Goal: Obtain resource: Obtain resource

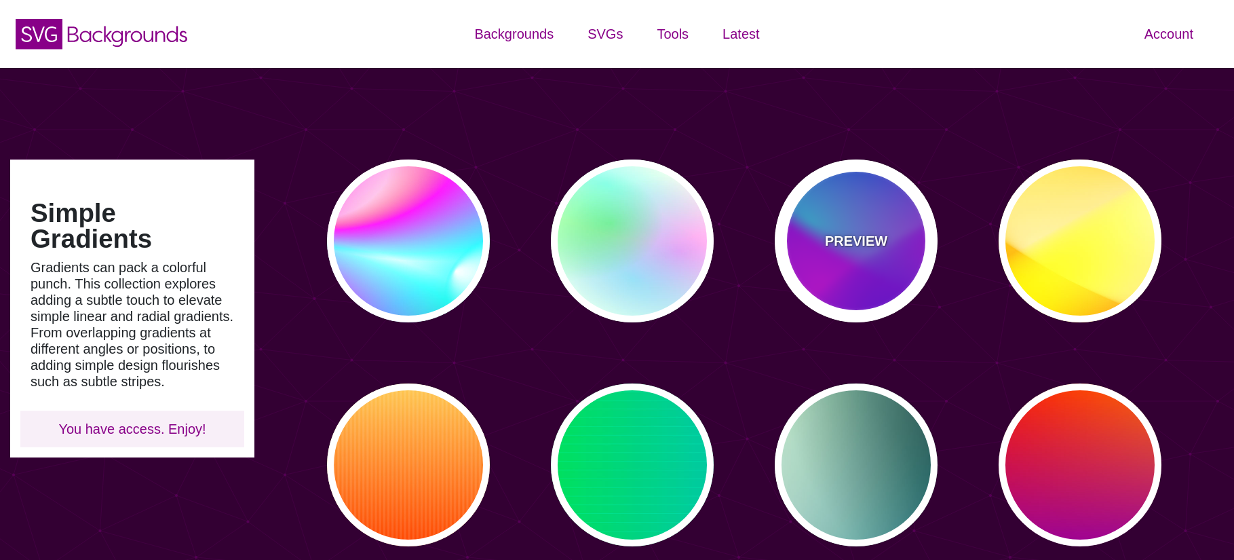
click at [856, 236] on p "PREVIEW" at bounding box center [856, 241] width 62 height 20
type input "#00FFFF"
type input "#0000FF"
type input "#FF00FF"
type input "60"
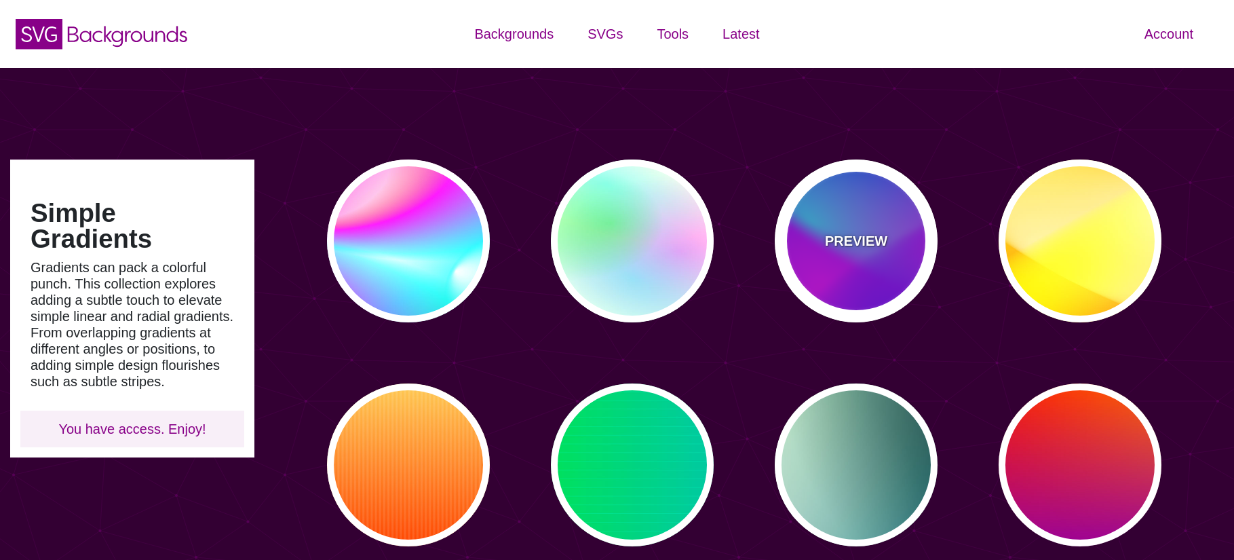
type input "90"
type input "60"
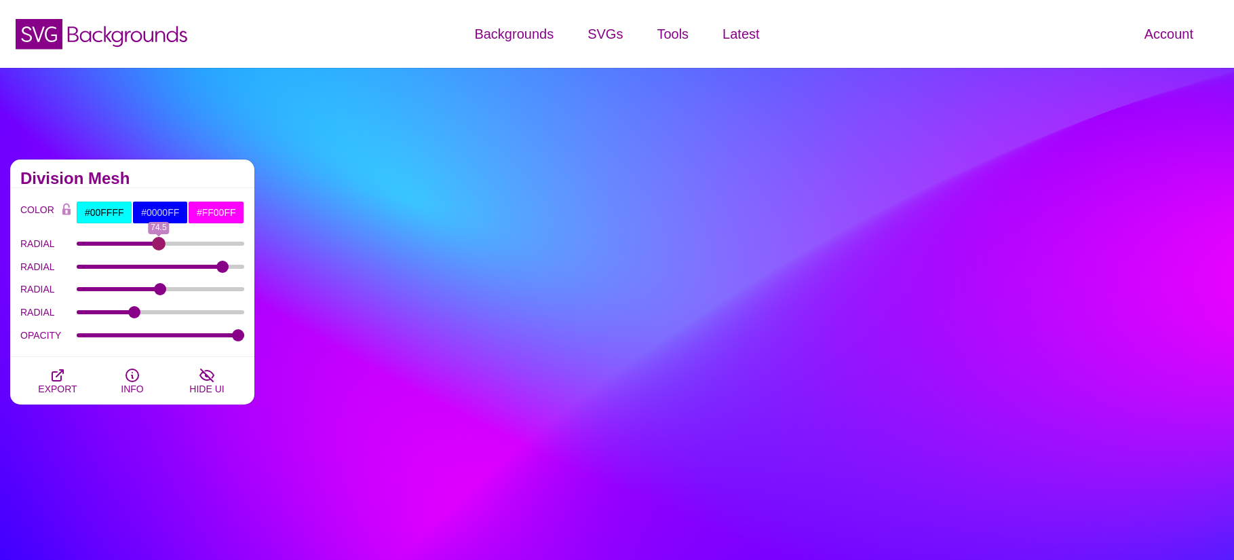
drag, startPoint x: 117, startPoint y: 244, endPoint x: 159, endPoint y: 248, distance: 41.7
type input "74.5"
click at [159, 246] on input "RADIAL" at bounding box center [161, 243] width 168 height 5
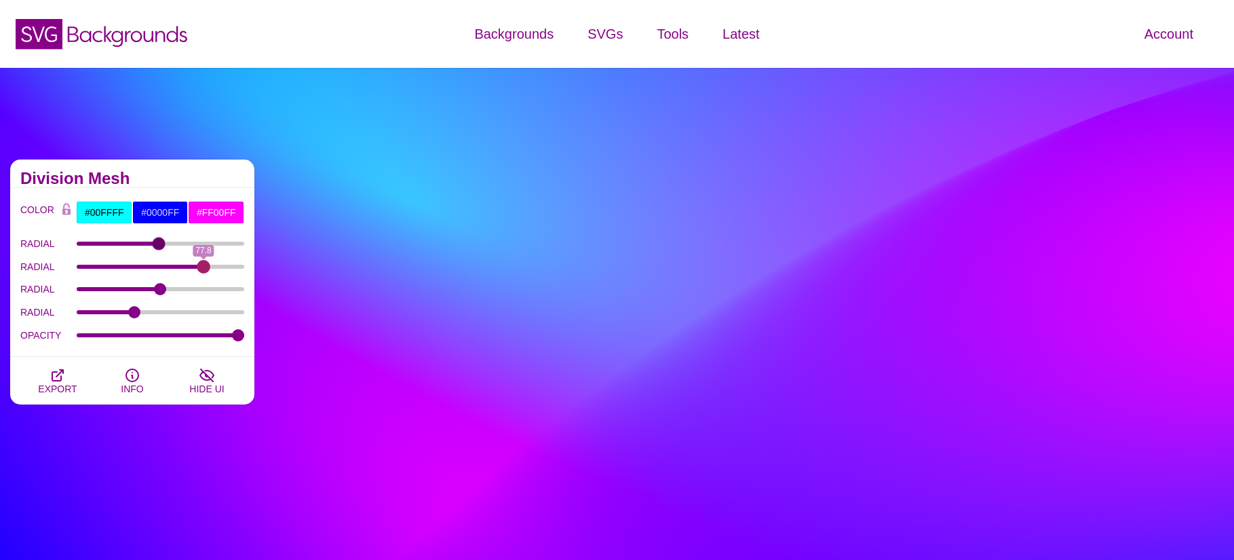
drag, startPoint x: 225, startPoint y: 268, endPoint x: 204, endPoint y: 273, distance: 21.7
type input "77.8"
click at [204, 269] on input "RADIAL" at bounding box center [161, 266] width 168 height 5
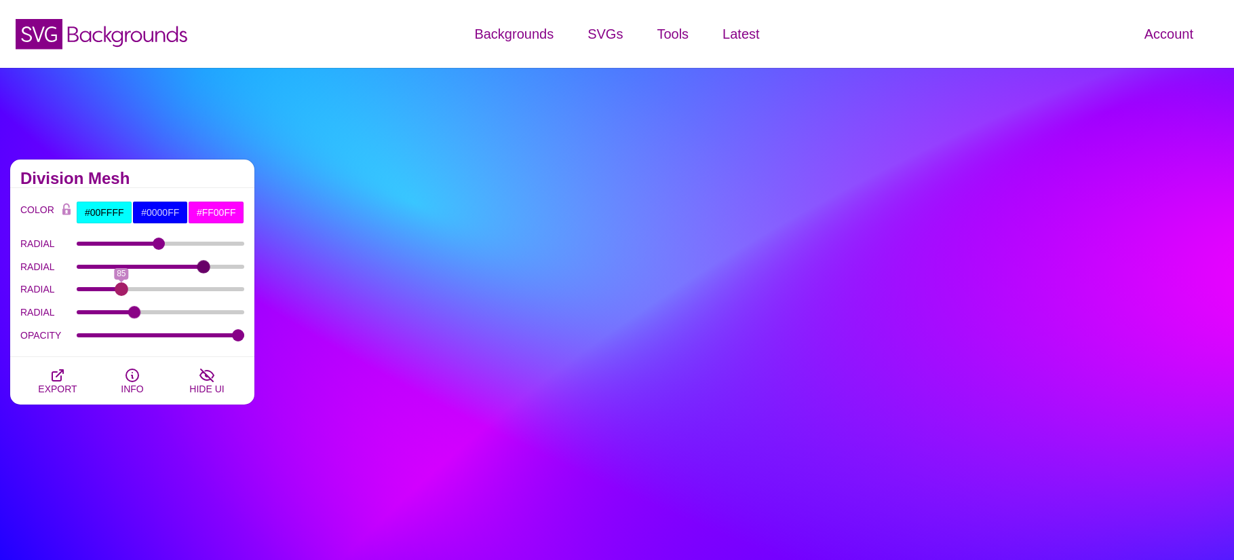
drag, startPoint x: 164, startPoint y: 290, endPoint x: 131, endPoint y: 313, distance: 40.1
type input "85.4"
click at [124, 288] on input "RADIAL" at bounding box center [161, 288] width 168 height 5
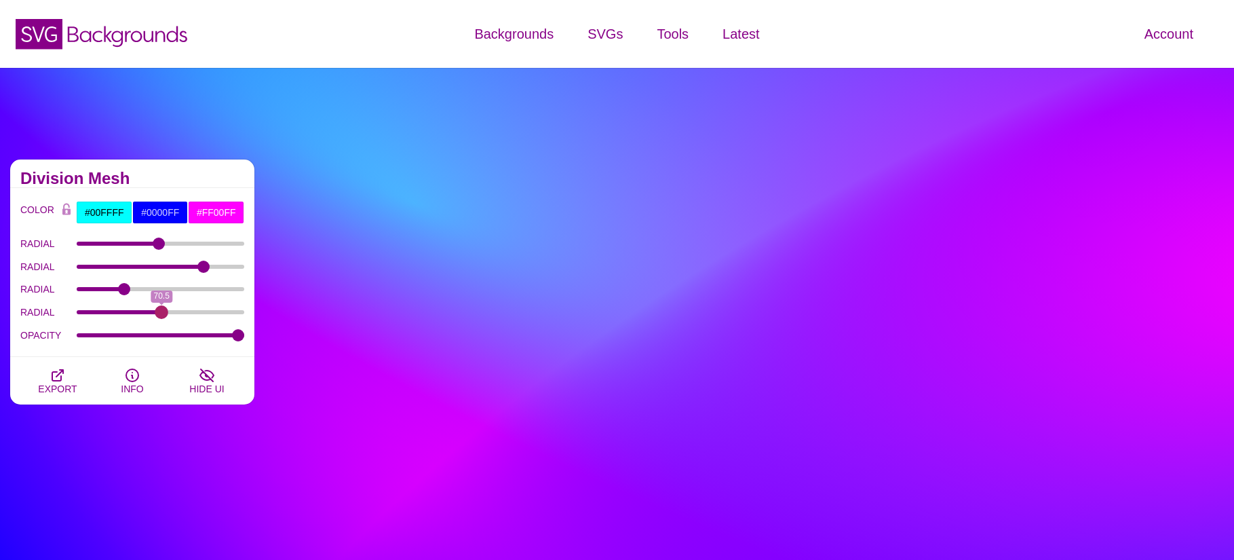
drag, startPoint x: 134, startPoint y: 314, endPoint x: 161, endPoint y: 311, distance: 27.3
type input "70.5"
click at [161, 311] on input "RADIAL" at bounding box center [161, 311] width 168 height 5
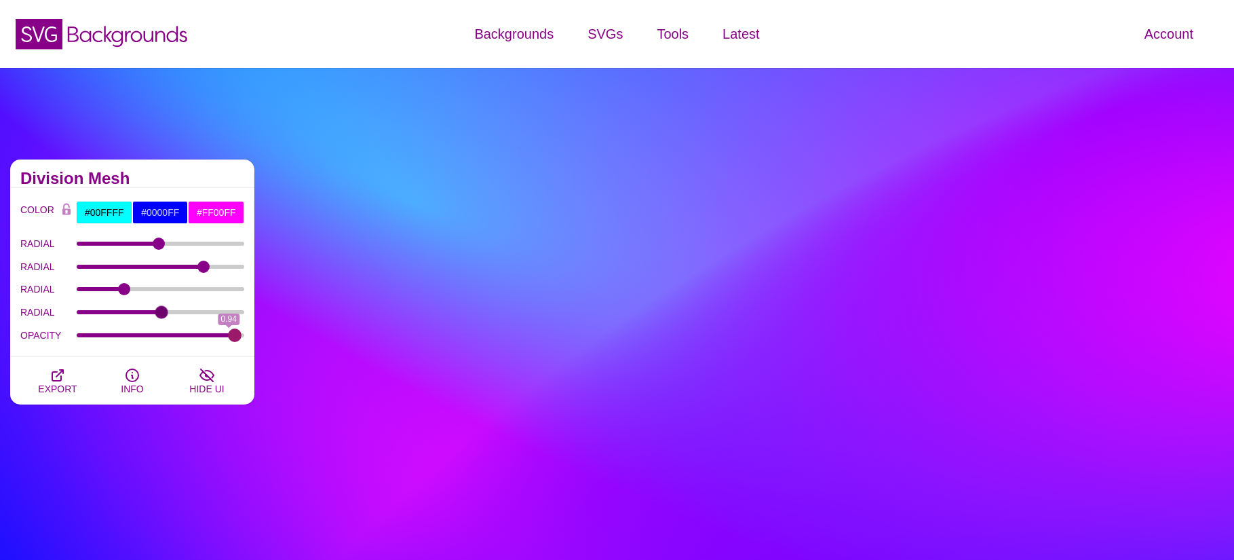
type input "1"
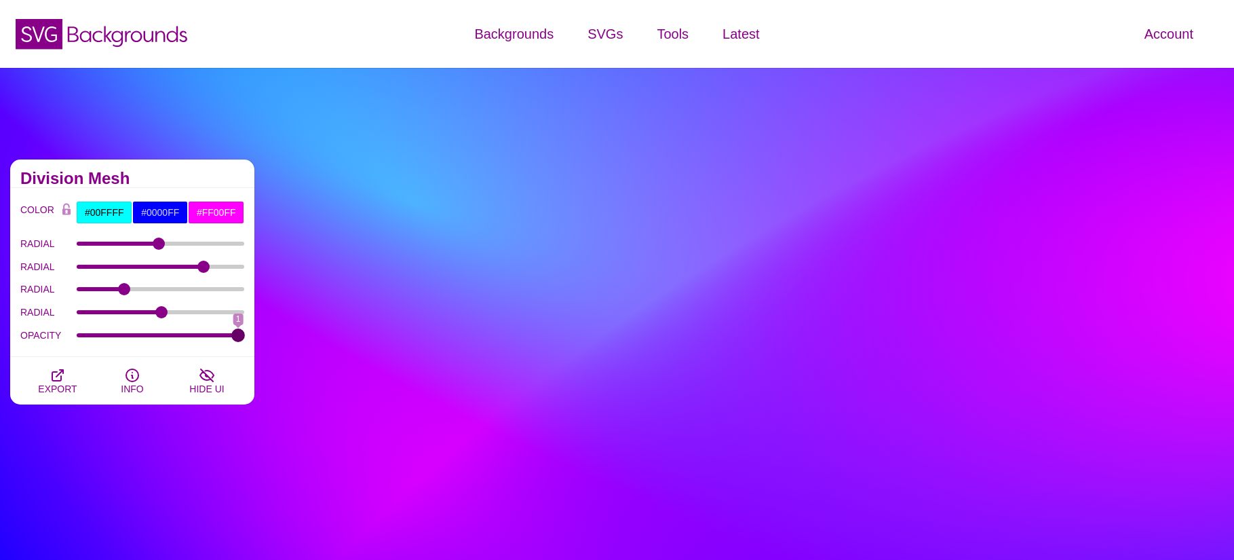
drag, startPoint x: 233, startPoint y: 334, endPoint x: 243, endPoint y: 334, distance: 9.5
click at [243, 334] on input "OPACITY" at bounding box center [161, 334] width 168 height 5
click at [52, 373] on icon "button" at bounding box center [57, 375] width 11 height 11
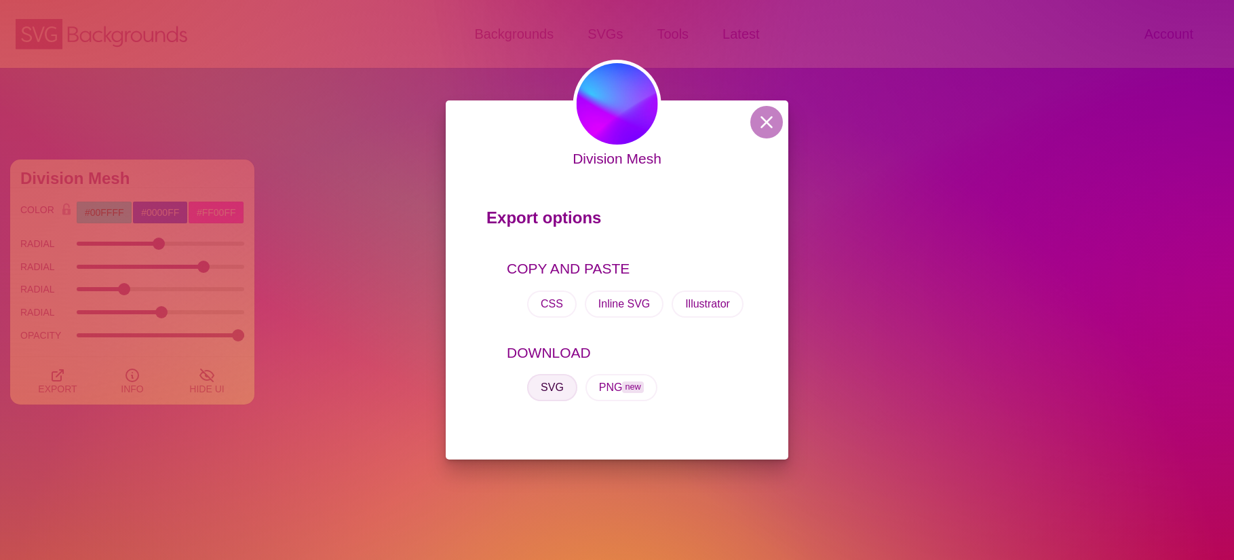
click at [554, 387] on button "SVG" at bounding box center [552, 387] width 50 height 27
click at [771, 116] on button at bounding box center [766, 122] width 33 height 33
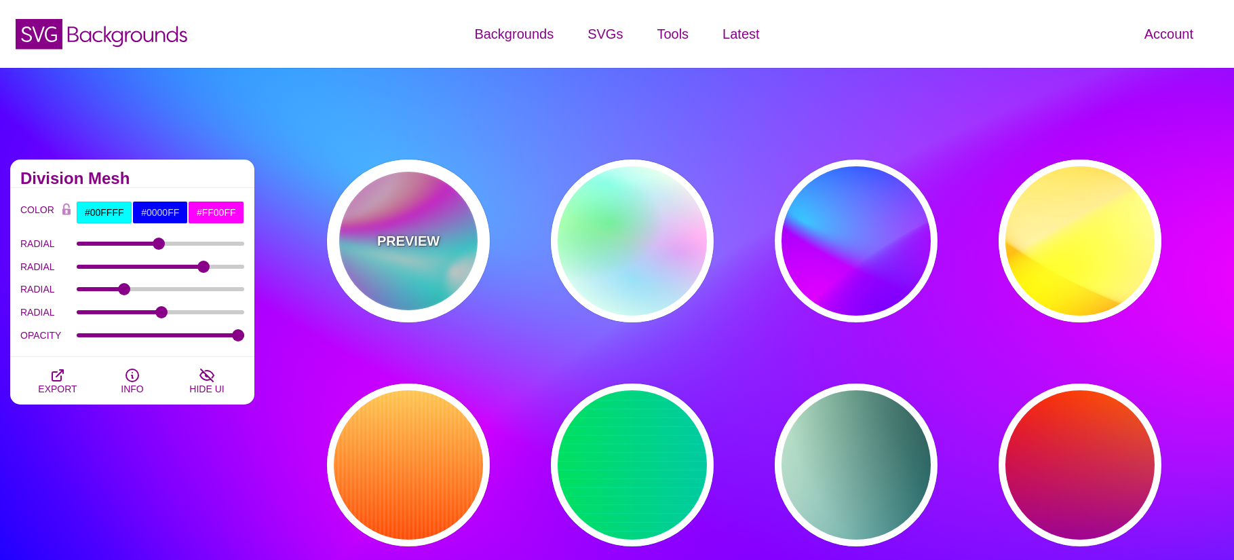
click at [389, 231] on p "PREVIEW" at bounding box center [408, 241] width 62 height 20
type input "#FFFFFF"
type input "#00FFFF"
type input "#00CC77"
type input "#FF00FF"
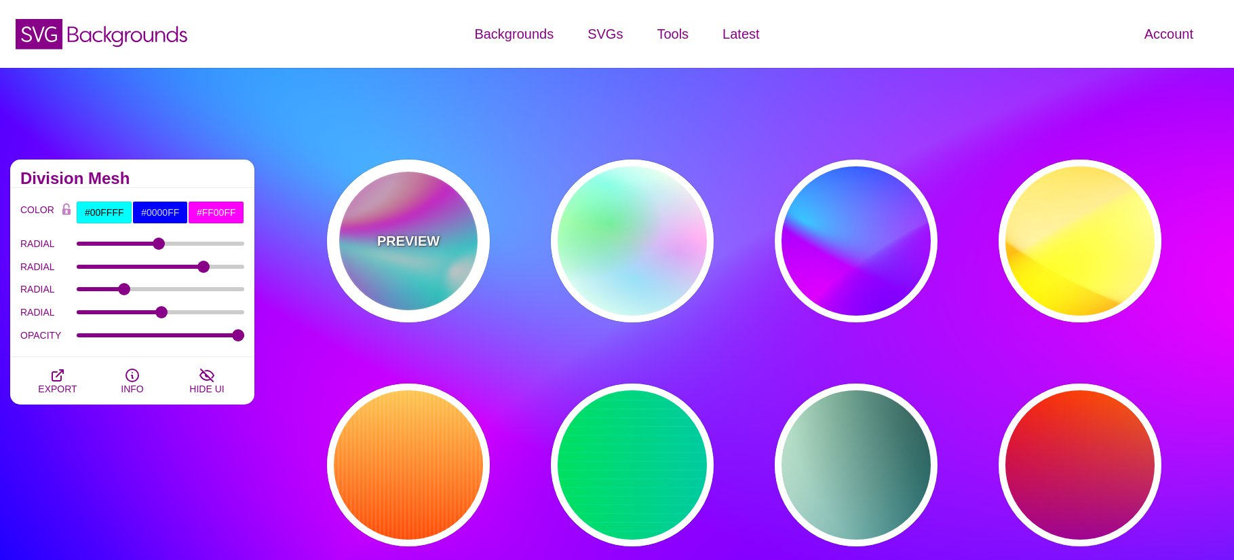
type input "#FF0000"
type input "0"
type input "30"
type input "89"
type input "80"
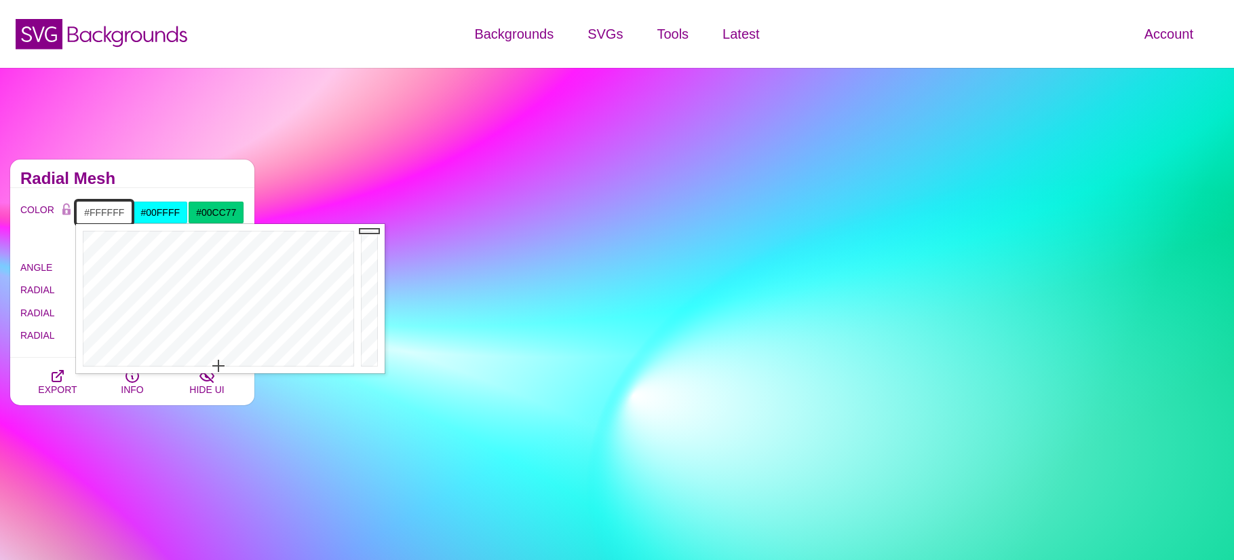
click at [97, 208] on input "#FFFFFF" at bounding box center [104, 212] width 56 height 23
type input "#F1FF1B"
click at [131, 245] on div at bounding box center [217, 298] width 282 height 149
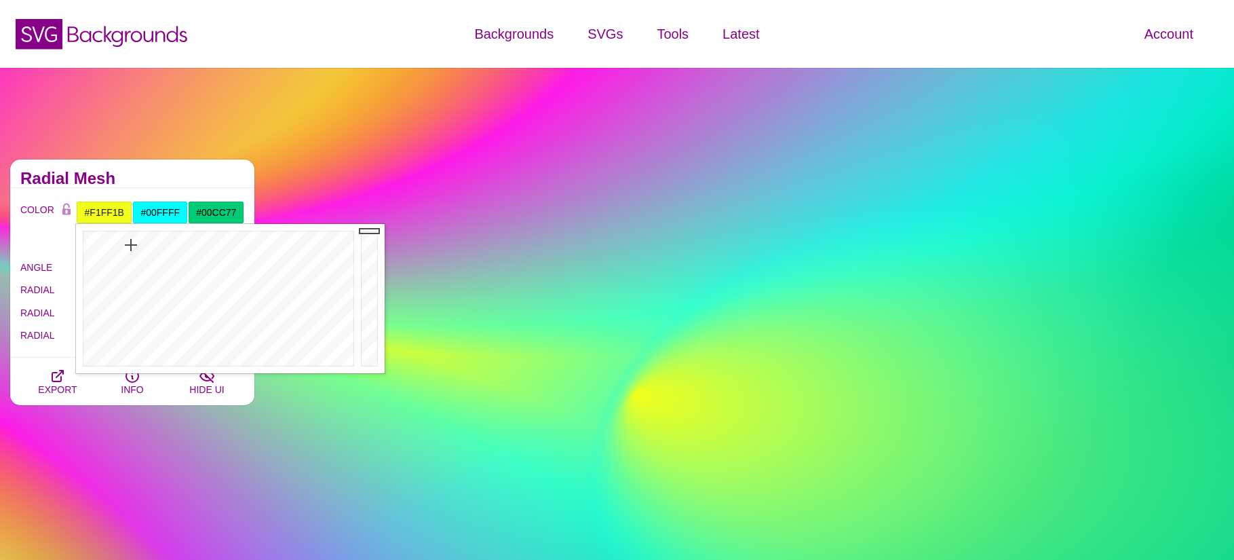
click at [48, 253] on div "COLOR #F1FF1B #00FFFF #00CC77 #FF00FF #FF0000 #666666 #777777 #888888 #999999 B…" at bounding box center [132, 274] width 224 height 146
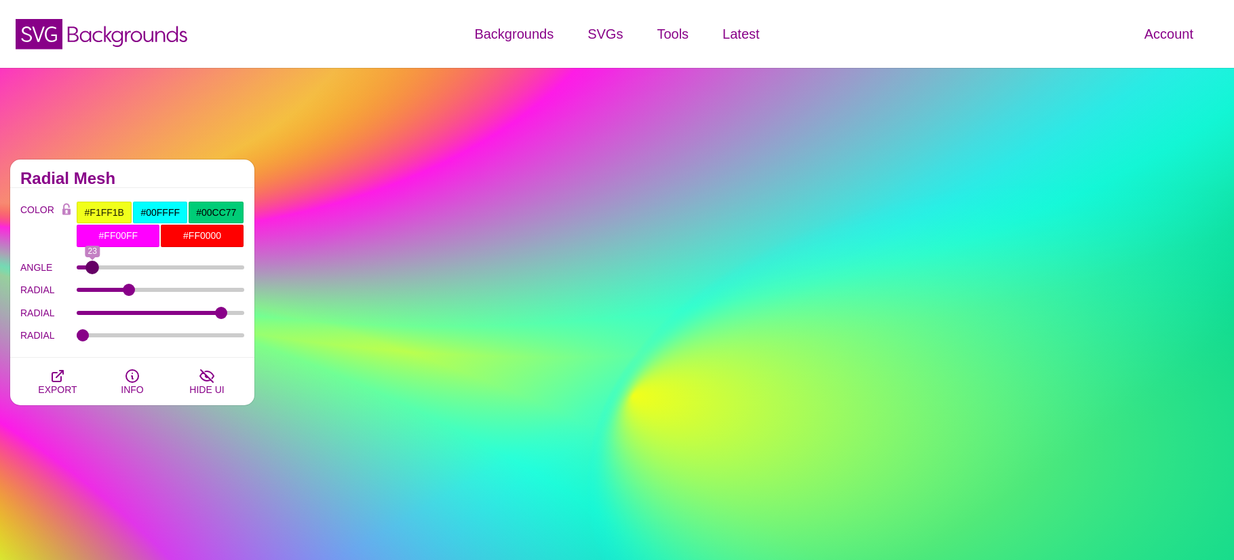
type input "23"
click at [92, 270] on input "ANGLE" at bounding box center [161, 267] width 168 height 5
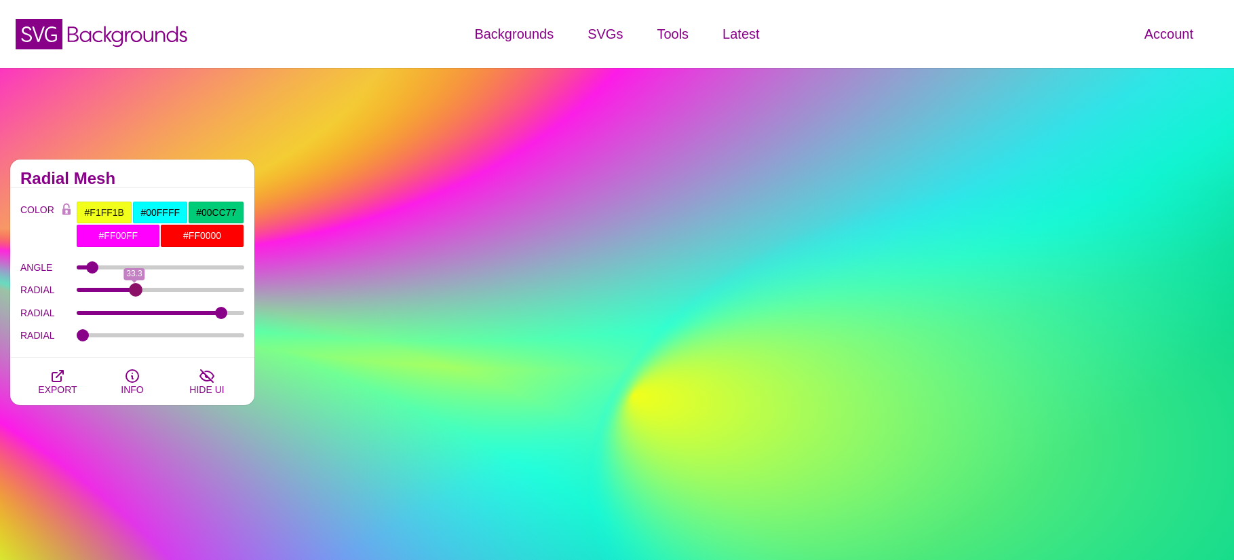
drag, startPoint x: 130, startPoint y: 286, endPoint x: 185, endPoint y: 307, distance: 59.7
type input "35.9"
click at [138, 290] on input "RADIAL" at bounding box center [161, 289] width 168 height 5
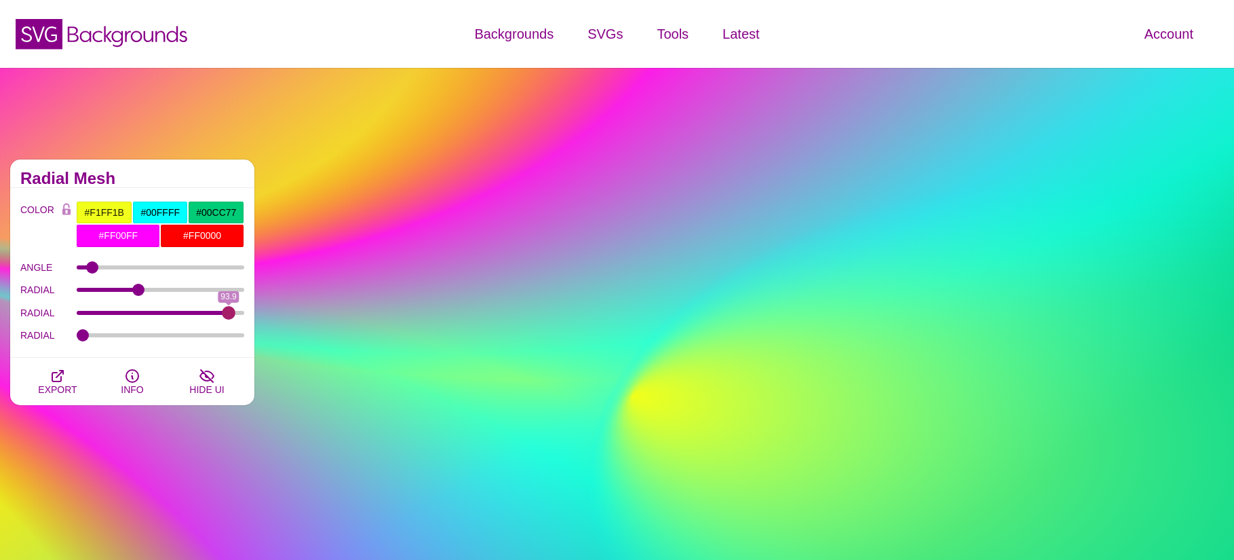
drag, startPoint x: 210, startPoint y: 311, endPoint x: 229, endPoint y: 307, distance: 19.4
type input "93.9"
click at [229, 310] on input "RADIAL" at bounding box center [161, 312] width 168 height 5
click at [58, 375] on icon "button" at bounding box center [57, 375] width 11 height 11
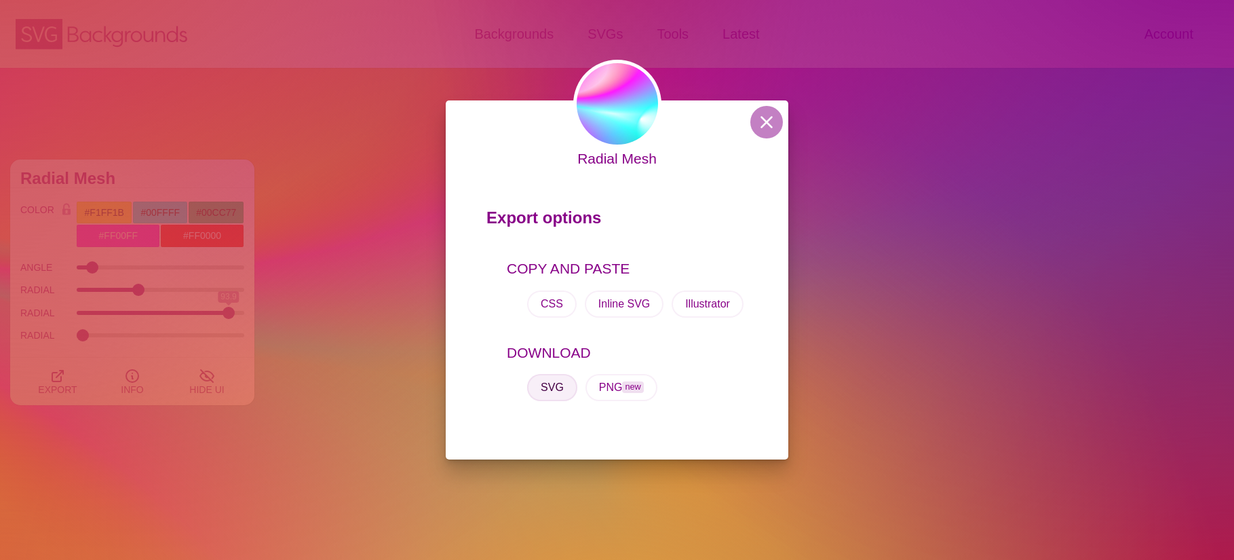
click at [549, 384] on button "SVG" at bounding box center [552, 387] width 50 height 27
click at [774, 120] on button at bounding box center [766, 122] width 33 height 33
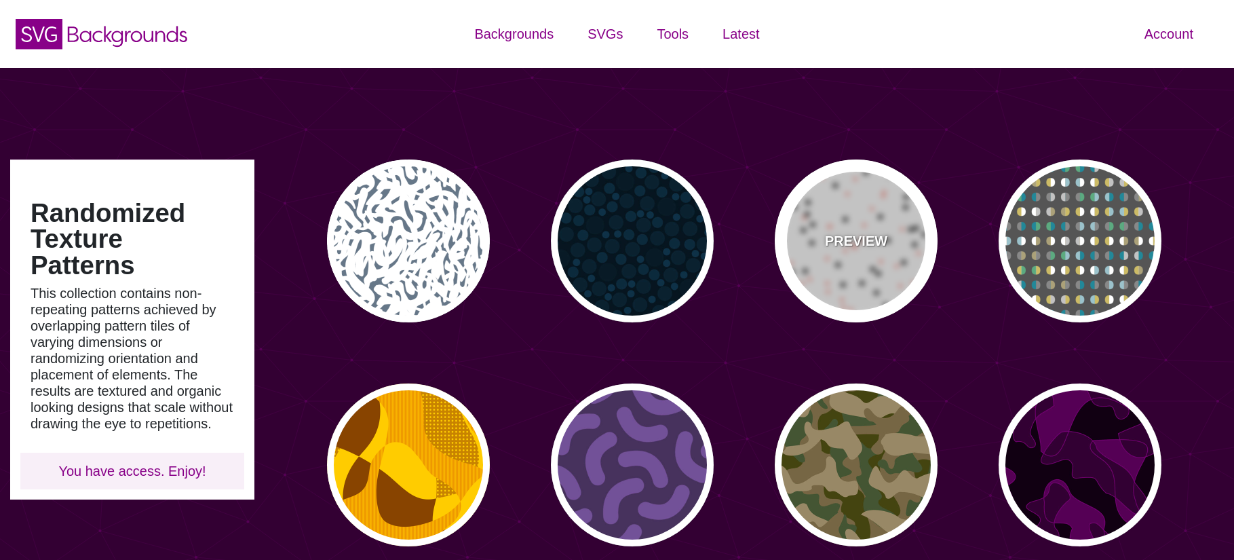
click at [917, 245] on div "PREVIEW" at bounding box center [856, 240] width 163 height 163
type input "#FFFFFF"
type input "#000000"
type input "#FF5E4F"
type input "30"
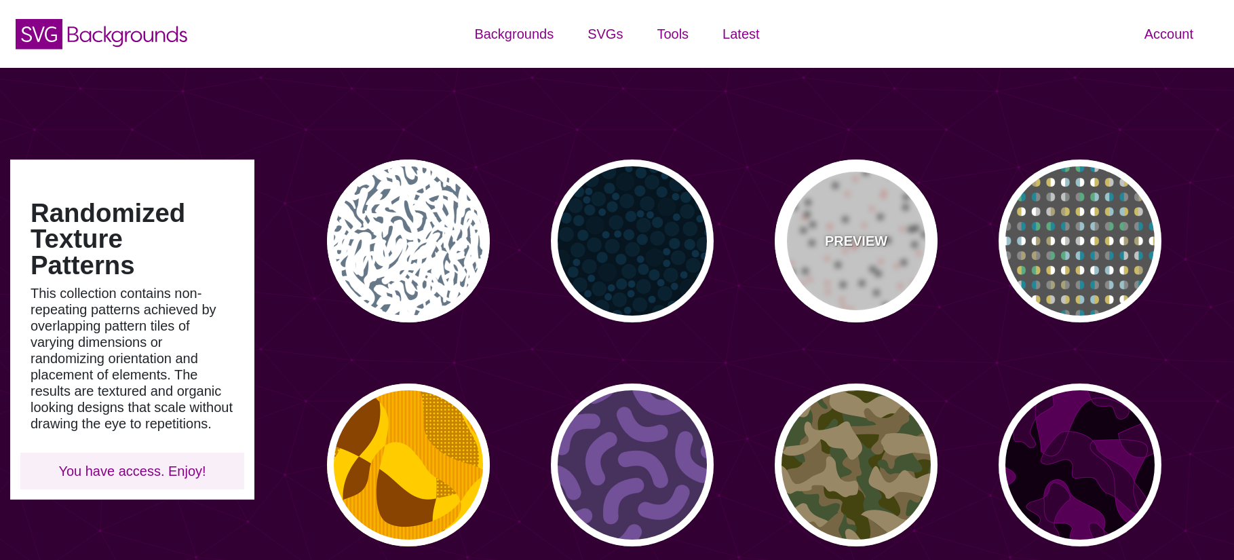
type input "20"
type input "0"
type input "0.25"
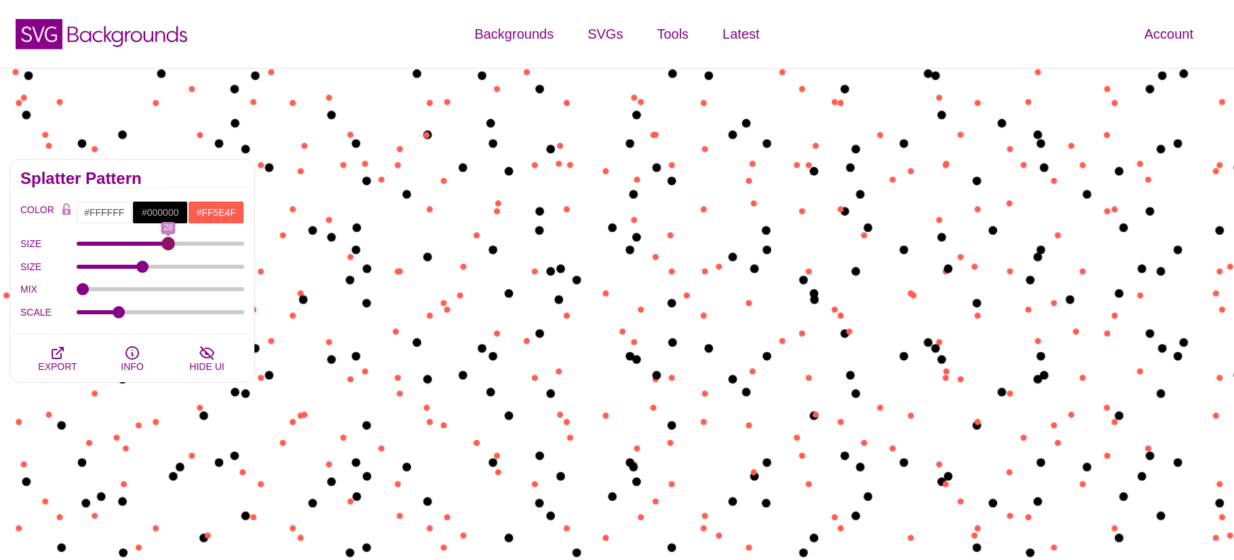
drag, startPoint x: 170, startPoint y: 241, endPoint x: 157, endPoint y: 260, distance: 23.2
type input "28"
click at [168, 246] on input "SIZE" at bounding box center [161, 243] width 168 height 5
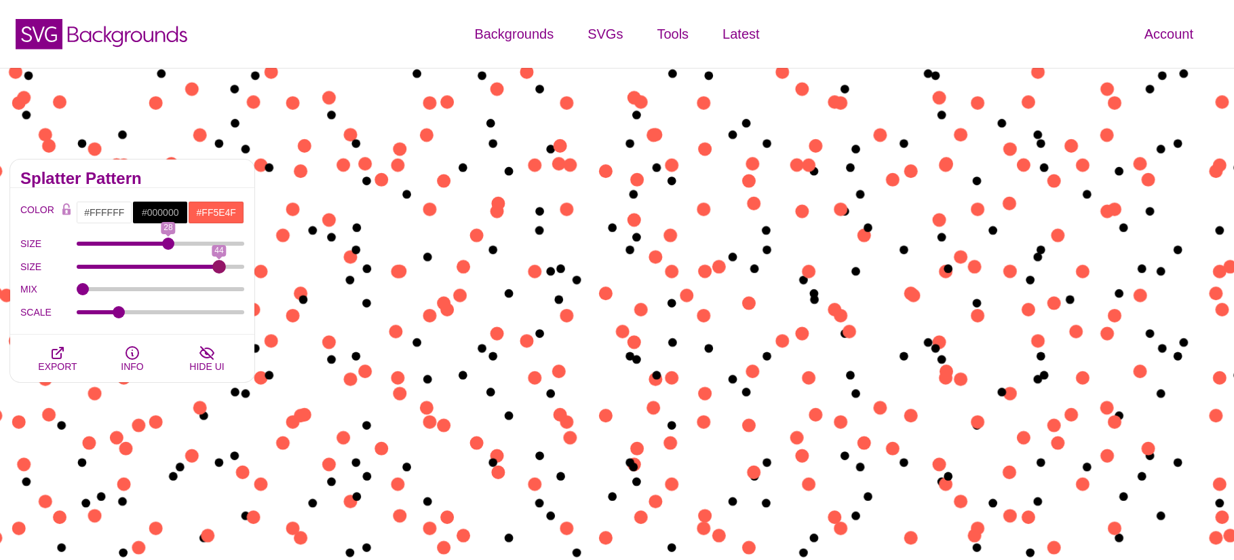
drag, startPoint x: 185, startPoint y: 269, endPoint x: 220, endPoint y: 269, distance: 34.6
type input "44"
click at [220, 269] on input "SIZE" at bounding box center [161, 266] width 168 height 5
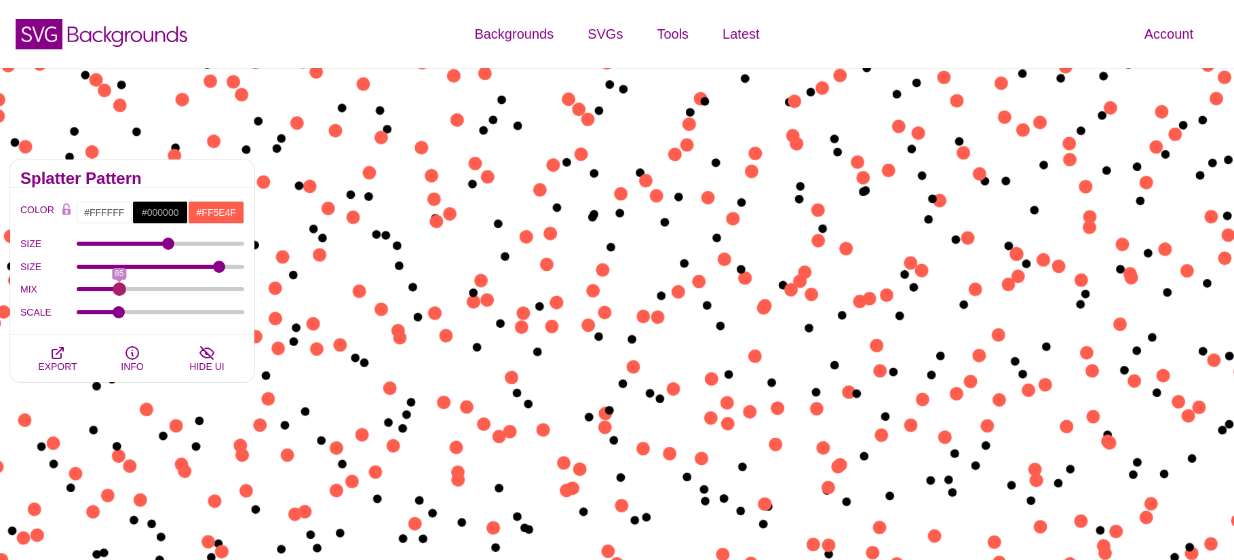
drag, startPoint x: 87, startPoint y: 289, endPoint x: 119, endPoint y: 289, distance: 32.6
type input "85"
click at [119, 289] on input "MIX" at bounding box center [161, 288] width 168 height 5
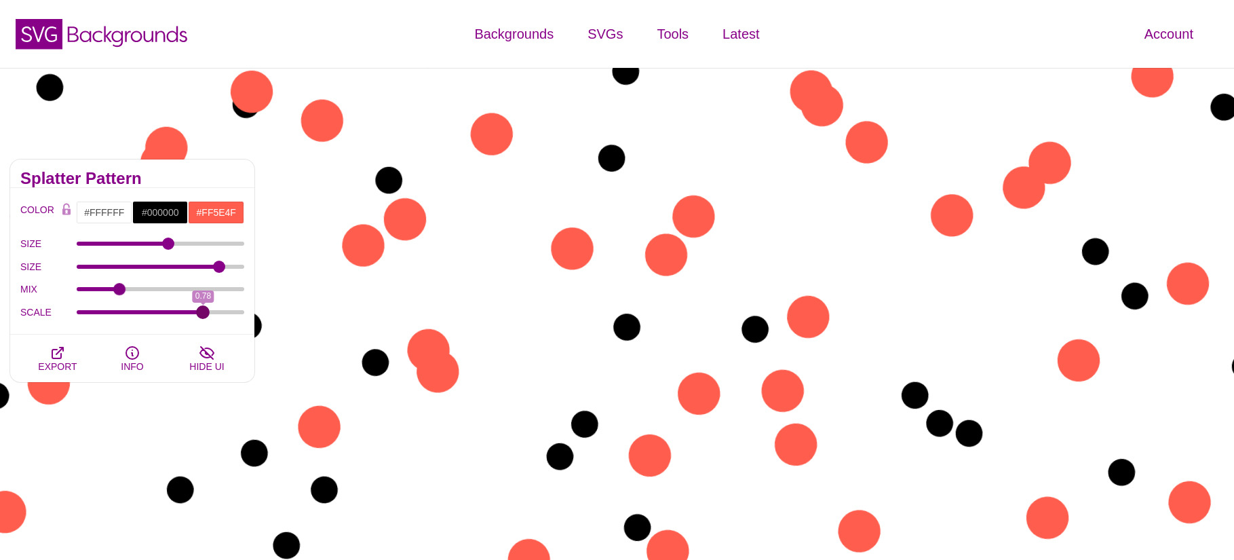
drag, startPoint x: 118, startPoint y: 313, endPoint x: 203, endPoint y: 315, distance: 84.8
type input "0.78"
click at [203, 315] on input "SCALE" at bounding box center [161, 311] width 168 height 5
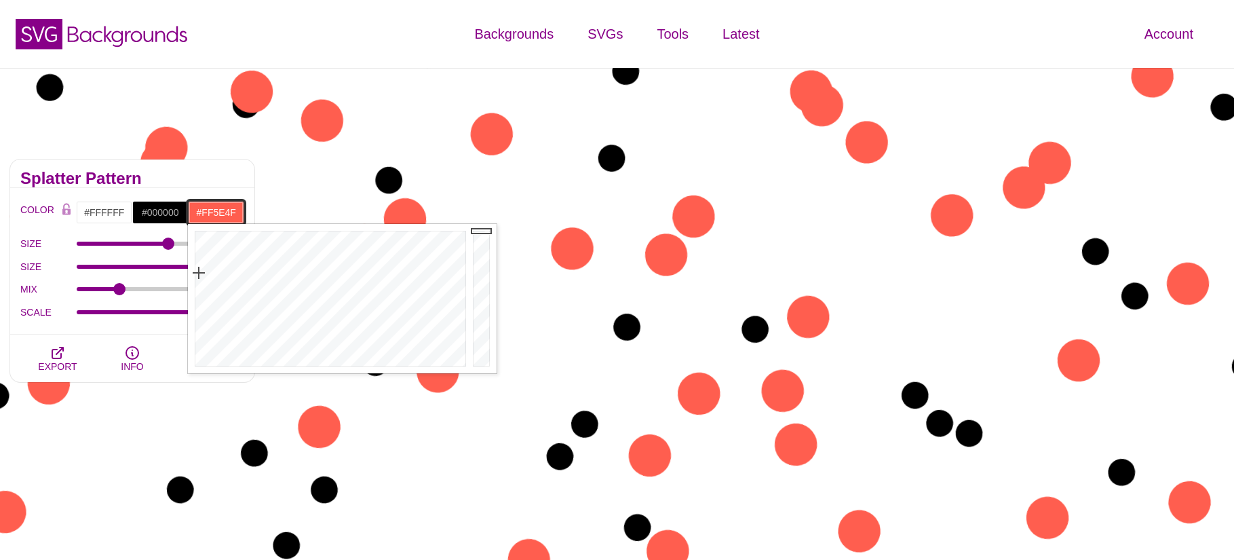
click at [215, 210] on input "#FF5E4F" at bounding box center [216, 212] width 56 height 23
click at [98, 214] on input "#FFFFFF" at bounding box center [104, 212] width 56 height 23
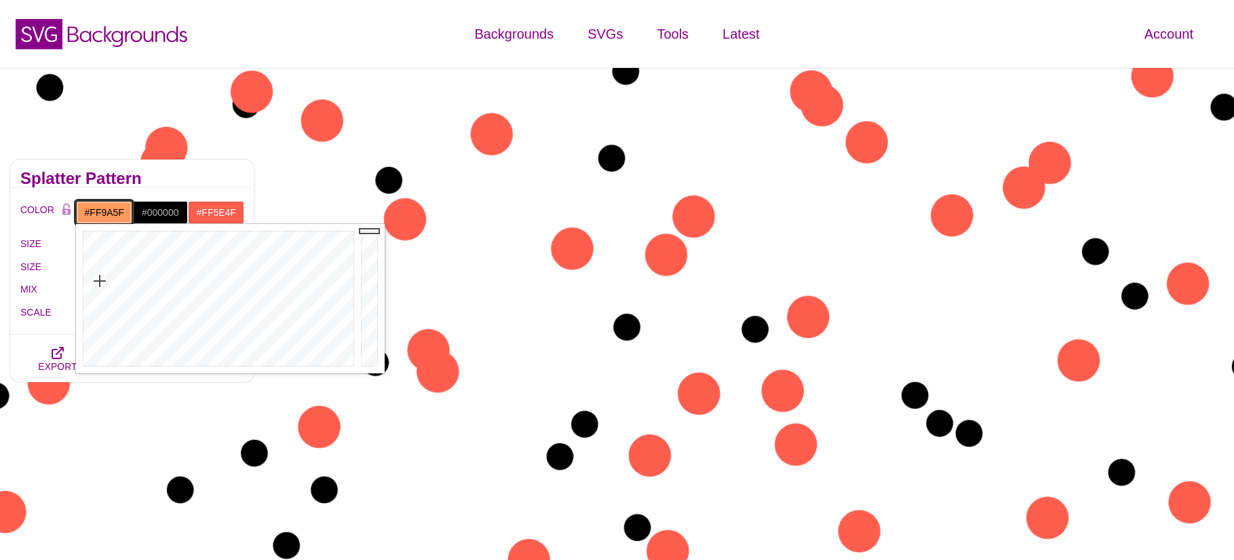
drag, startPoint x: 110, startPoint y: 266, endPoint x: 100, endPoint y: 281, distance: 18.1
click at [100, 281] on div at bounding box center [217, 298] width 282 height 149
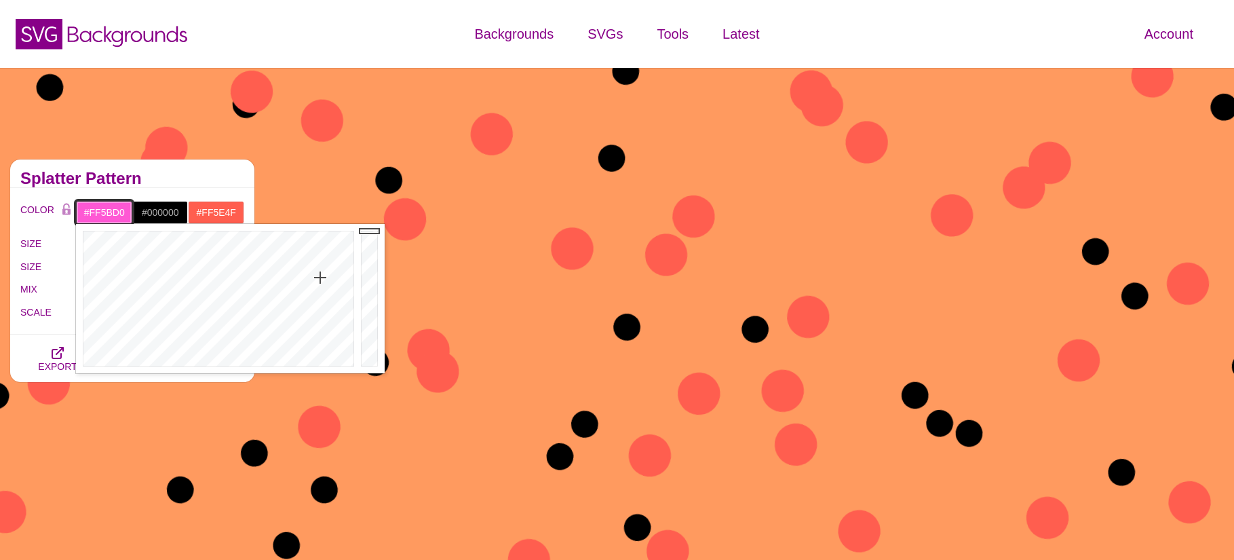
drag, startPoint x: 315, startPoint y: 275, endPoint x: 322, endPoint y: 279, distance: 7.9
click at [322, 279] on div at bounding box center [217, 298] width 282 height 149
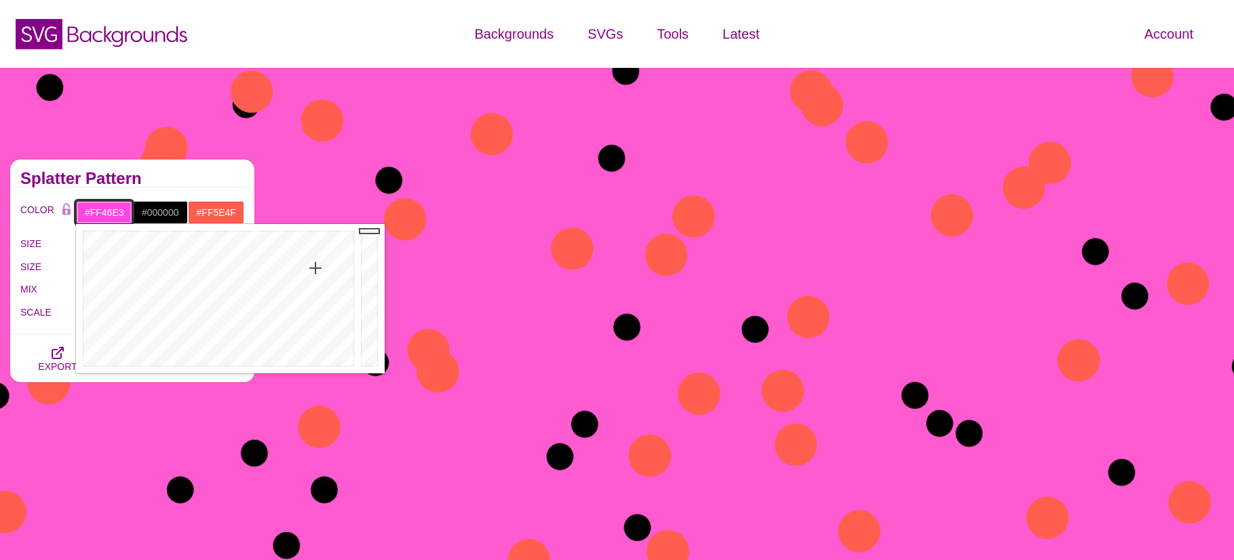
drag, startPoint x: 319, startPoint y: 279, endPoint x: 315, endPoint y: 268, distance: 12.0
click at [315, 268] on div at bounding box center [217, 298] width 282 height 149
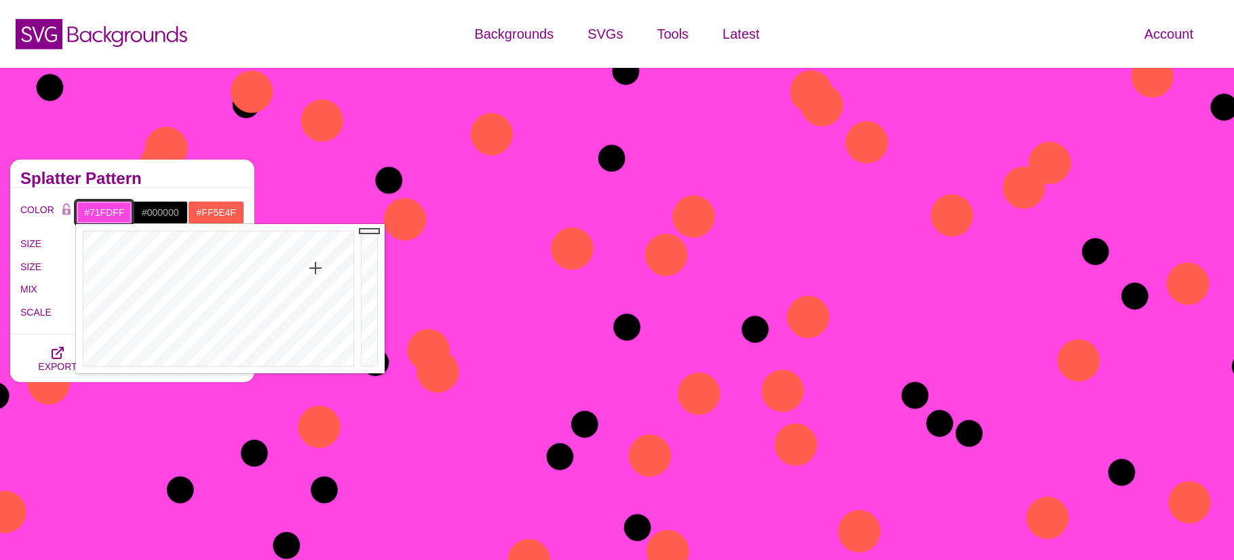
click at [219, 290] on div at bounding box center [217, 298] width 282 height 149
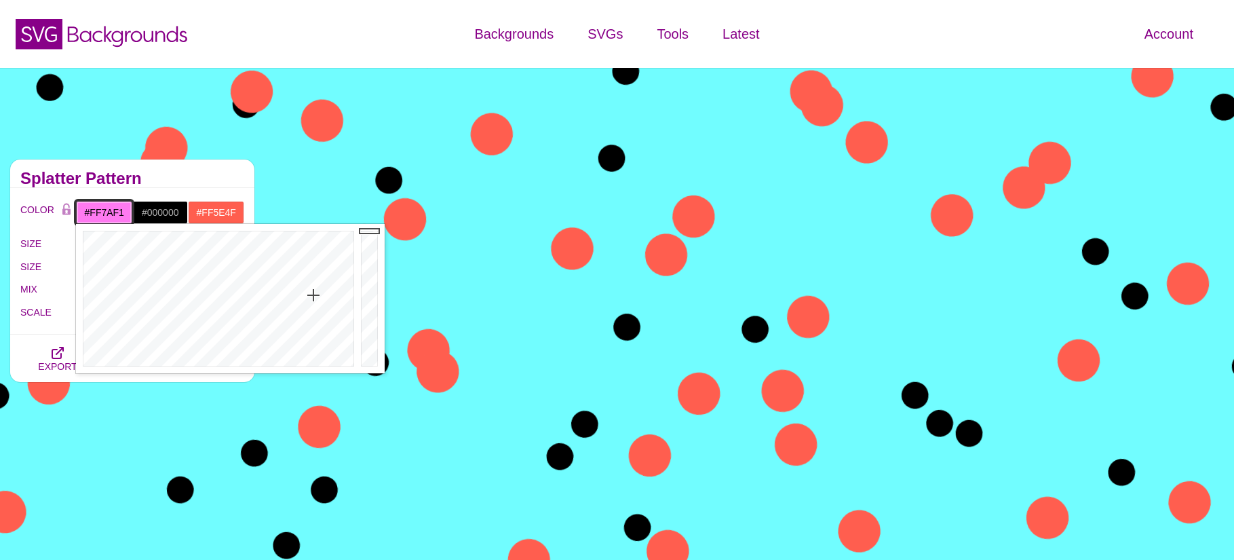
drag, startPoint x: 279, startPoint y: 294, endPoint x: 313, endPoint y: 295, distance: 33.9
click at [313, 295] on div at bounding box center [217, 298] width 282 height 149
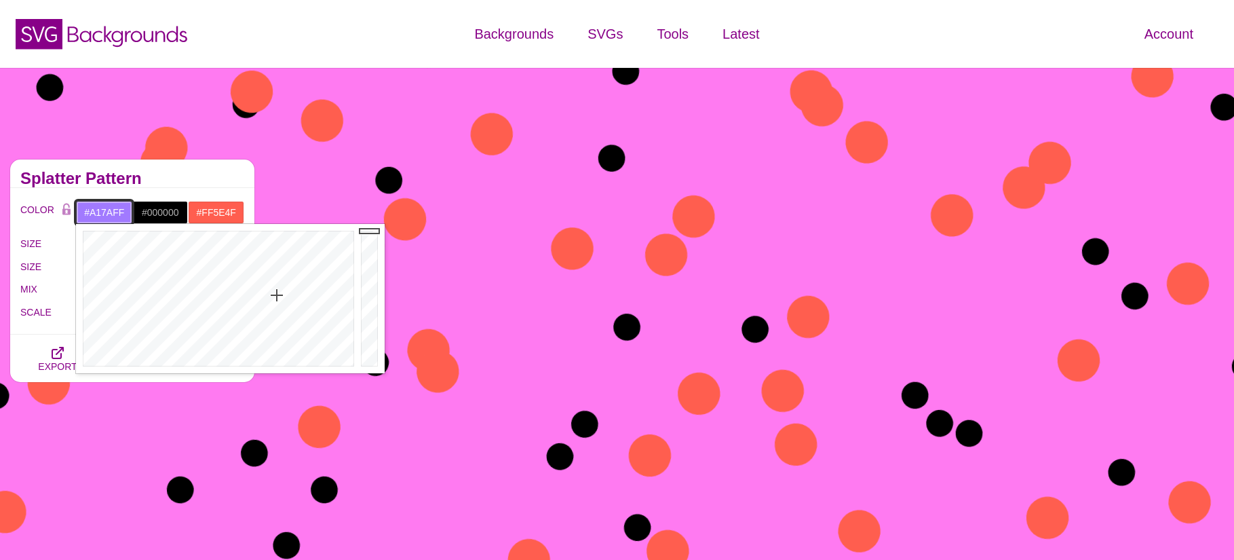
drag, startPoint x: 313, startPoint y: 295, endPoint x: 277, endPoint y: 295, distance: 36.6
click at [277, 295] on div at bounding box center [217, 298] width 282 height 149
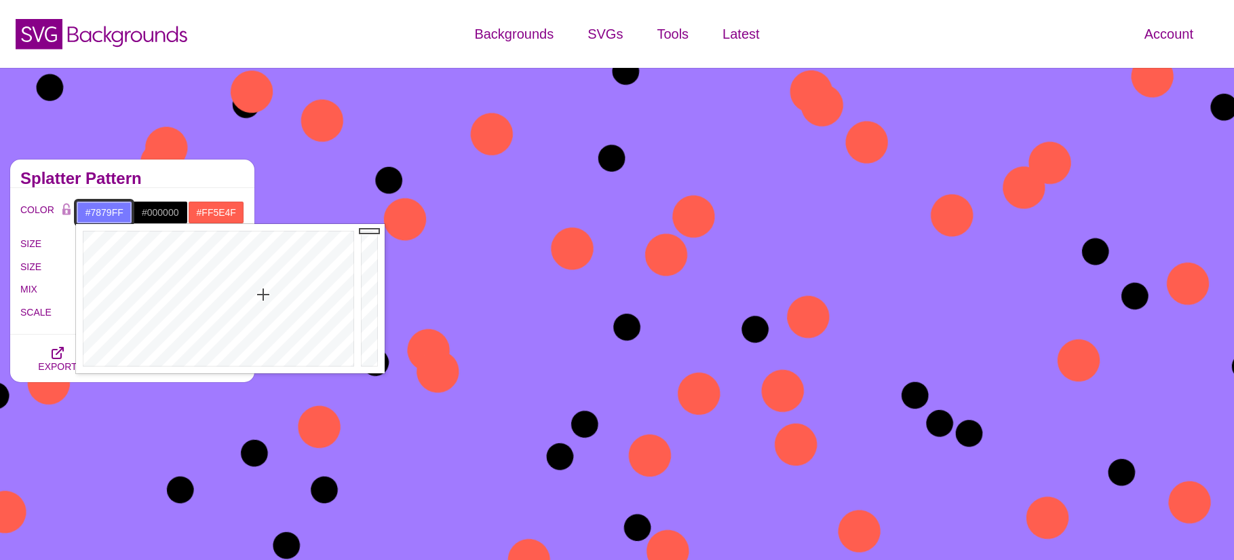
drag, startPoint x: 277, startPoint y: 295, endPoint x: 263, endPoint y: 294, distance: 13.6
click at [263, 294] on div at bounding box center [217, 298] width 282 height 149
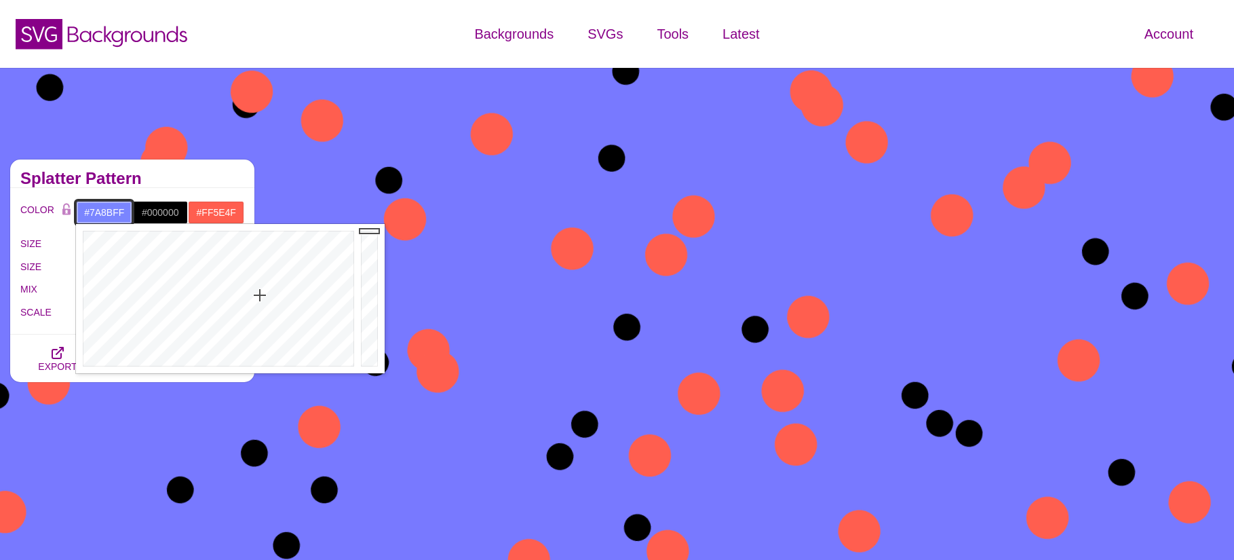
type input "#7B8CFF"
click at [258, 296] on div at bounding box center [217, 298] width 282 height 149
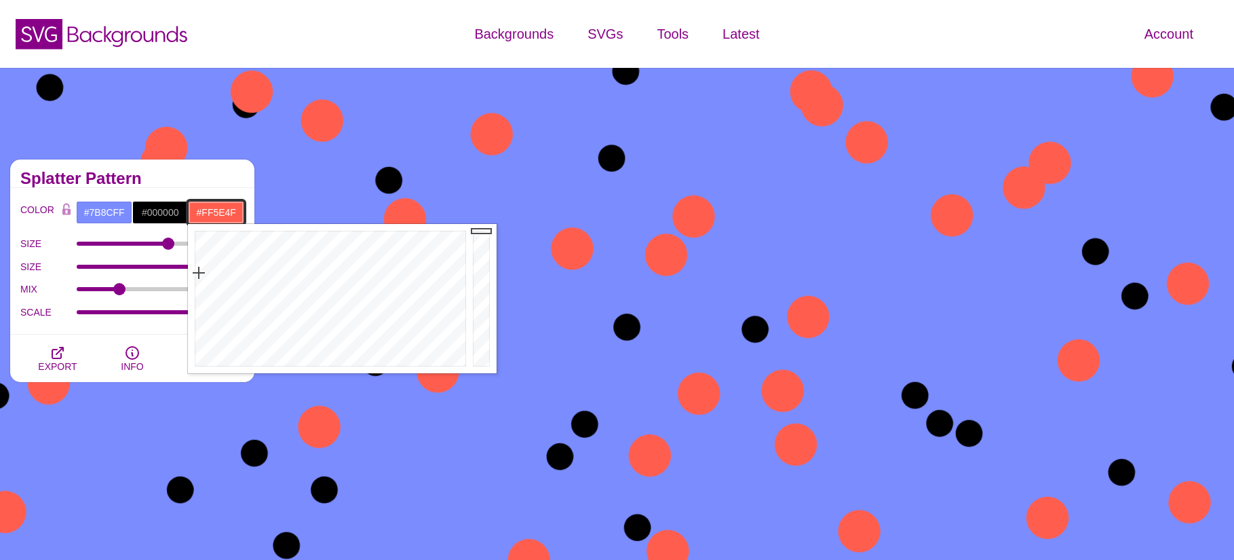
click at [201, 206] on input "#FF5E4F" at bounding box center [216, 212] width 56 height 23
drag, startPoint x: 202, startPoint y: 273, endPoint x: 216, endPoint y: 273, distance: 13.6
click at [216, 273] on div at bounding box center [329, 298] width 282 height 149
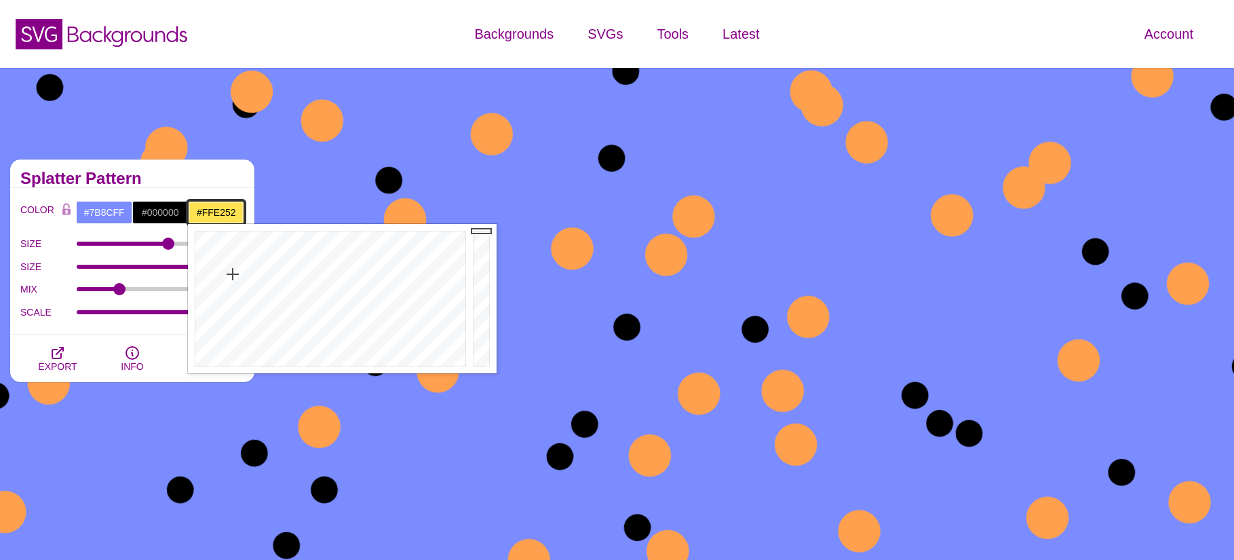
drag, startPoint x: 216, startPoint y: 273, endPoint x: 233, endPoint y: 274, distance: 17.0
click at [233, 274] on div at bounding box center [329, 298] width 282 height 149
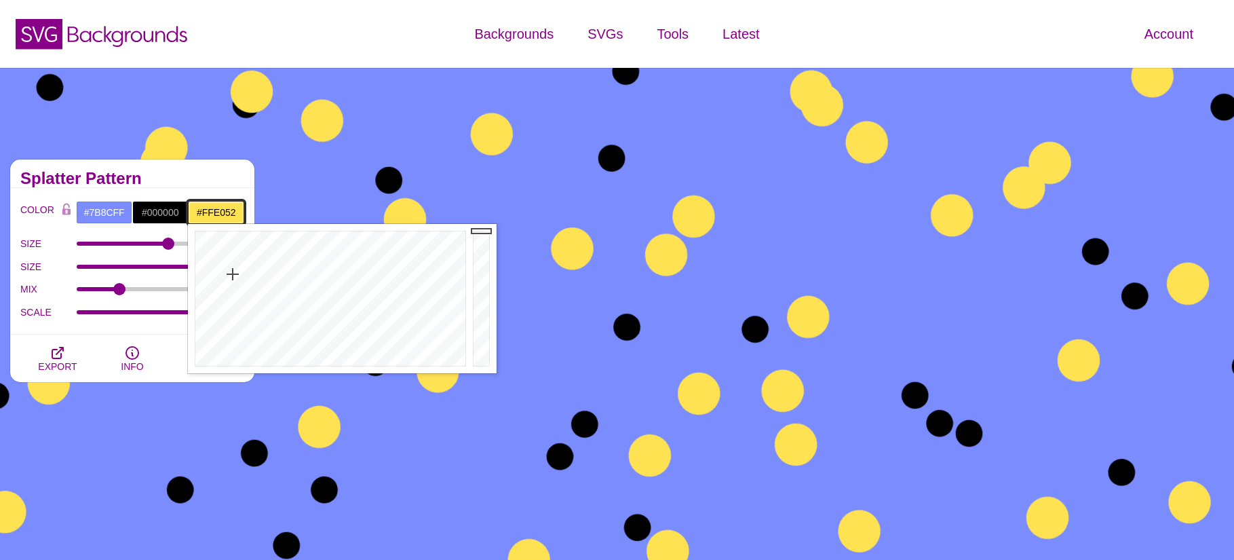
type input "#FFDD52"
click at [231, 274] on div at bounding box center [329, 298] width 282 height 149
click at [59, 362] on span "EXPORT" at bounding box center [57, 366] width 39 height 11
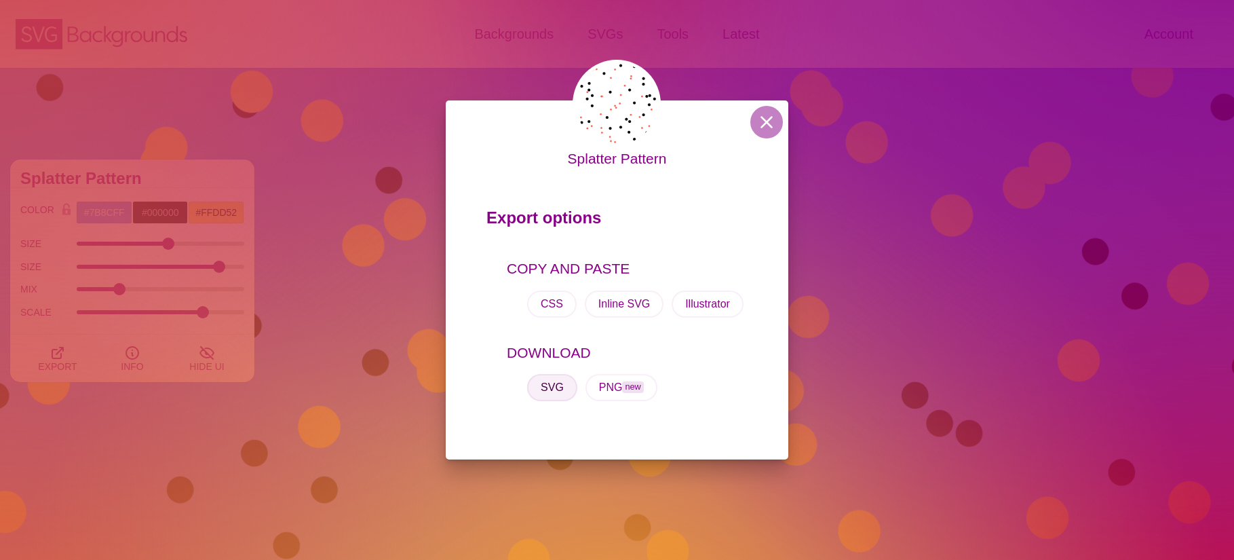
click at [541, 380] on button "SVG" at bounding box center [552, 387] width 50 height 27
click at [764, 123] on button at bounding box center [766, 122] width 33 height 33
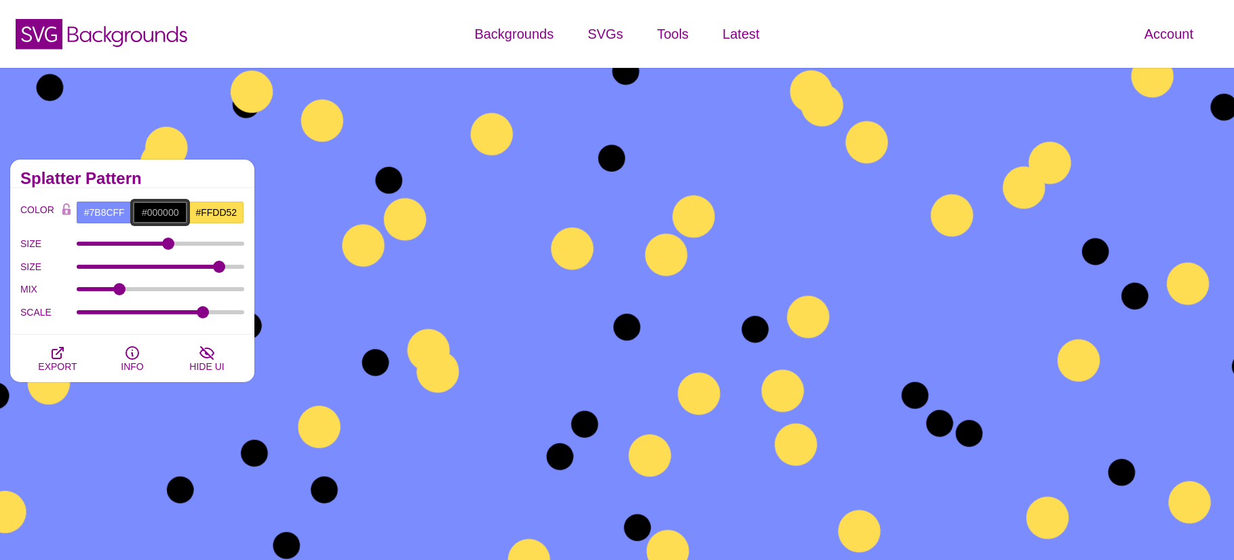
click at [155, 210] on input "#000000" at bounding box center [160, 212] width 56 height 23
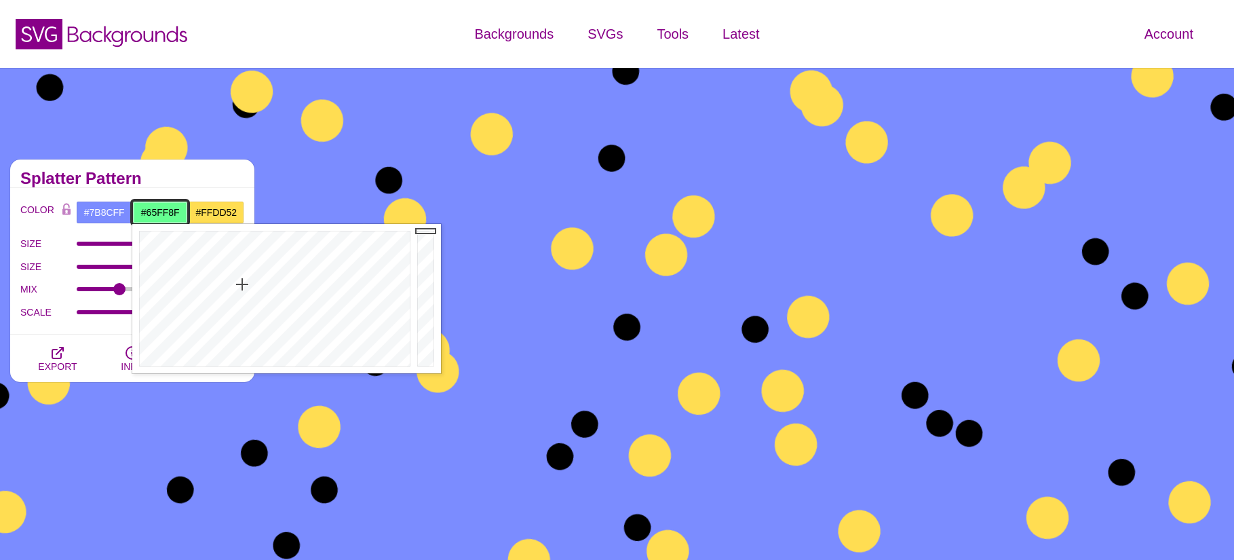
click at [242, 284] on div at bounding box center [273, 298] width 282 height 149
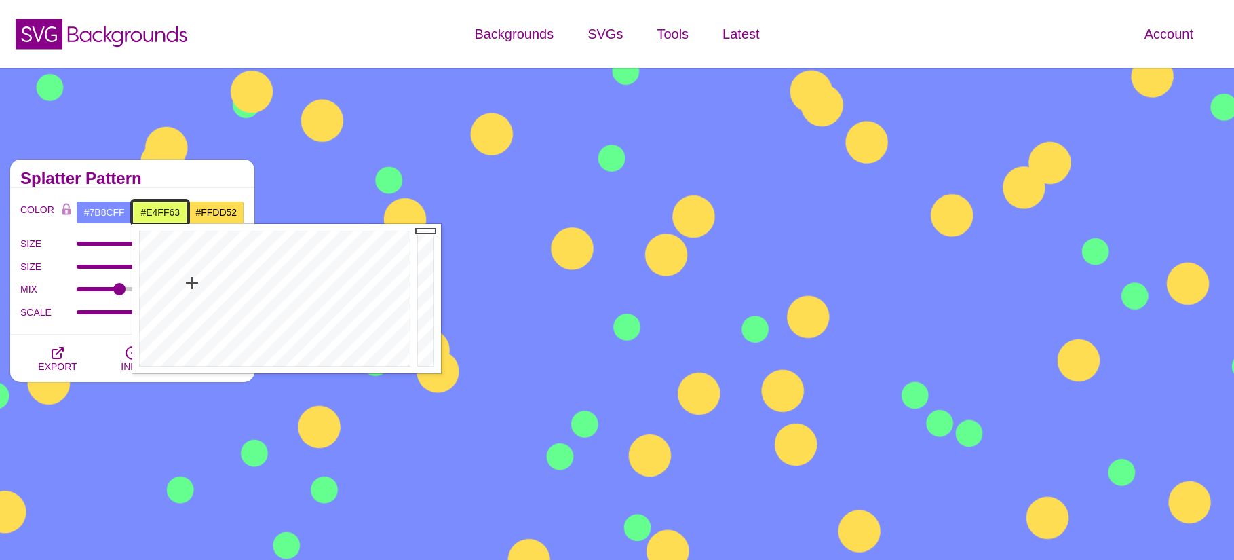
drag, startPoint x: 243, startPoint y: 284, endPoint x: 192, endPoint y: 283, distance: 50.9
click at [192, 283] on div at bounding box center [273, 298] width 282 height 149
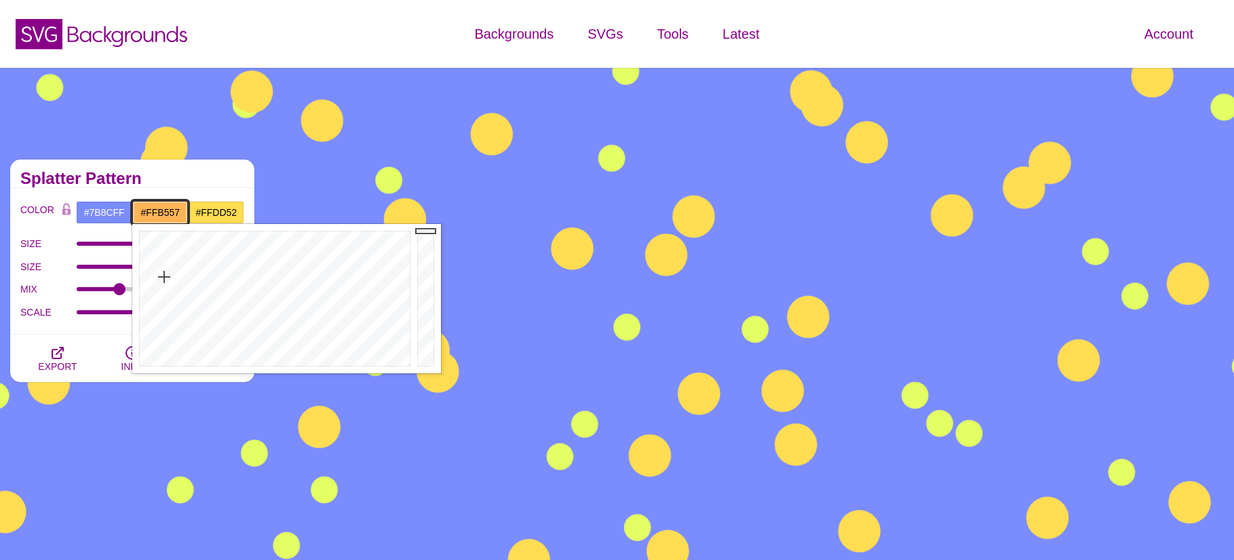
drag, startPoint x: 192, startPoint y: 283, endPoint x: 164, endPoint y: 277, distance: 28.5
click at [164, 277] on div at bounding box center [273, 298] width 282 height 149
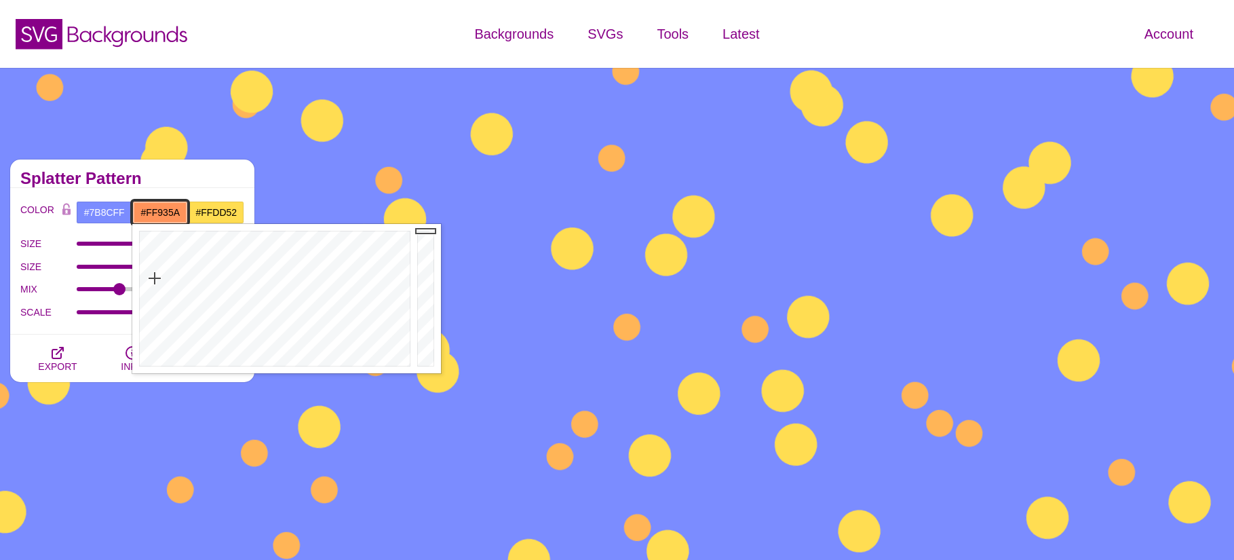
drag, startPoint x: 166, startPoint y: 277, endPoint x: 155, endPoint y: 278, distance: 10.9
click at [155, 278] on div at bounding box center [273, 298] width 282 height 149
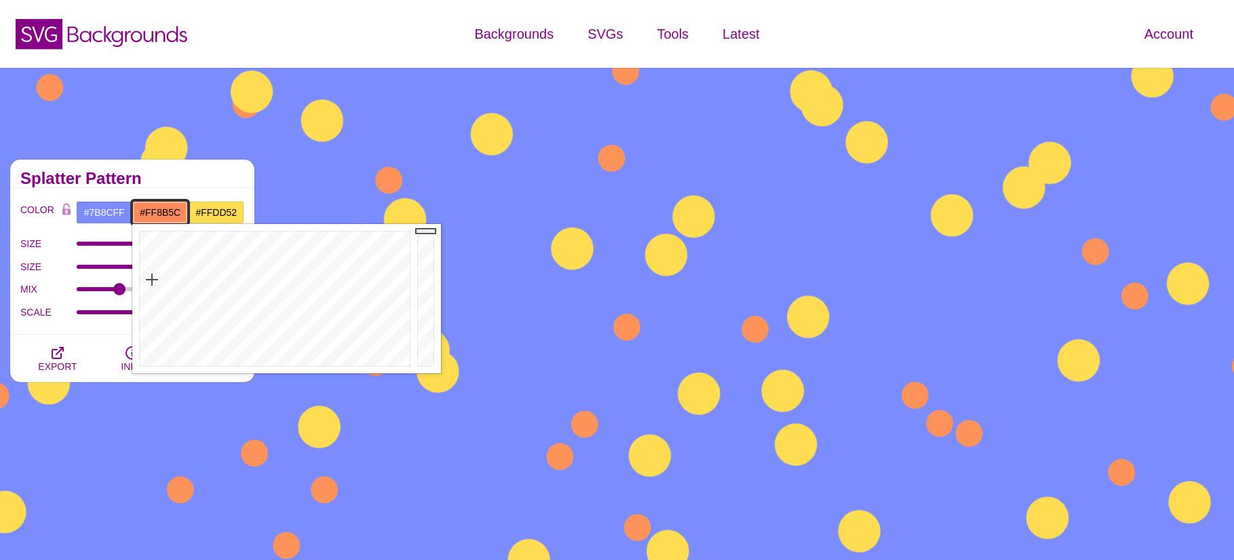
click at [152, 279] on div at bounding box center [273, 298] width 282 height 149
type input "#FF5341"
drag, startPoint x: 151, startPoint y: 275, endPoint x: 143, endPoint y: 265, distance: 12.1
click at [143, 265] on div at bounding box center [273, 298] width 282 height 149
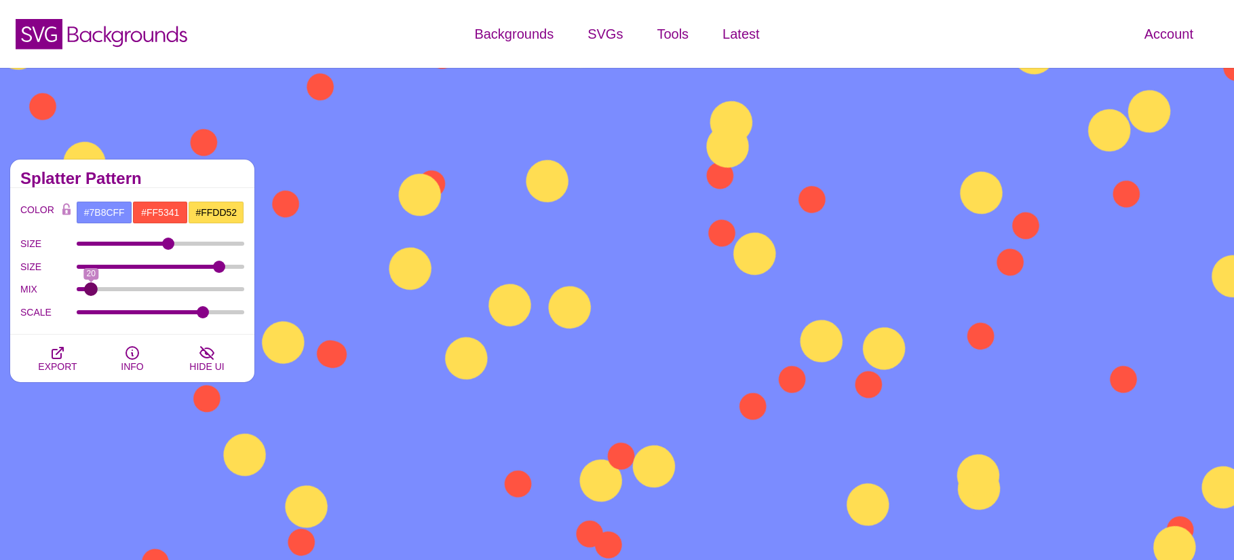
drag, startPoint x: 117, startPoint y: 290, endPoint x: 91, endPoint y: 290, distance: 25.8
type input "20"
click at [91, 290] on input "MIX" at bounding box center [161, 288] width 168 height 5
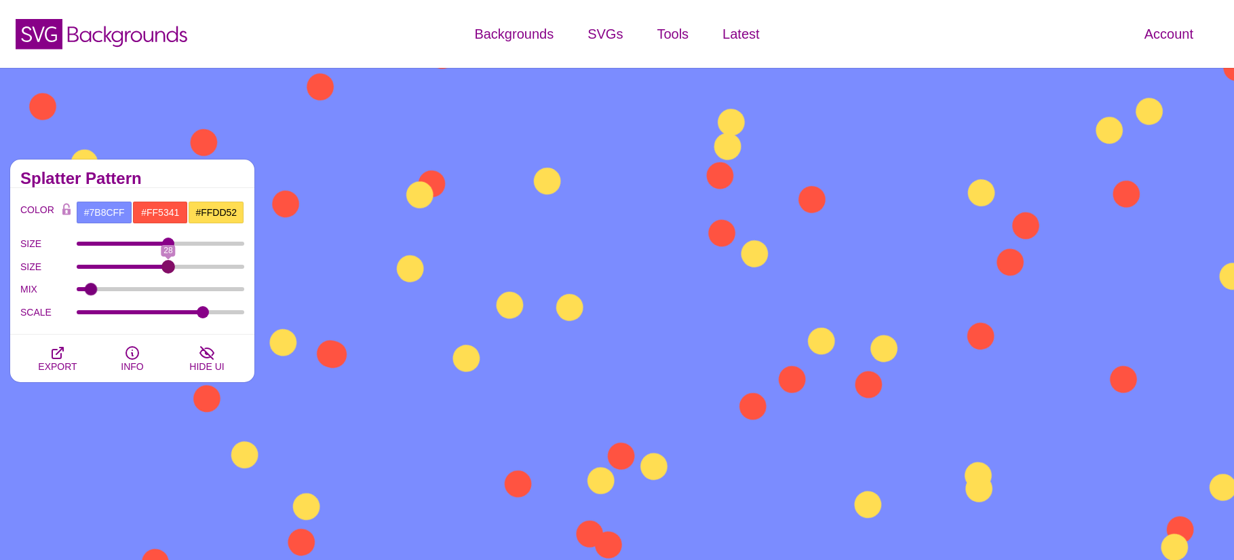
drag, startPoint x: 220, startPoint y: 269, endPoint x: 168, endPoint y: 274, distance: 53.1
type input "28"
click at [168, 269] on input "SIZE" at bounding box center [161, 266] width 168 height 5
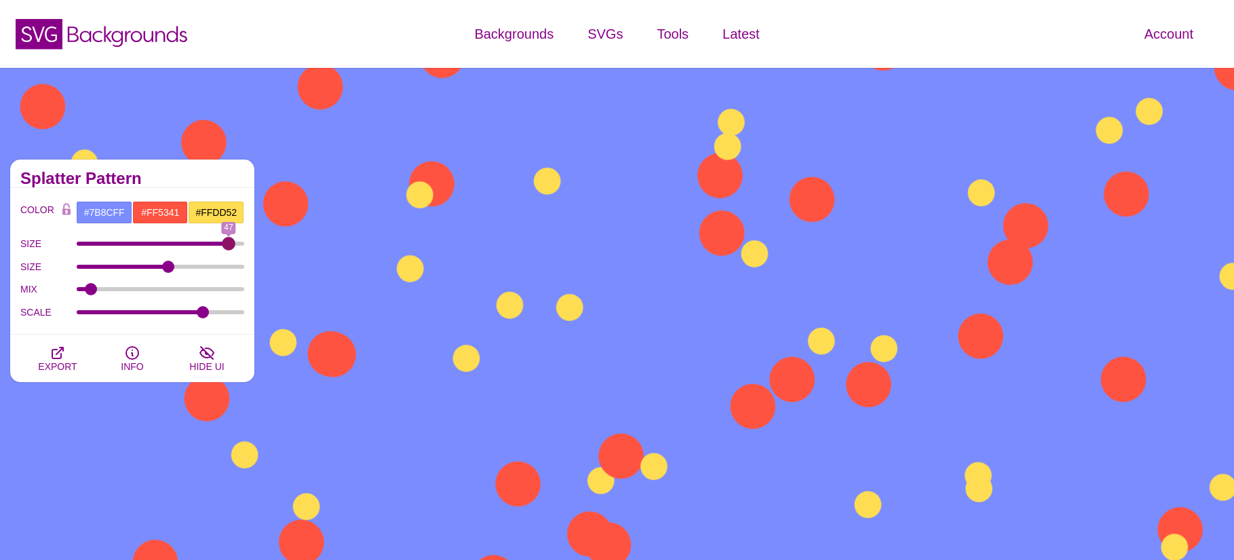
drag, startPoint x: 167, startPoint y: 243, endPoint x: 229, endPoint y: 253, distance: 62.6
type input "47"
click at [229, 246] on input "SIZE" at bounding box center [161, 243] width 168 height 5
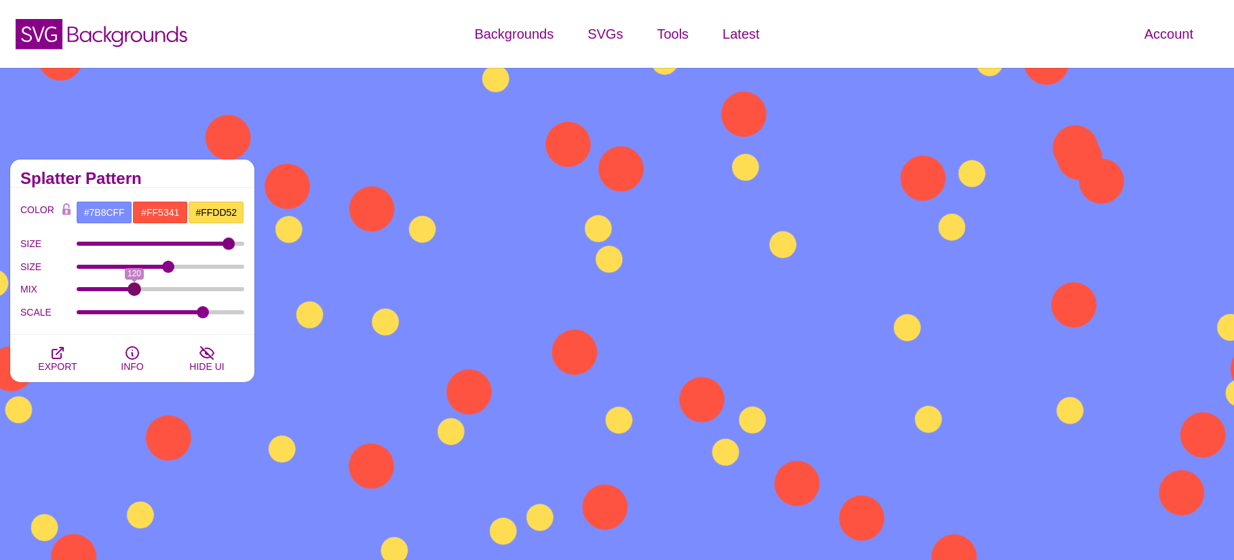
type input "120"
click at [134, 290] on input "MIX" at bounding box center [161, 288] width 168 height 5
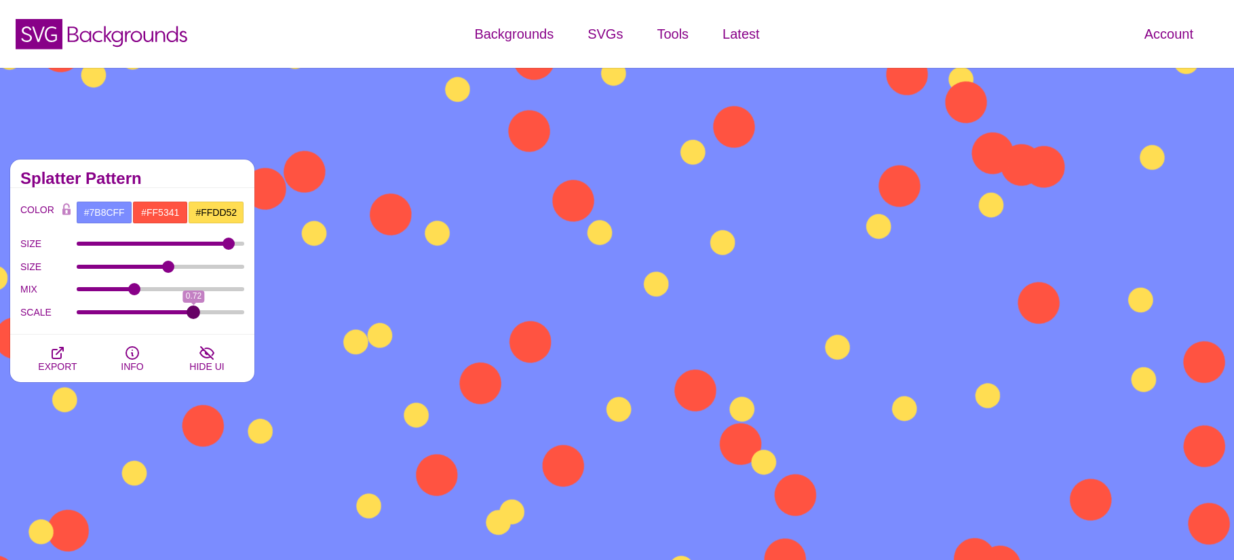
drag, startPoint x: 200, startPoint y: 312, endPoint x: 194, endPoint y: 315, distance: 7.0
type input "0.72"
click at [194, 315] on input "SCALE" at bounding box center [161, 311] width 168 height 5
click at [53, 355] on icon "button" at bounding box center [57, 352] width 11 height 11
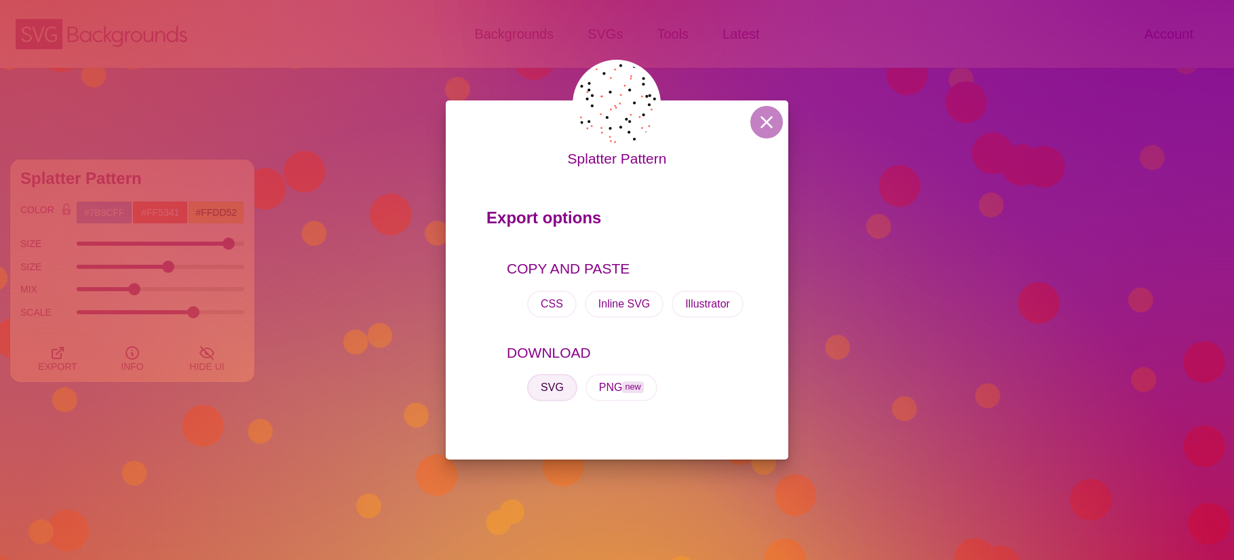
click at [558, 392] on button "SVG" at bounding box center [552, 387] width 50 height 27
drag, startPoint x: 760, startPoint y: 117, endPoint x: 748, endPoint y: 120, distance: 12.7
click at [760, 117] on button at bounding box center [766, 122] width 33 height 33
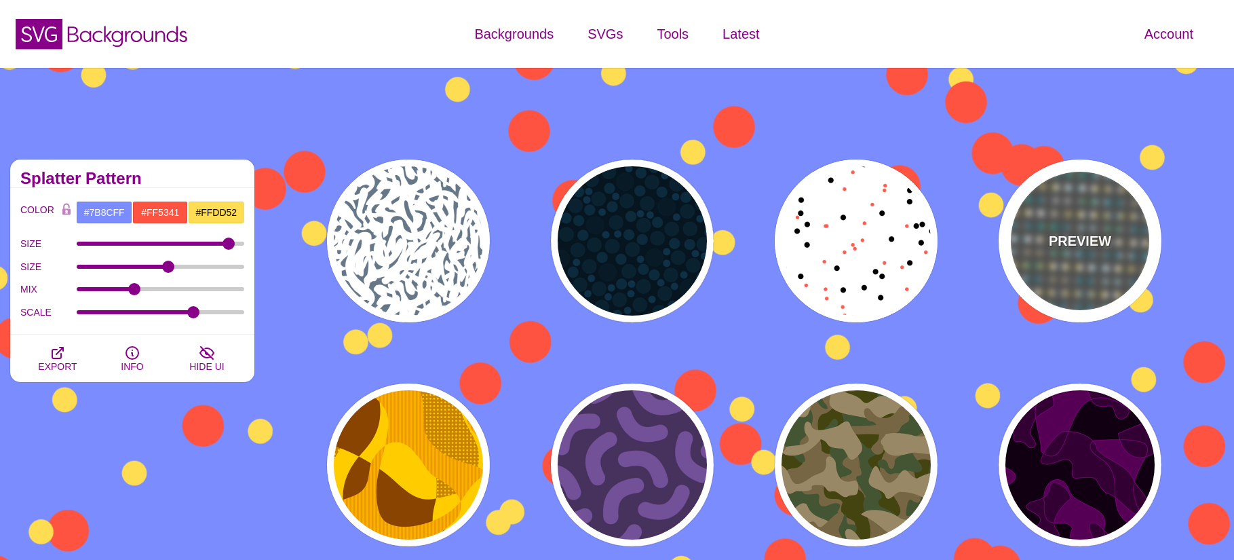
click at [1076, 227] on div "PREVIEW" at bounding box center [1080, 240] width 163 height 163
type input "#555555"
type input "#228899"
type input "#CCBB66"
type input "#FFFFFF"
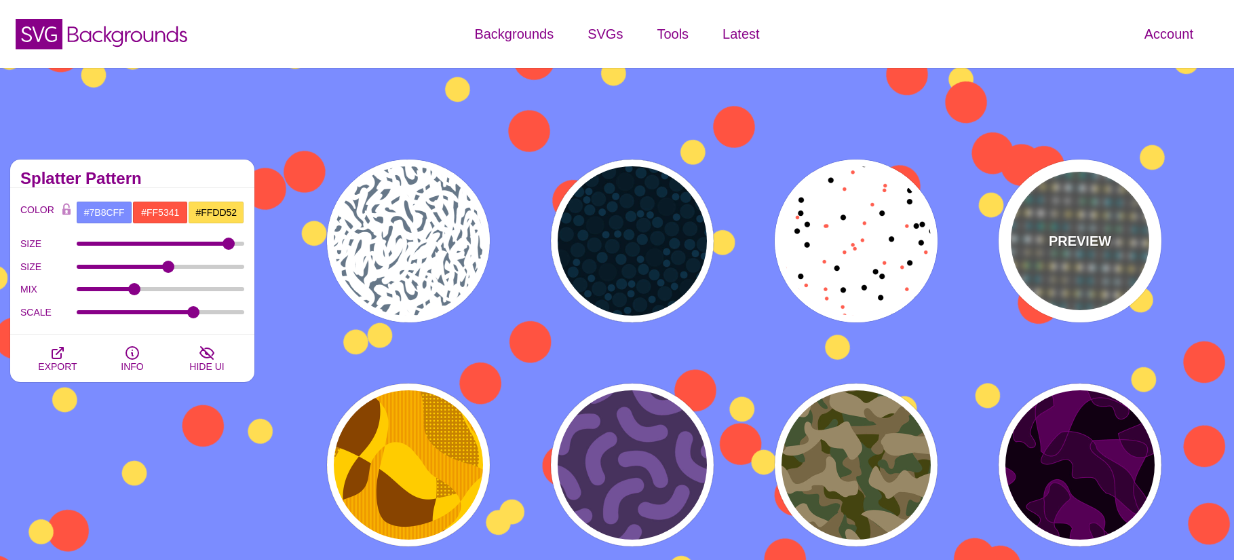
type input "#888888"
type input "50"
type input "0"
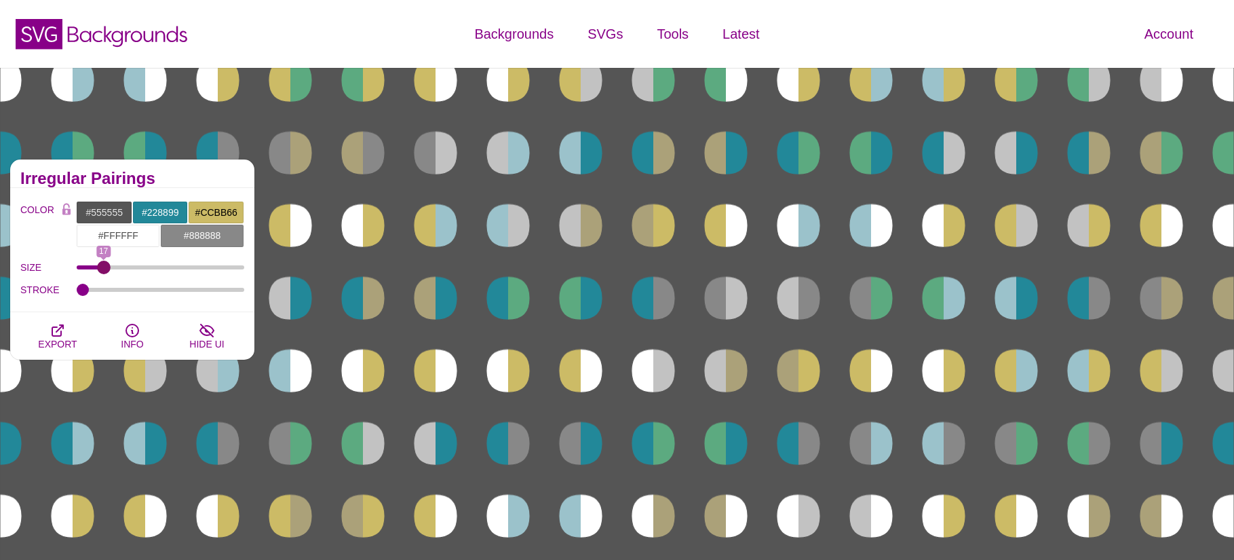
drag, startPoint x: 159, startPoint y: 263, endPoint x: 104, endPoint y: 258, distance: 55.8
type input "17"
click at [104, 265] on input "SIZE" at bounding box center [161, 267] width 168 height 5
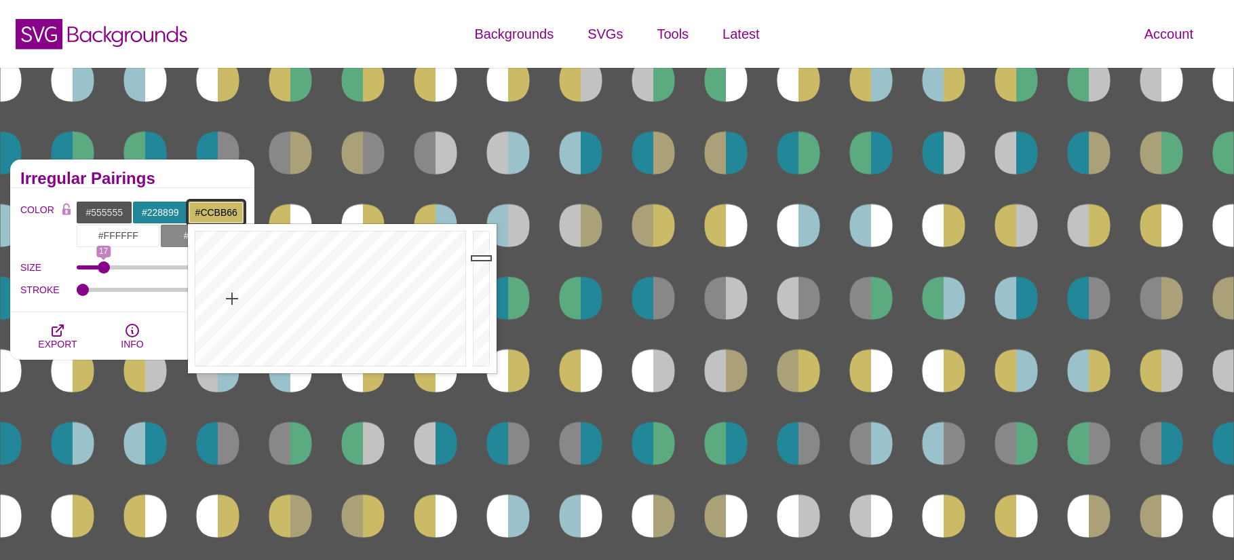
click at [211, 210] on input "#CCBB66" at bounding box center [216, 212] width 56 height 23
drag, startPoint x: 479, startPoint y: 253, endPoint x: 480, endPoint y: 240, distance: 12.9
click at [480, 240] on div at bounding box center [482, 298] width 27 height 149
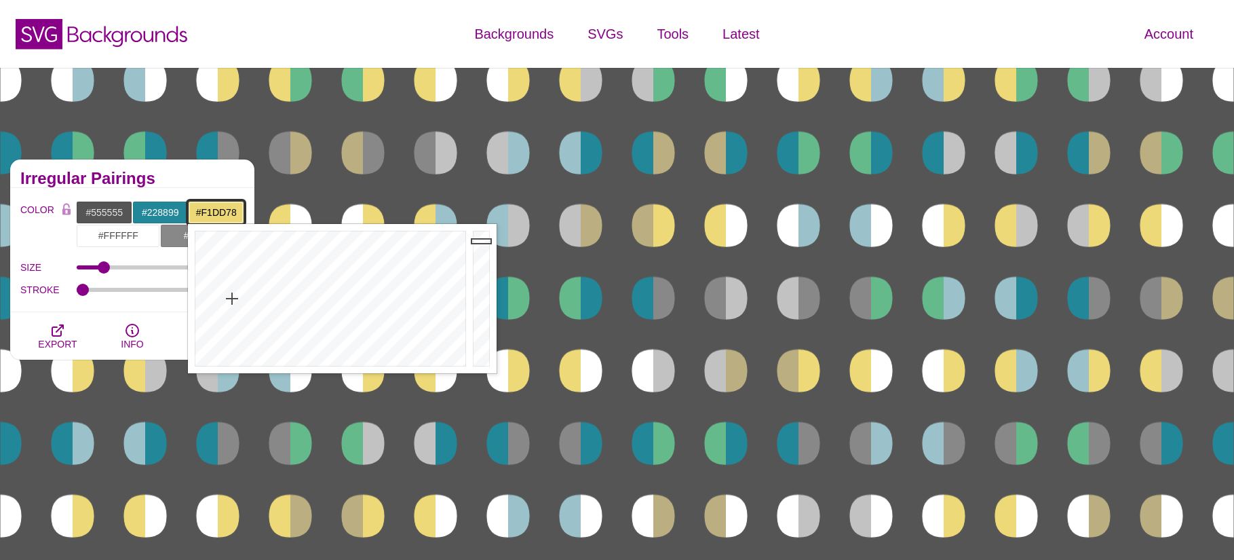
type input "#F2DE79"
click at [483, 237] on div at bounding box center [482, 298] width 27 height 149
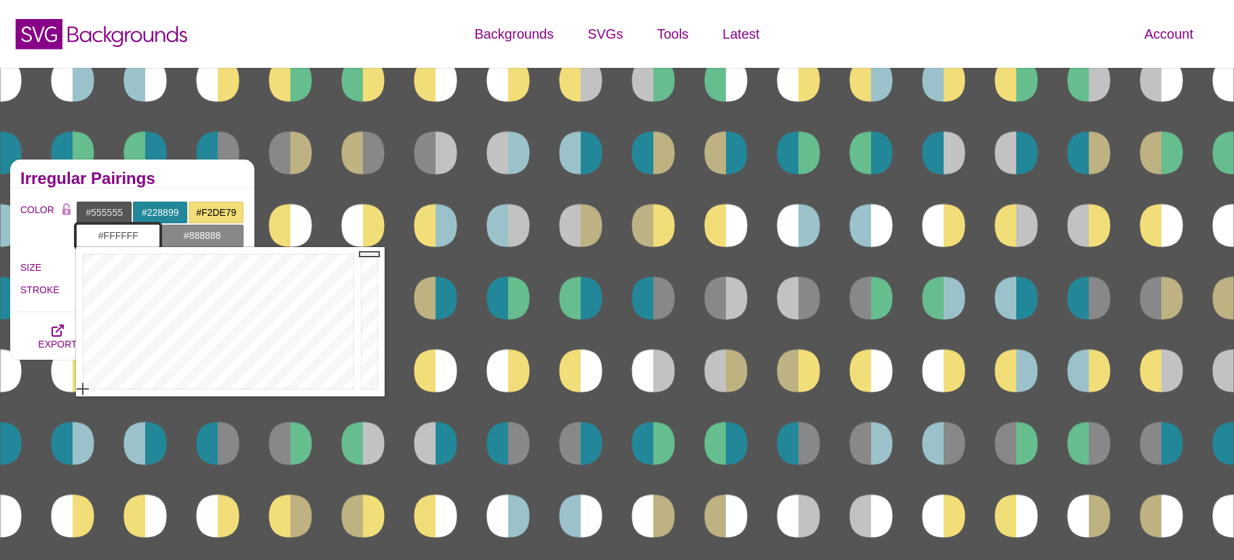
click at [112, 232] on input "#FFFFFF" at bounding box center [118, 235] width 84 height 23
click at [211, 269] on div at bounding box center [217, 321] width 282 height 149
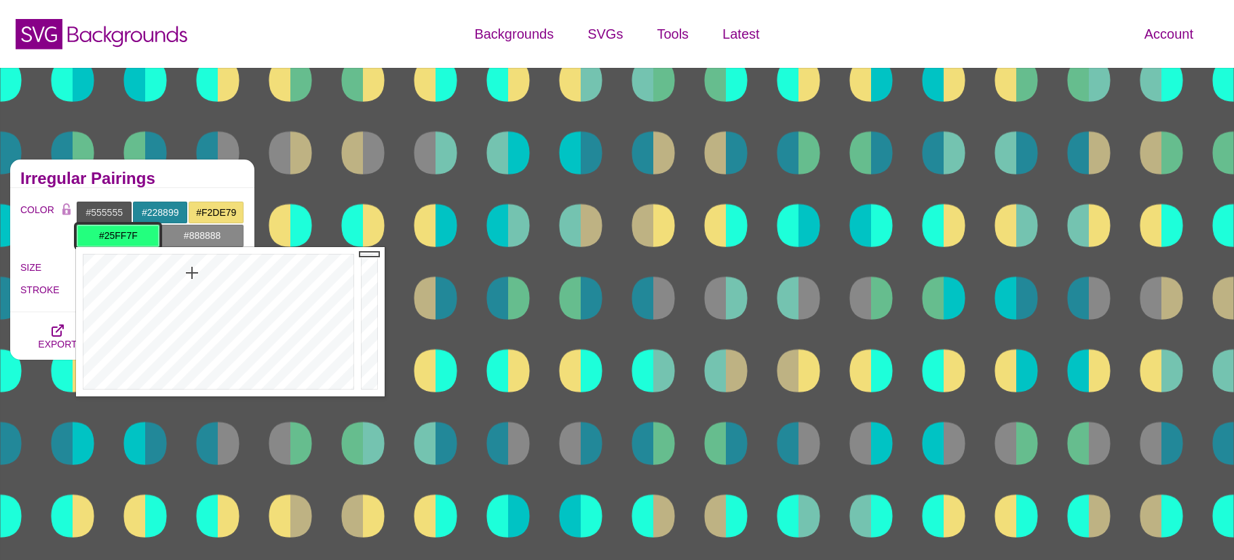
drag, startPoint x: 208, startPoint y: 270, endPoint x: 192, endPoint y: 273, distance: 16.6
click at [192, 273] on div at bounding box center [217, 321] width 282 height 149
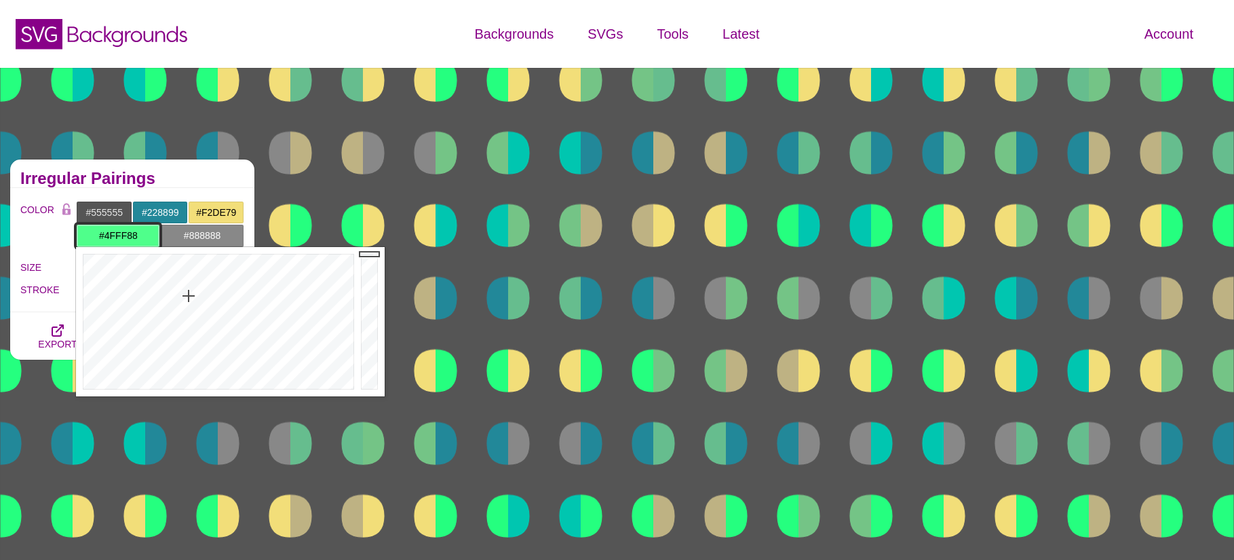
click at [188, 296] on div at bounding box center [217, 321] width 282 height 149
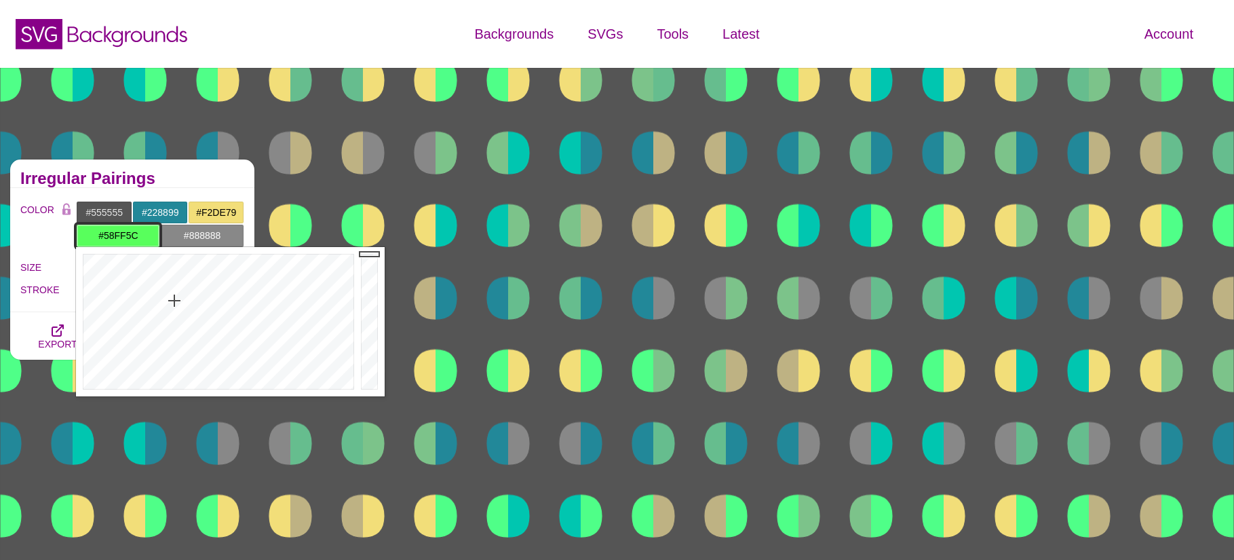
drag, startPoint x: 187, startPoint y: 294, endPoint x: 174, endPoint y: 301, distance: 14.3
click at [174, 301] on div at bounding box center [217, 321] width 282 height 149
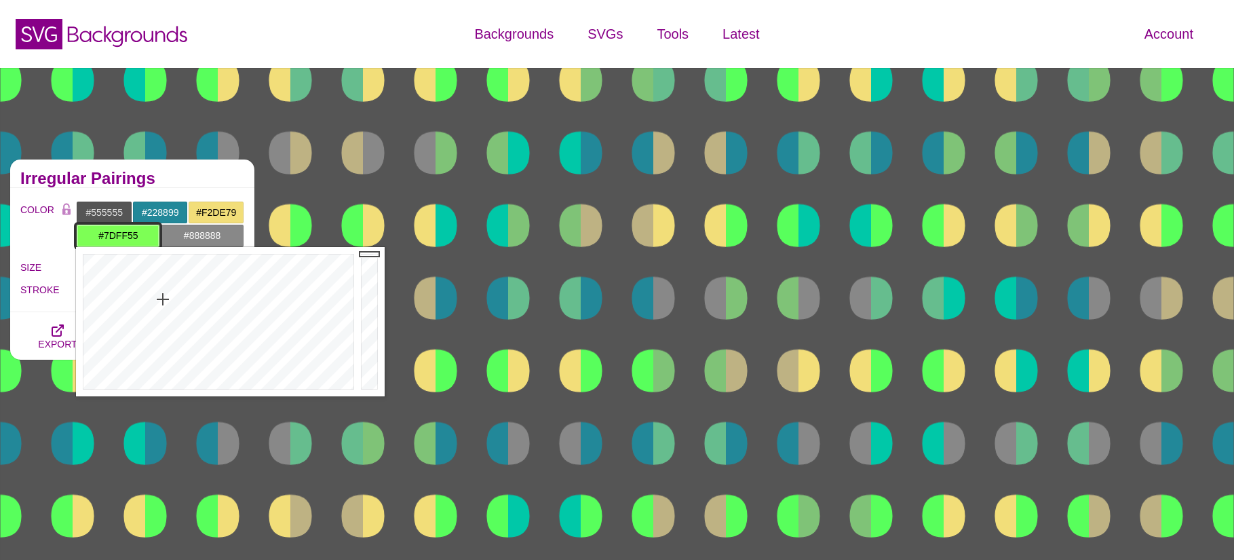
drag, startPoint x: 174, startPoint y: 301, endPoint x: 163, endPoint y: 299, distance: 11.6
click at [163, 299] on div at bounding box center [217, 321] width 282 height 149
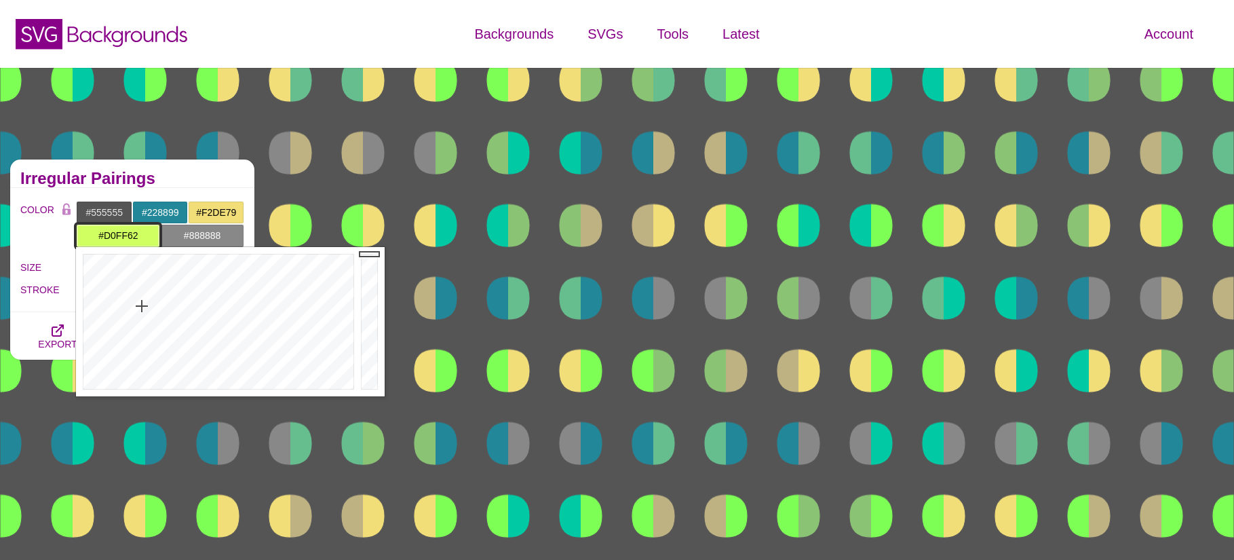
drag, startPoint x: 163, startPoint y: 299, endPoint x: 142, endPoint y: 306, distance: 22.1
click at [142, 306] on div at bounding box center [217, 321] width 282 height 149
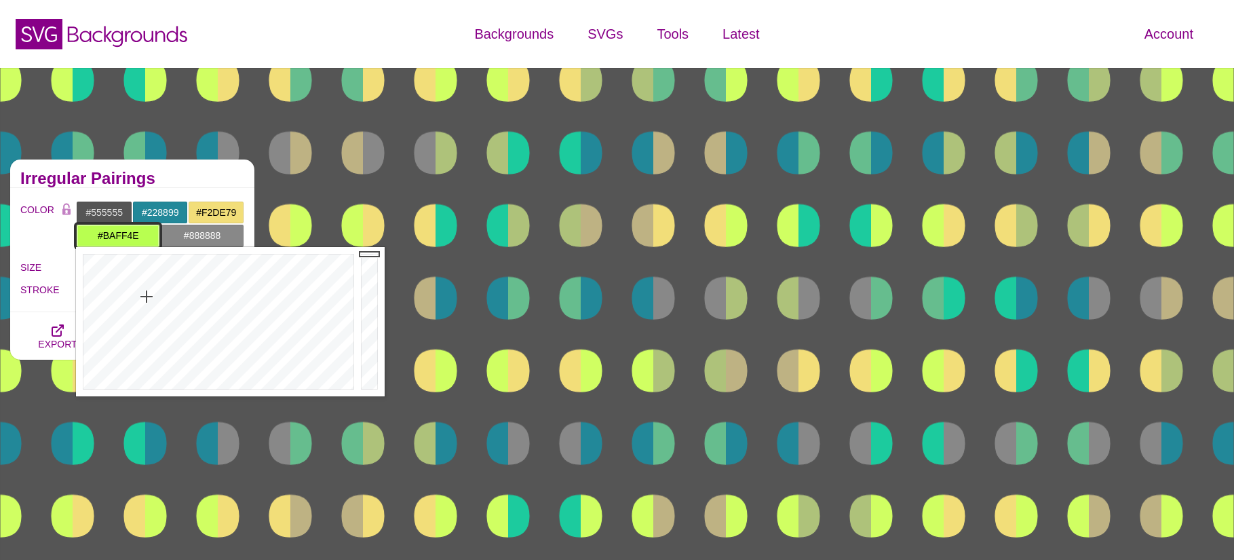
type input "#BCFF4E"
drag, startPoint x: 142, startPoint y: 305, endPoint x: 145, endPoint y: 295, distance: 10.1
click at [145, 295] on div at bounding box center [217, 321] width 282 height 149
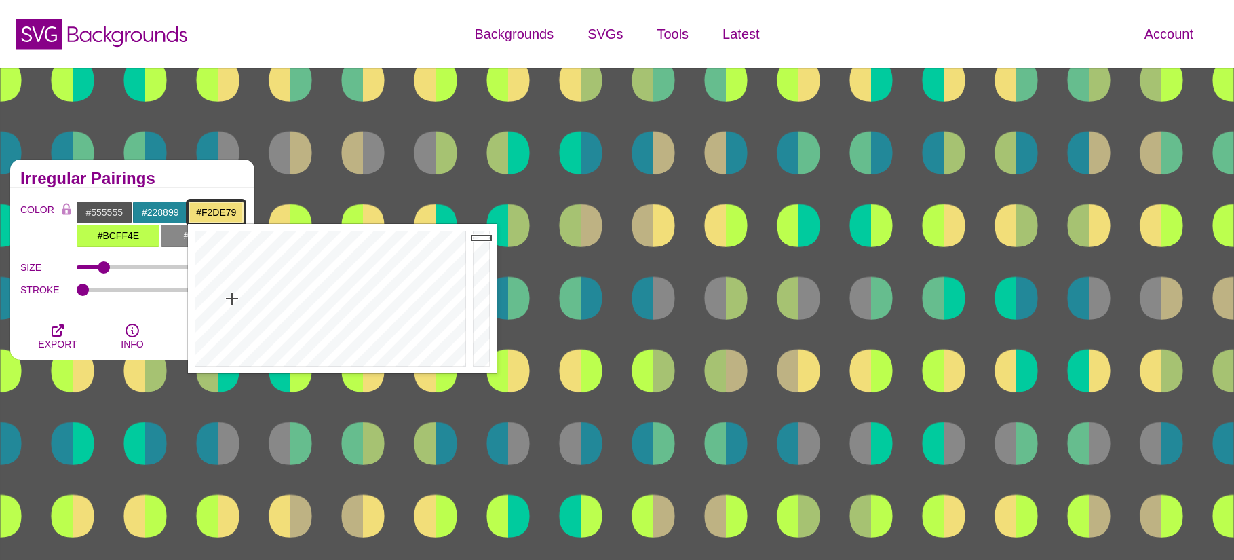
click at [209, 211] on input "#F2DE79" at bounding box center [216, 212] width 56 height 23
drag, startPoint x: 231, startPoint y: 294, endPoint x: 215, endPoint y: 273, distance: 26.7
click at [215, 273] on div at bounding box center [329, 298] width 282 height 149
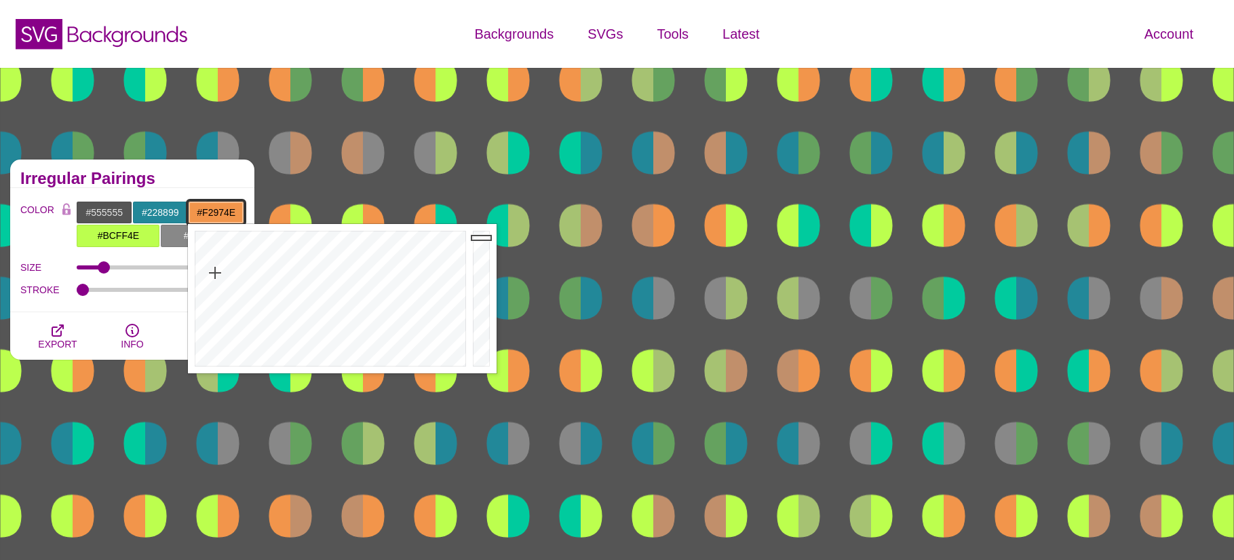
type input "#F29863"
drag, startPoint x: 216, startPoint y: 273, endPoint x: 212, endPoint y: 286, distance: 13.5
click at [212, 286] on div at bounding box center [329, 298] width 282 height 149
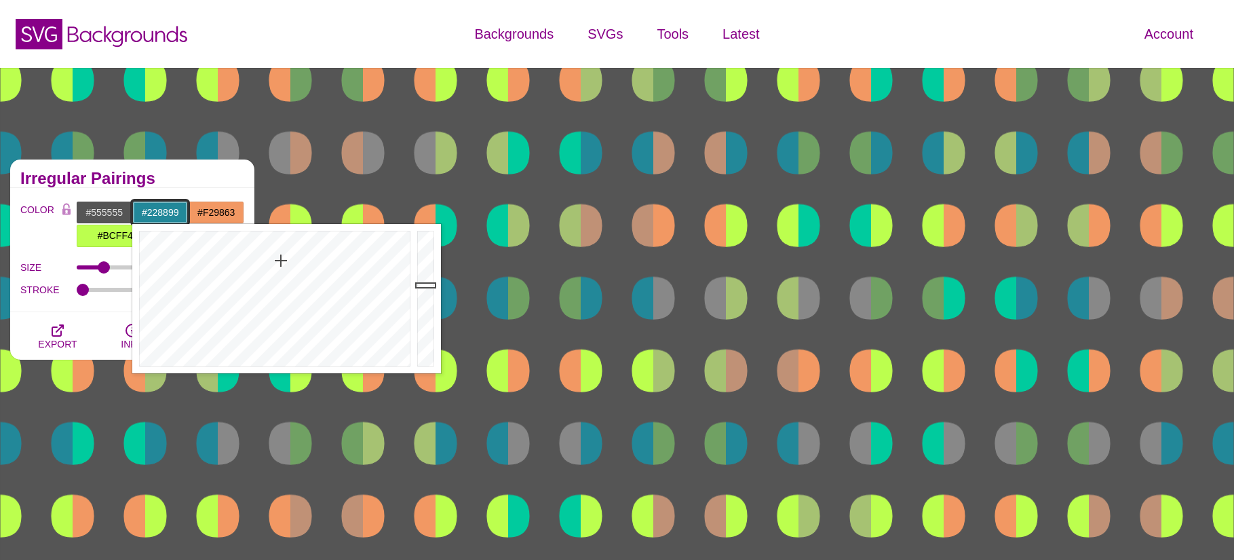
click at [165, 213] on input "#228899" at bounding box center [160, 212] width 56 height 23
drag, startPoint x: 287, startPoint y: 263, endPoint x: 301, endPoint y: 266, distance: 14.6
click at [301, 266] on div at bounding box center [273, 298] width 282 height 149
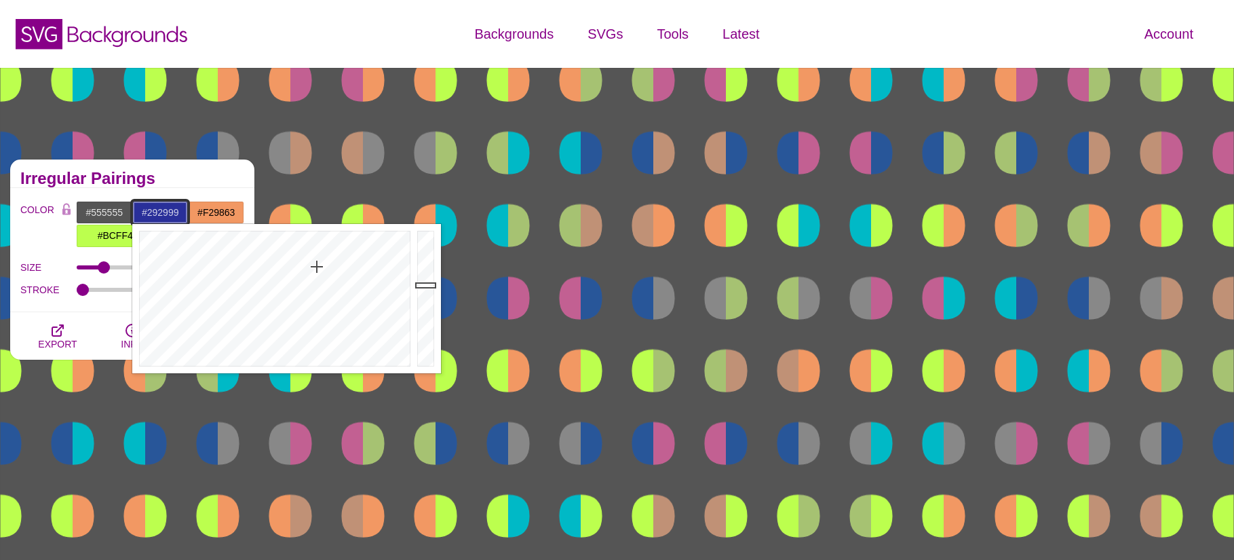
drag, startPoint x: 301, startPoint y: 266, endPoint x: 320, endPoint y: 267, distance: 19.0
click at [320, 267] on div at bounding box center [273, 298] width 282 height 149
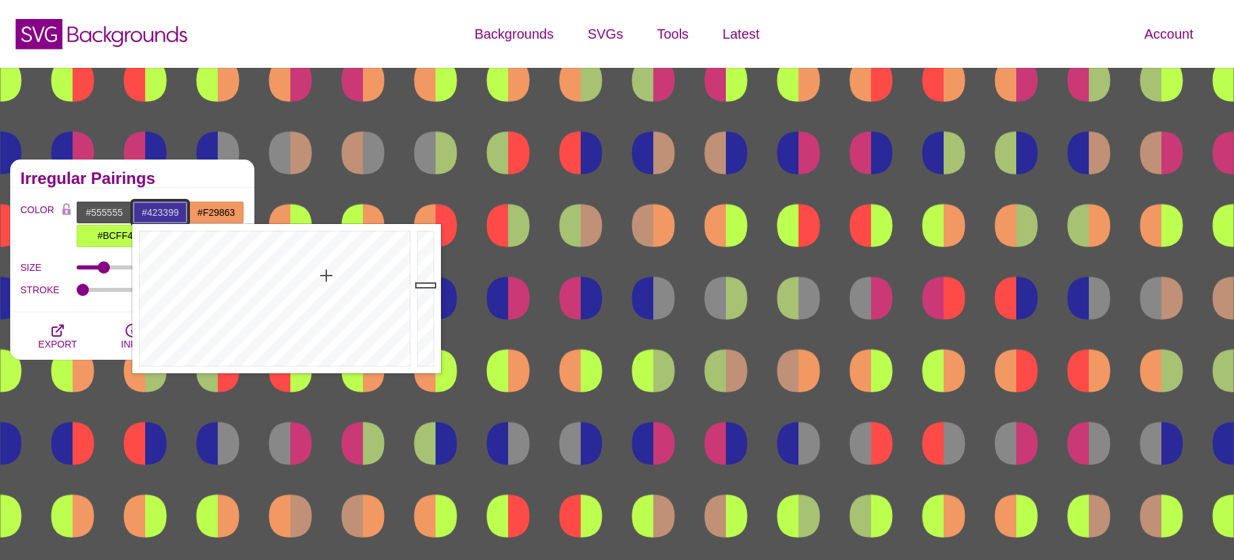
drag, startPoint x: 318, startPoint y: 267, endPoint x: 326, endPoint y: 275, distance: 12.0
click at [326, 275] on div at bounding box center [273, 298] width 282 height 149
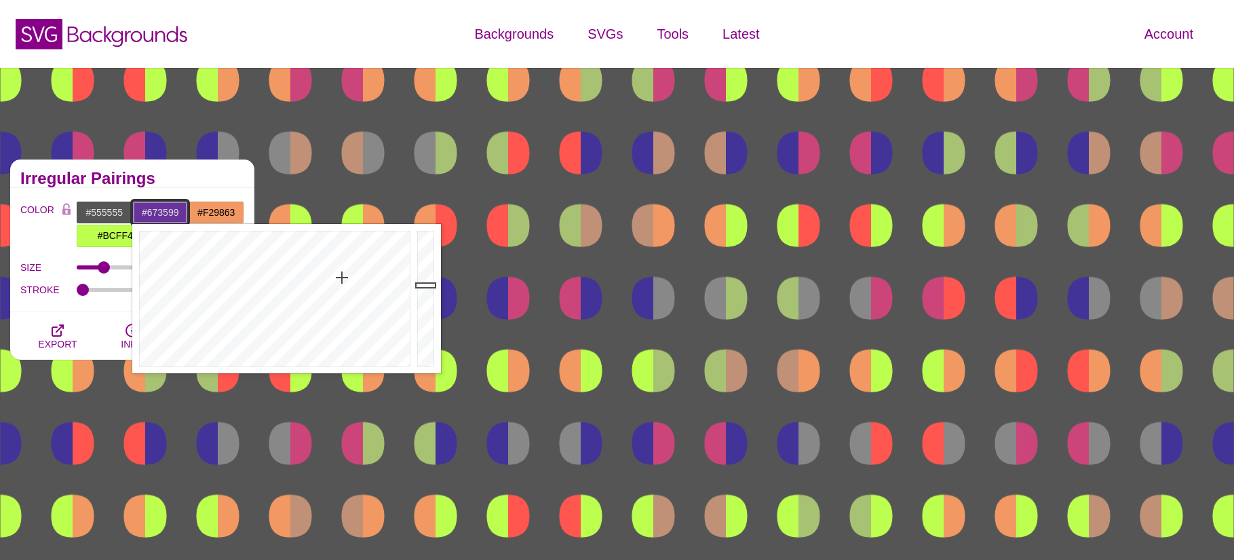
drag, startPoint x: 326, startPoint y: 275, endPoint x: 342, endPoint y: 277, distance: 15.7
click at [342, 277] on div at bounding box center [273, 298] width 282 height 149
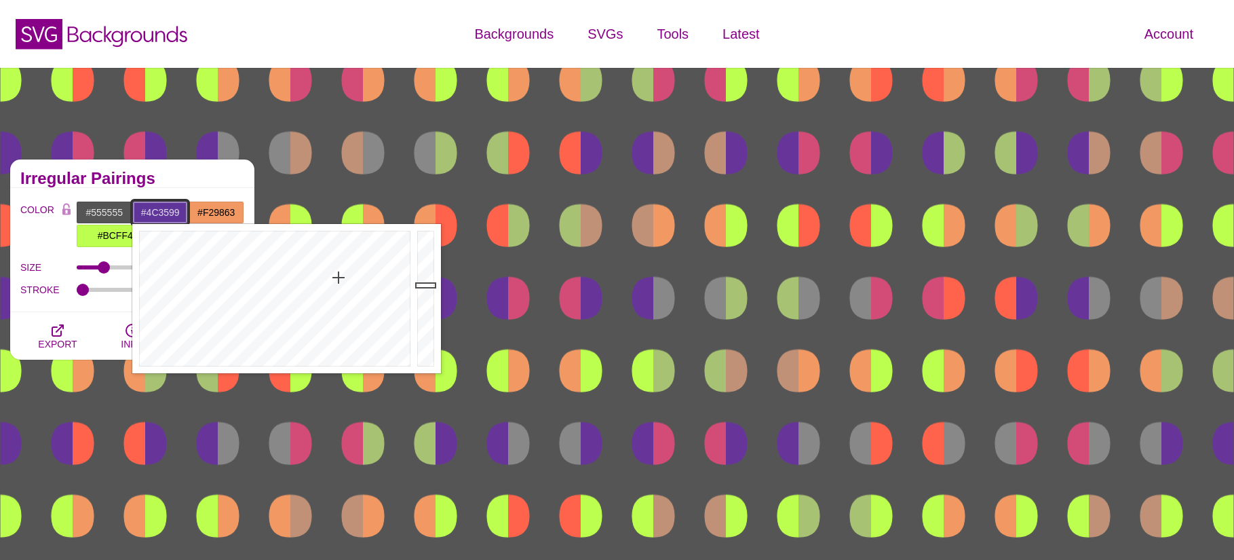
type input "#4A3599"
drag, startPoint x: 340, startPoint y: 277, endPoint x: 329, endPoint y: 277, distance: 10.9
click at [329, 277] on div at bounding box center [273, 298] width 282 height 149
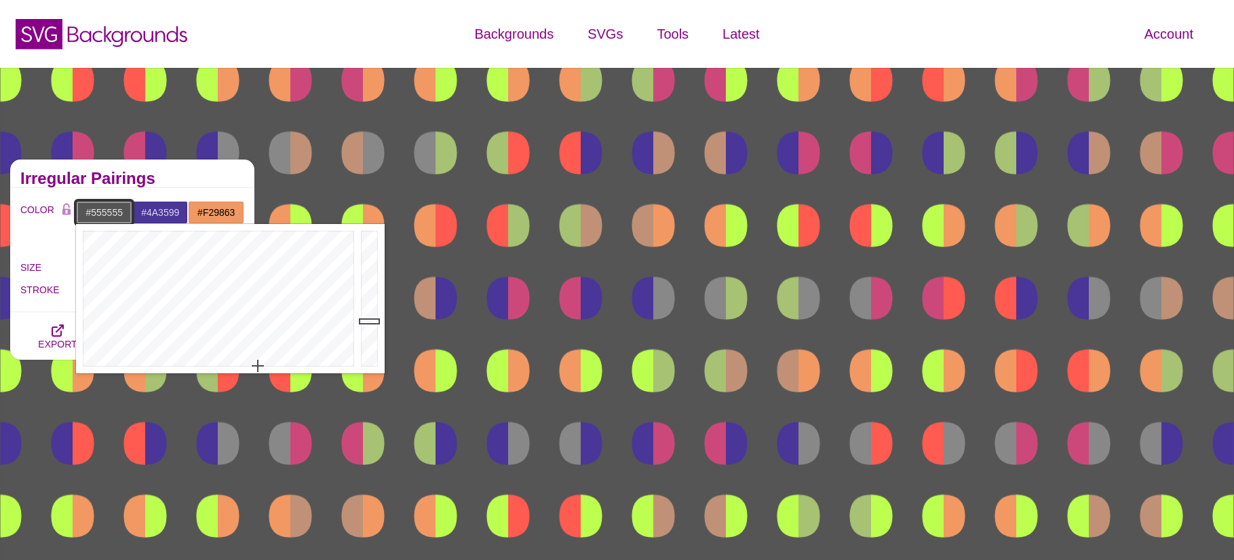
click at [109, 212] on input "#555555" at bounding box center [104, 212] width 56 height 23
click at [370, 337] on div at bounding box center [371, 298] width 27 height 149
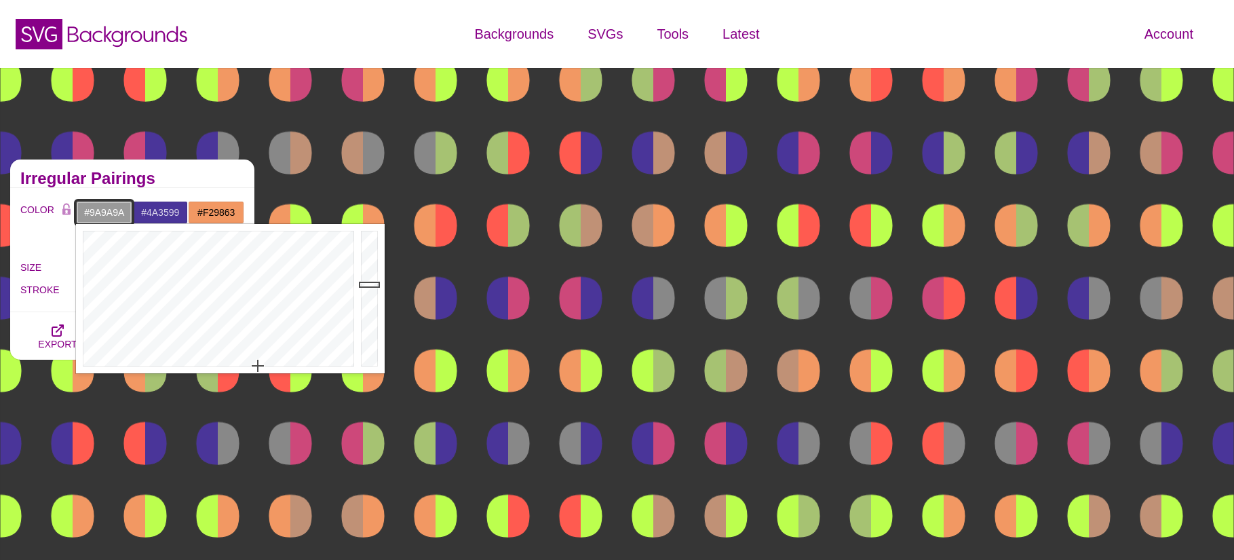
drag, startPoint x: 370, startPoint y: 337, endPoint x: 371, endPoint y: 284, distance: 52.9
click at [371, 284] on div at bounding box center [371, 298] width 27 height 149
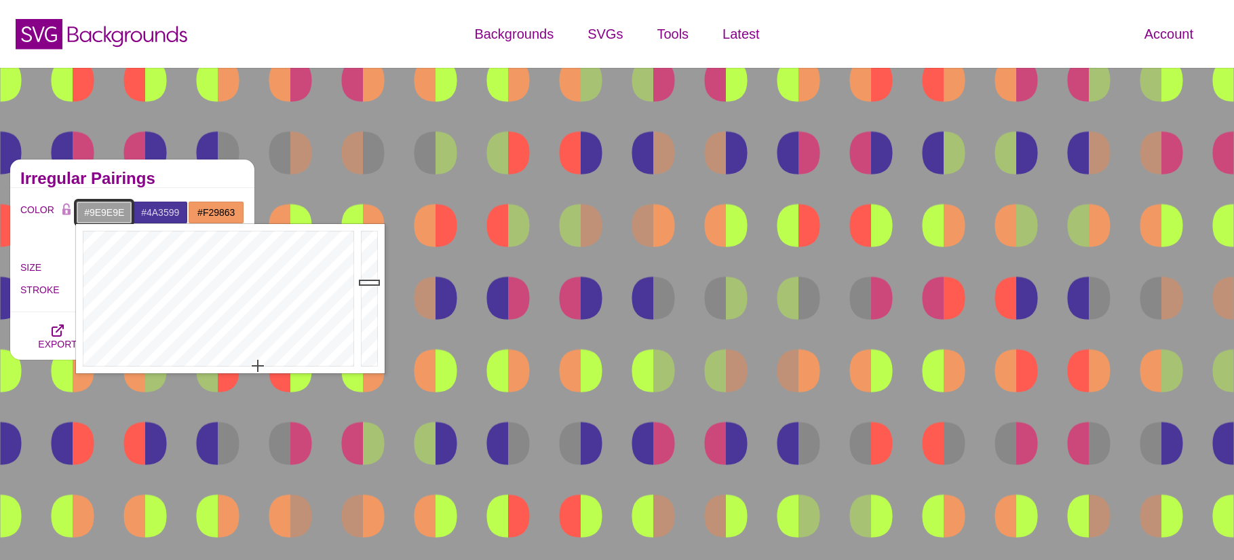
click at [371, 282] on div at bounding box center [371, 298] width 27 height 149
click at [59, 327] on icon "button" at bounding box center [58, 330] width 16 height 16
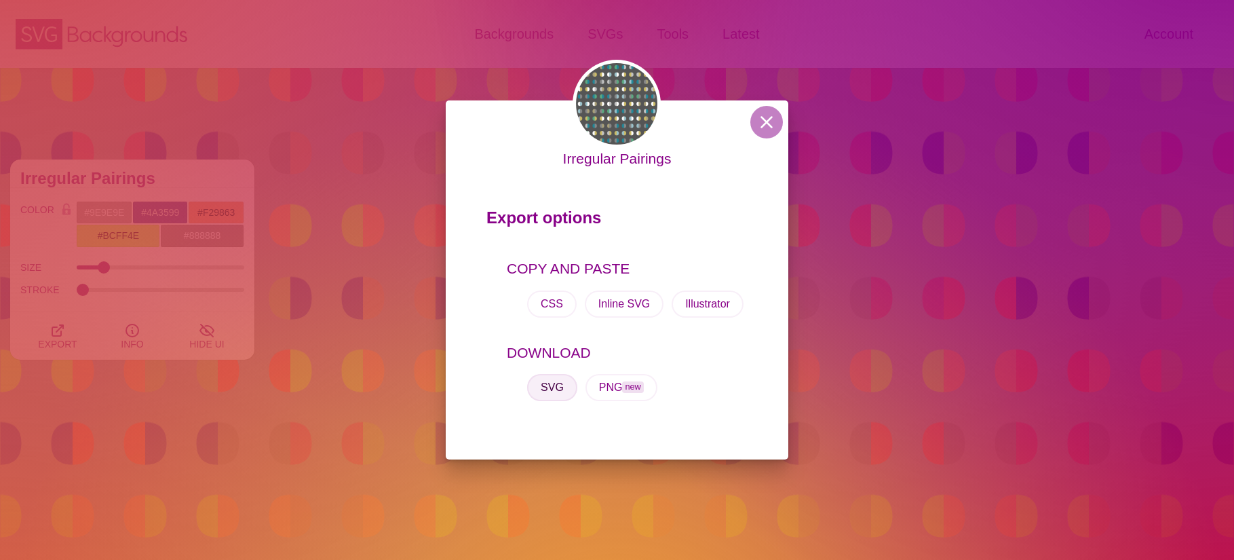
click at [542, 383] on button "SVG" at bounding box center [552, 387] width 50 height 27
click at [773, 121] on button at bounding box center [766, 122] width 33 height 33
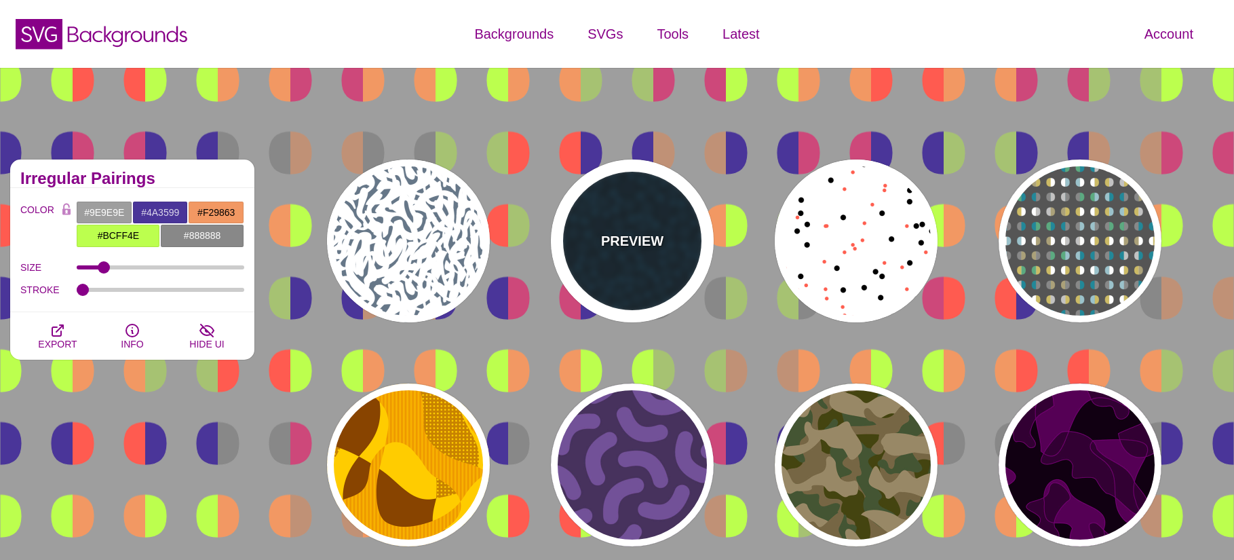
click at [650, 242] on p "PREVIEW" at bounding box center [632, 241] width 62 height 20
type input "#06151F"
type input "#081B26"
type input "#0E3147"
type input "0"
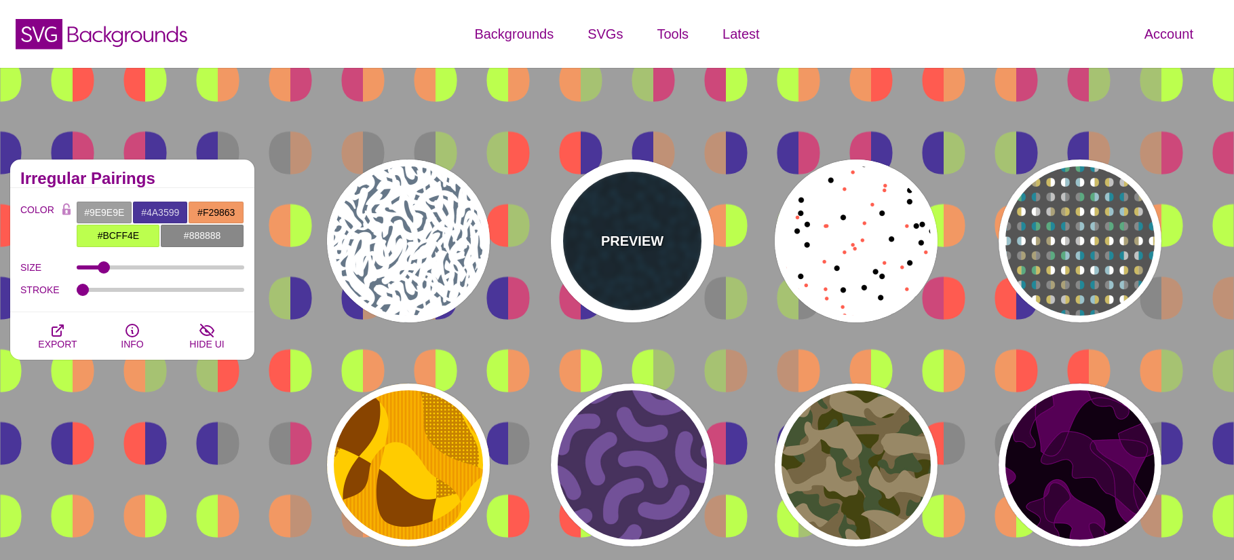
type input "0.5"
type input "0"
type input "1"
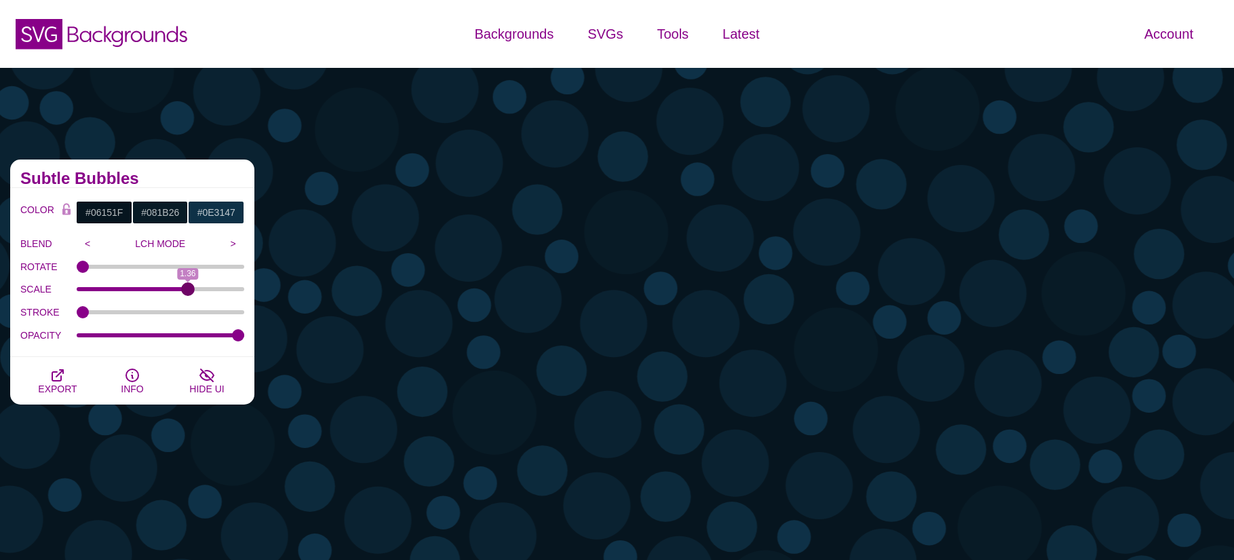
drag, startPoint x: 123, startPoint y: 290, endPoint x: 187, endPoint y: 292, distance: 63.8
type input "1.36"
click at [187, 292] on input "SCALE" at bounding box center [161, 288] width 168 height 5
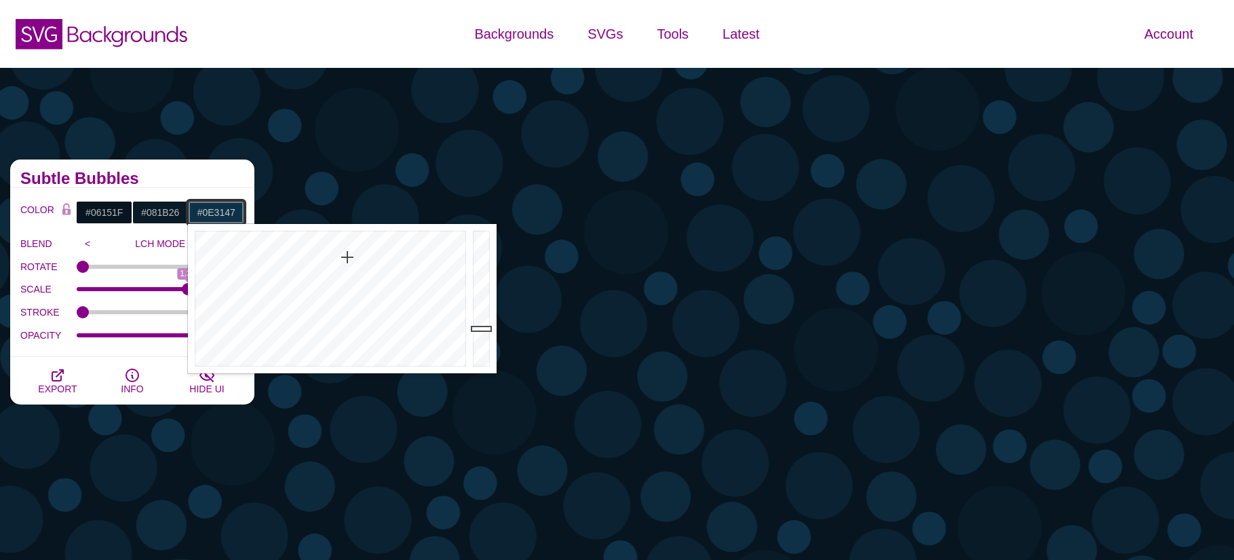
click at [211, 211] on input "#0E3147" at bounding box center [216, 212] width 56 height 23
click at [427, 263] on div at bounding box center [329, 298] width 282 height 149
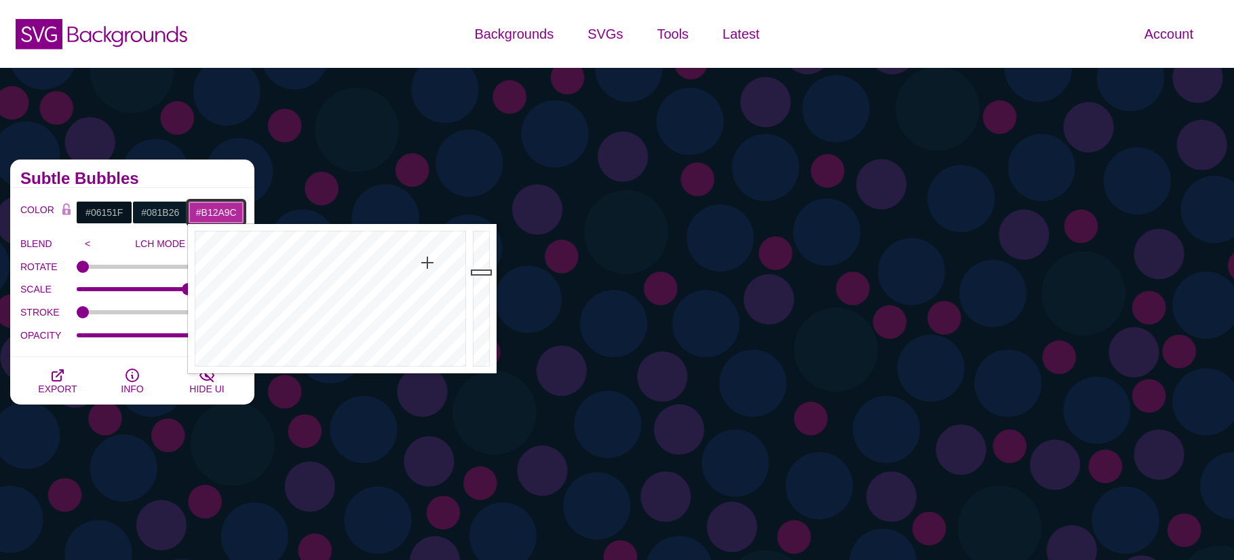
drag, startPoint x: 484, startPoint y: 325, endPoint x: 485, endPoint y: 272, distance: 52.9
click at [485, 272] on div at bounding box center [482, 298] width 27 height 149
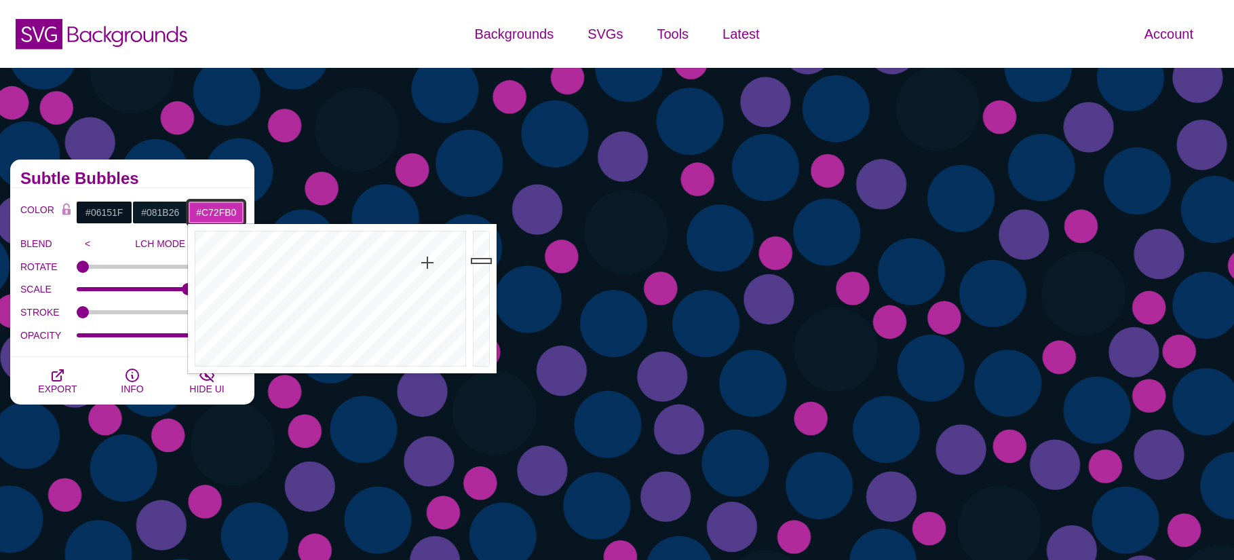
drag, startPoint x: 485, startPoint y: 272, endPoint x: 486, endPoint y: 260, distance: 11.6
click at [486, 260] on div at bounding box center [482, 298] width 27 height 149
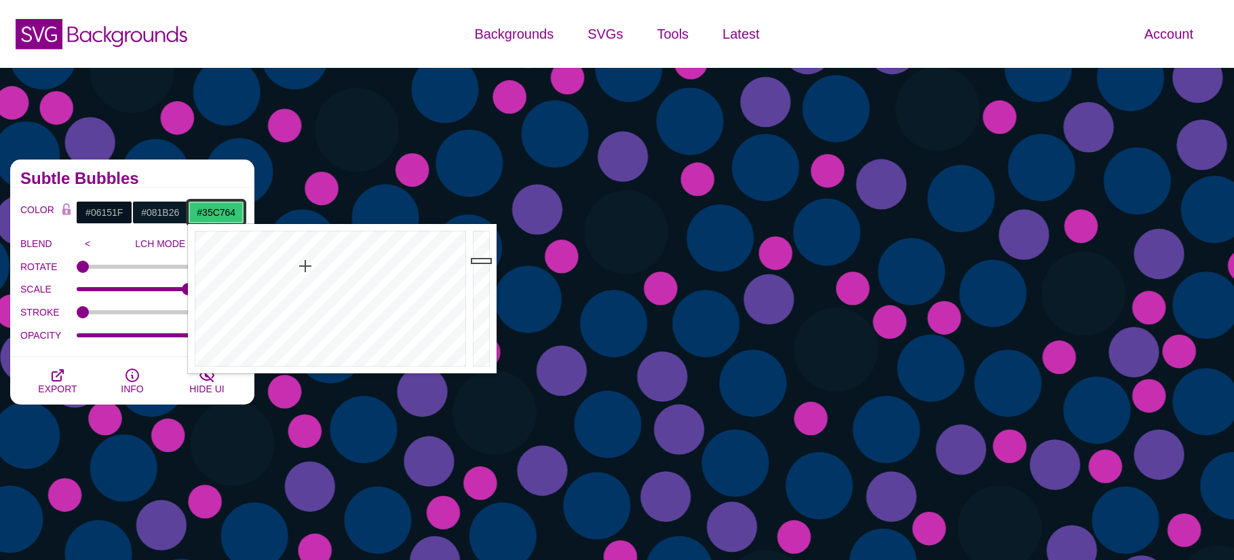
drag, startPoint x: 425, startPoint y: 262, endPoint x: 300, endPoint y: 267, distance: 125.6
click at [300, 267] on div at bounding box center [329, 298] width 282 height 149
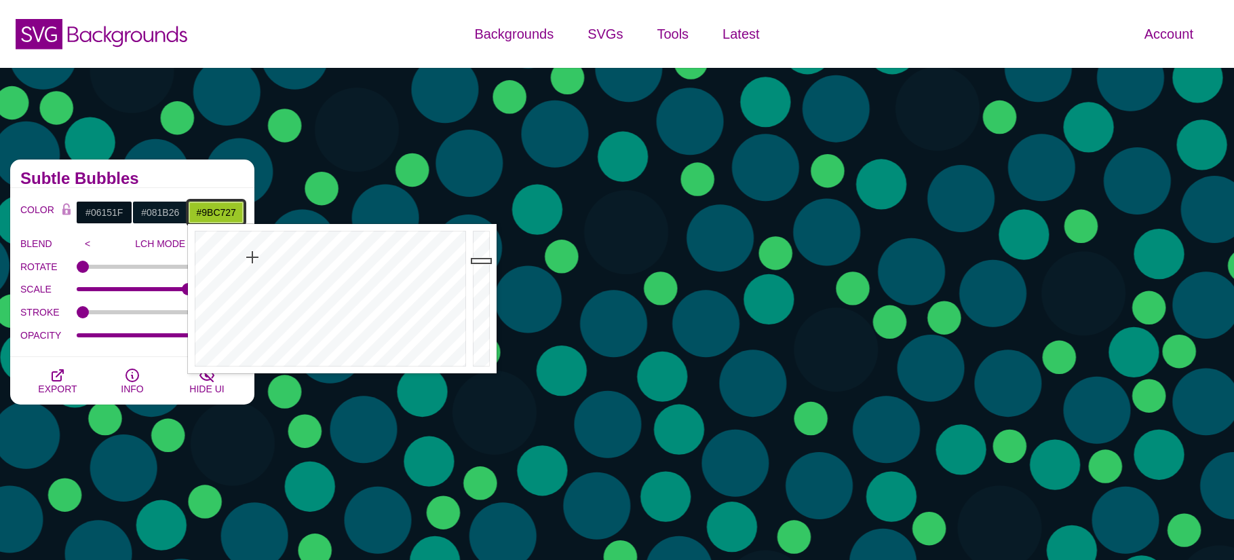
drag, startPoint x: 300, startPoint y: 267, endPoint x: 252, endPoint y: 257, distance: 48.4
click at [252, 257] on div at bounding box center [329, 298] width 282 height 149
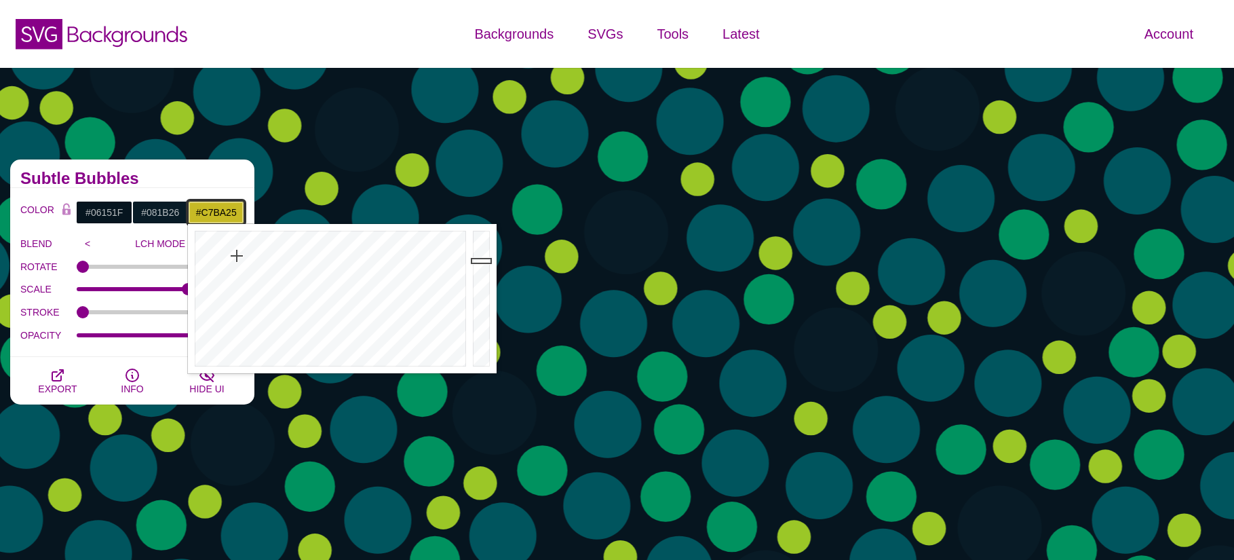
drag, startPoint x: 252, startPoint y: 257, endPoint x: 237, endPoint y: 256, distance: 15.7
click at [237, 256] on div at bounding box center [329, 298] width 282 height 149
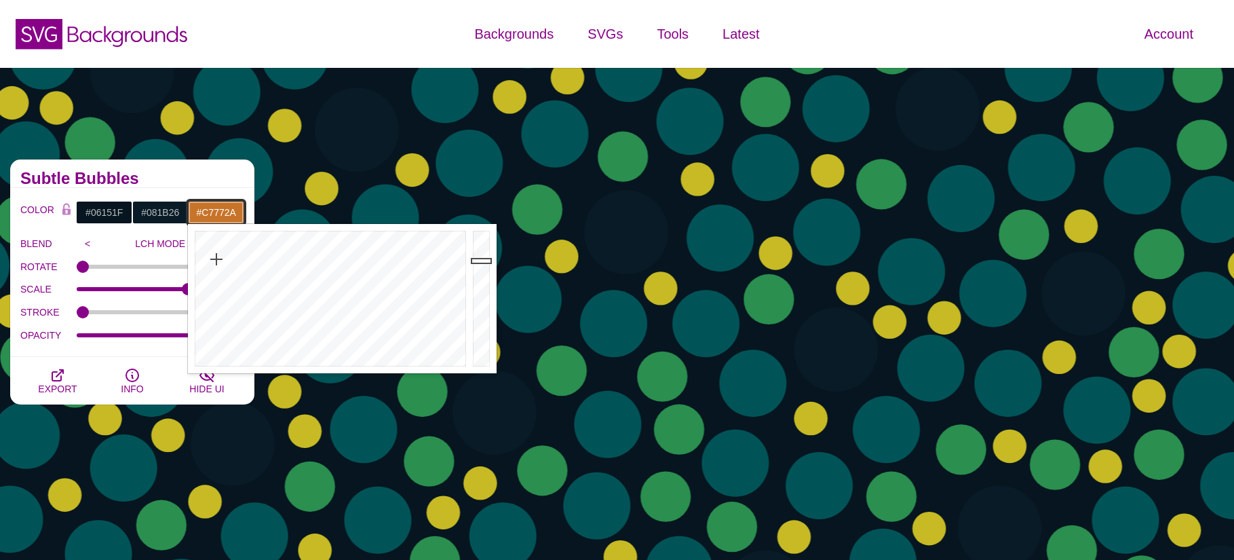
type input "#C7792A"
drag, startPoint x: 237, startPoint y: 256, endPoint x: 218, endPoint y: 259, distance: 20.0
click at [218, 259] on div at bounding box center [329, 298] width 282 height 149
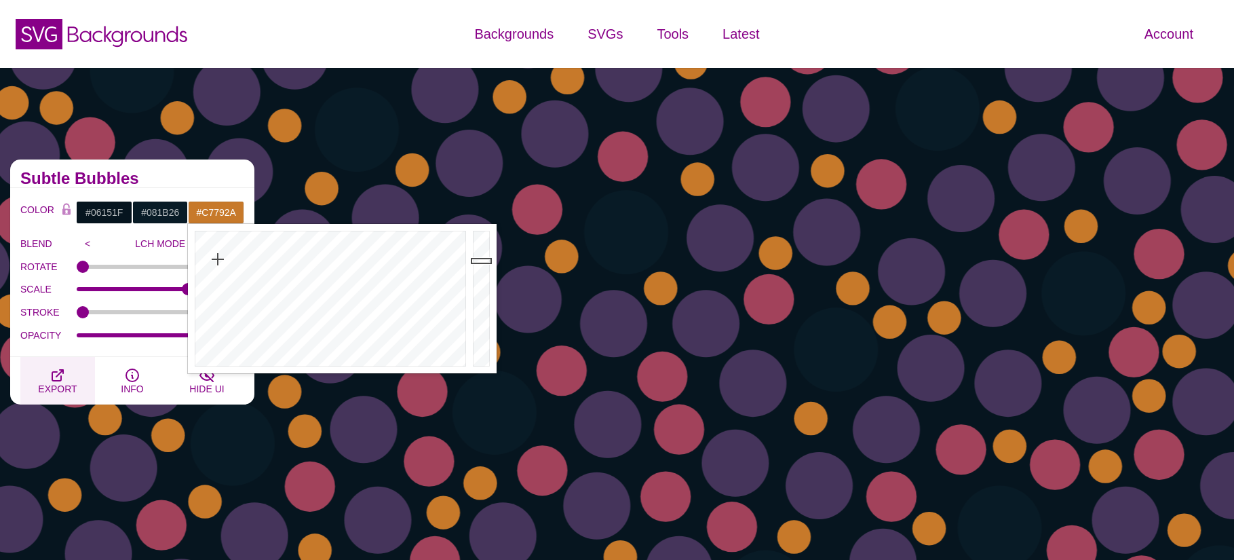
click at [62, 379] on icon "button" at bounding box center [57, 375] width 11 height 11
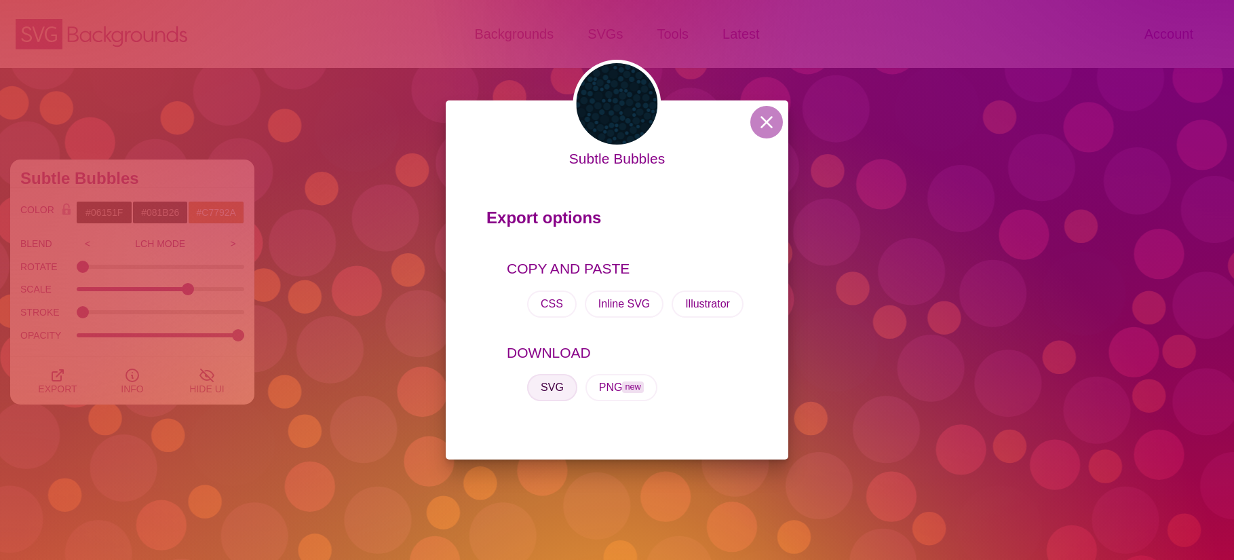
click at [543, 381] on button "SVG" at bounding box center [552, 387] width 50 height 27
click at [195, 176] on div "Subtle Bubbles Export options COPY AND PASTE CSS Inline SVG Illustrator DOWNLOA…" at bounding box center [617, 280] width 1234 height 560
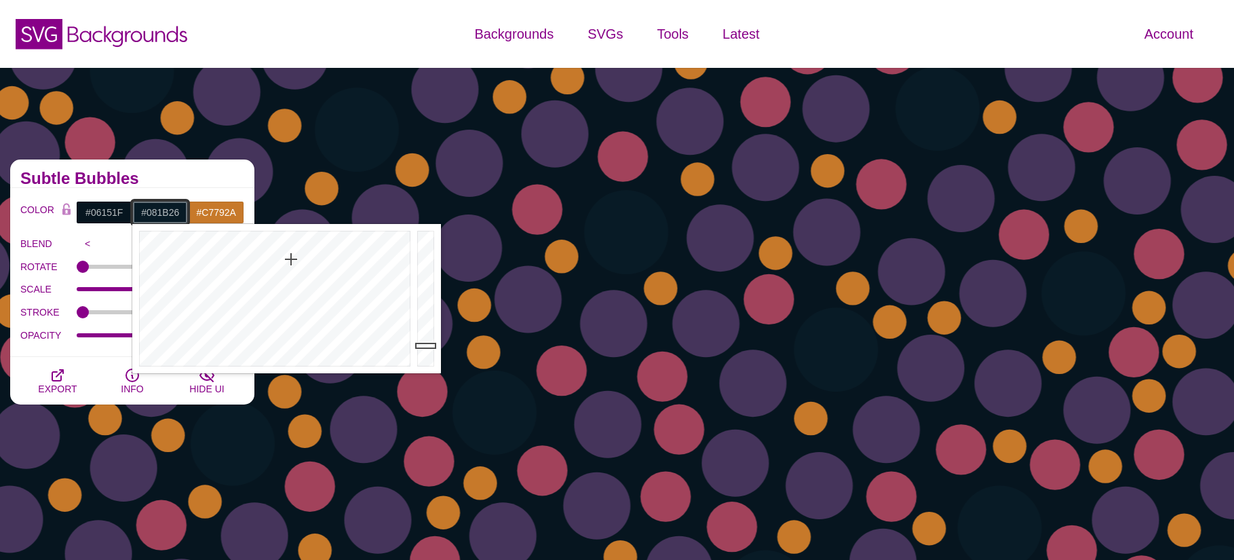
click at [161, 212] on input "#081B26" at bounding box center [160, 212] width 56 height 23
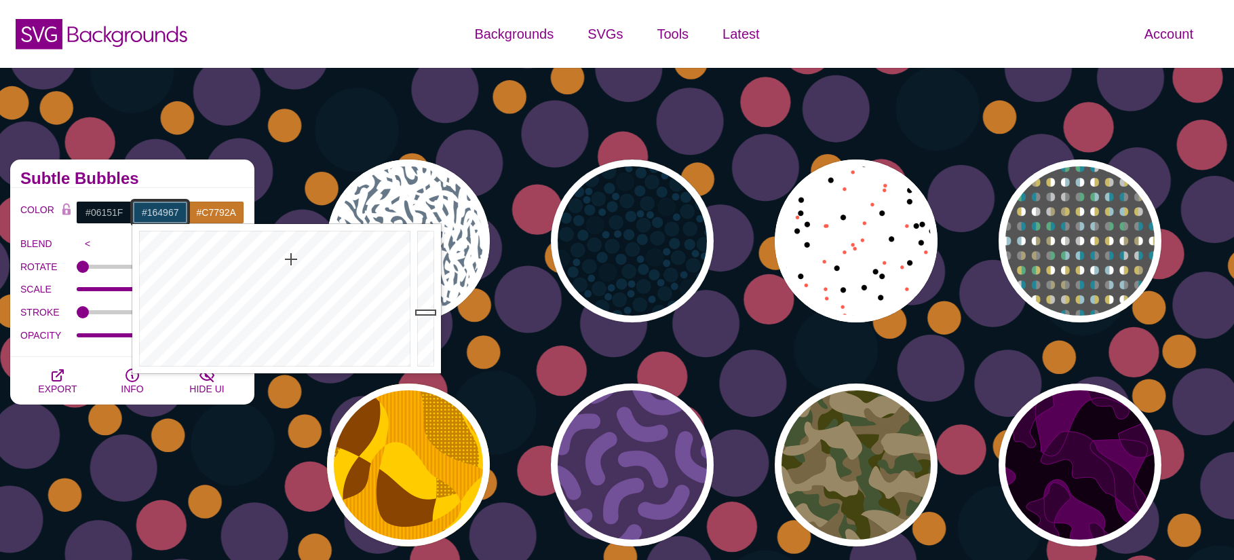
drag, startPoint x: 430, startPoint y: 341, endPoint x: 430, endPoint y: 311, distance: 29.8
click at [430, 311] on div at bounding box center [427, 298] width 27 height 149
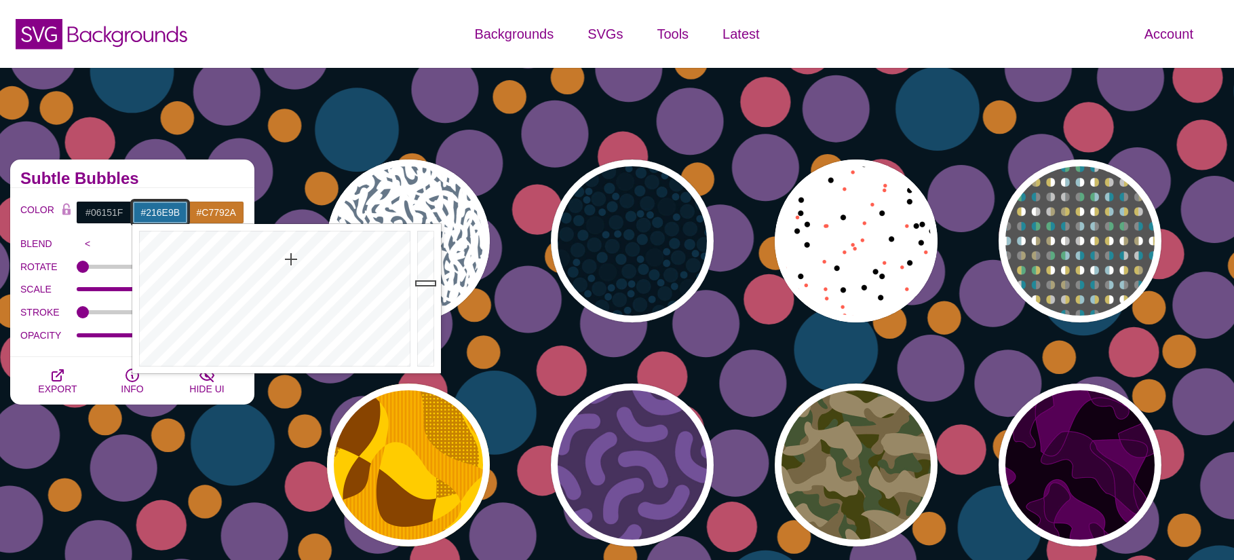
type input "#216F9C"
drag, startPoint x: 424, startPoint y: 303, endPoint x: 427, endPoint y: 283, distance: 20.6
click at [427, 283] on div at bounding box center [427, 298] width 27 height 149
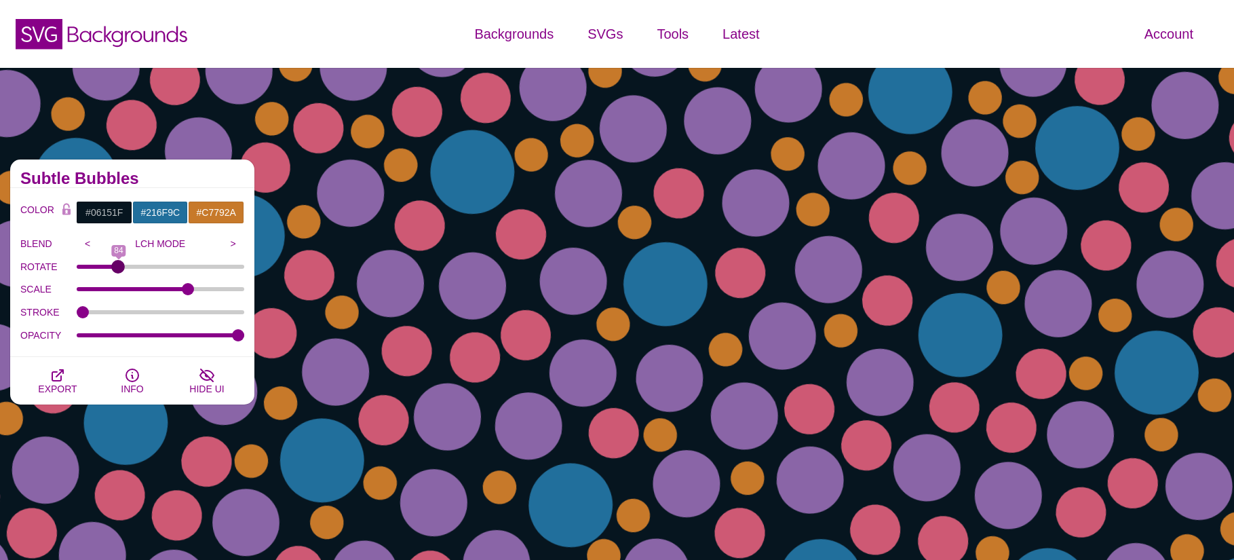
drag, startPoint x: 81, startPoint y: 264, endPoint x: 194, endPoint y: 300, distance: 118.9
type input "81"
click at [117, 269] on input "ROTATE" at bounding box center [161, 266] width 168 height 5
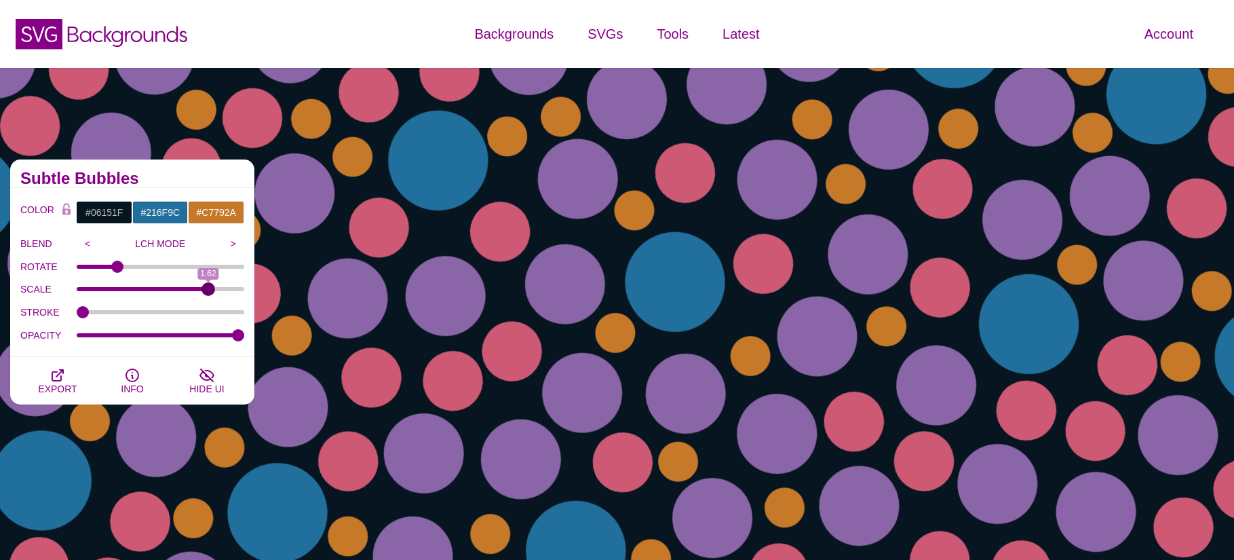
drag, startPoint x: 190, startPoint y: 292, endPoint x: 208, endPoint y: 295, distance: 18.5
type input "1.62"
click at [208, 292] on input "SCALE" at bounding box center [161, 288] width 168 height 5
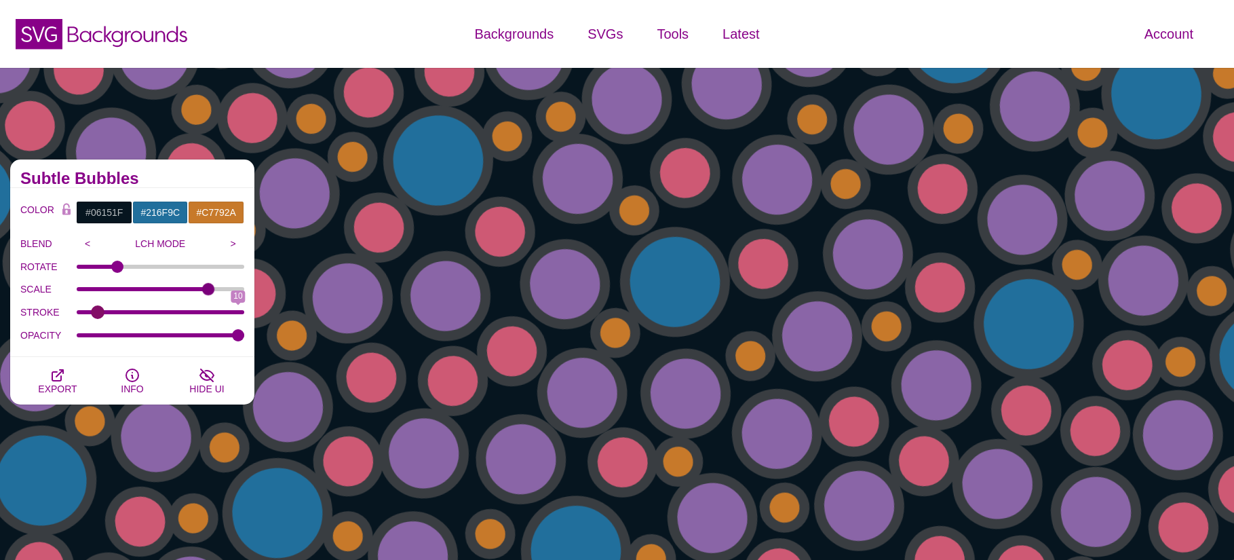
type input "0"
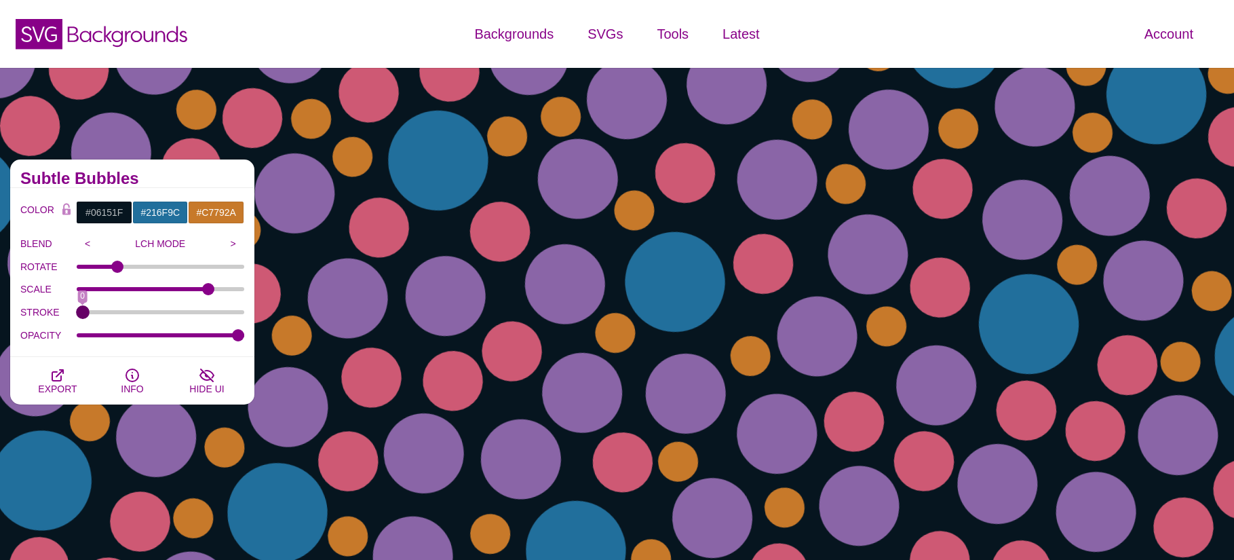
drag, startPoint x: 83, startPoint y: 313, endPoint x: -31, endPoint y: 301, distance: 114.5
click at [77, 309] on input "STROKE" at bounding box center [161, 311] width 168 height 5
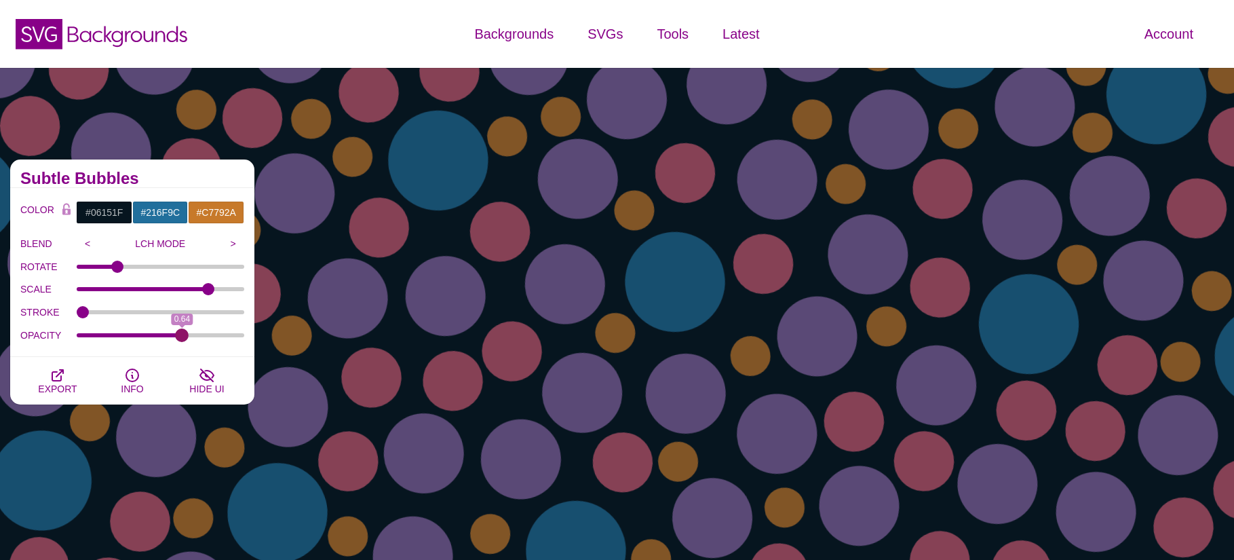
type input "1"
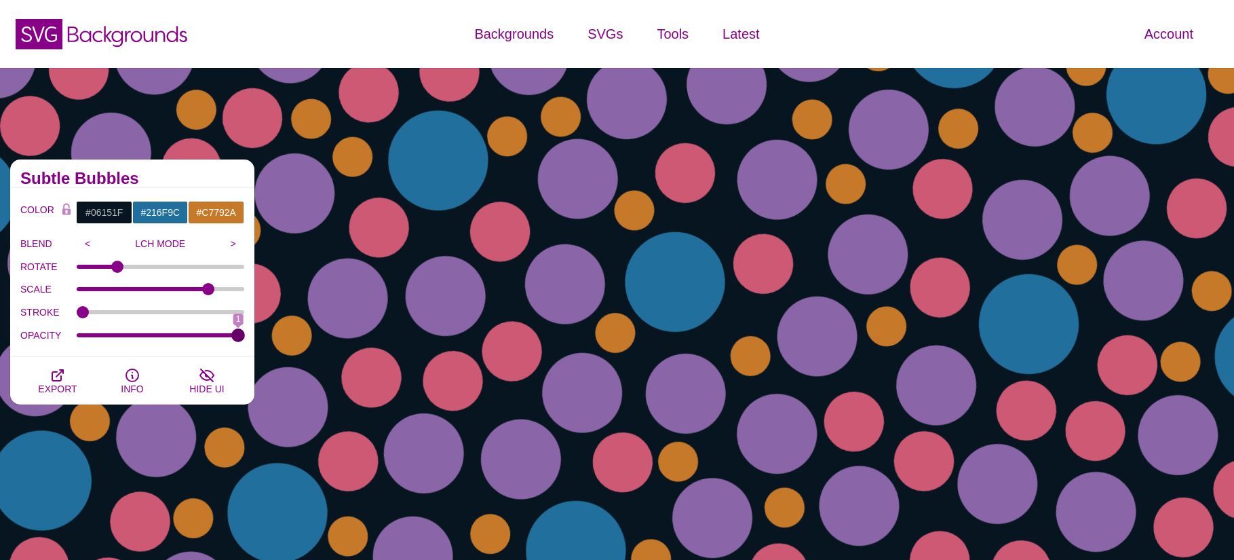
drag, startPoint x: 239, startPoint y: 338, endPoint x: 303, endPoint y: 346, distance: 64.3
click at [245, 338] on input "OPACITY" at bounding box center [161, 334] width 168 height 5
click at [216, 213] on input "#C7792A" at bounding box center [216, 212] width 56 height 23
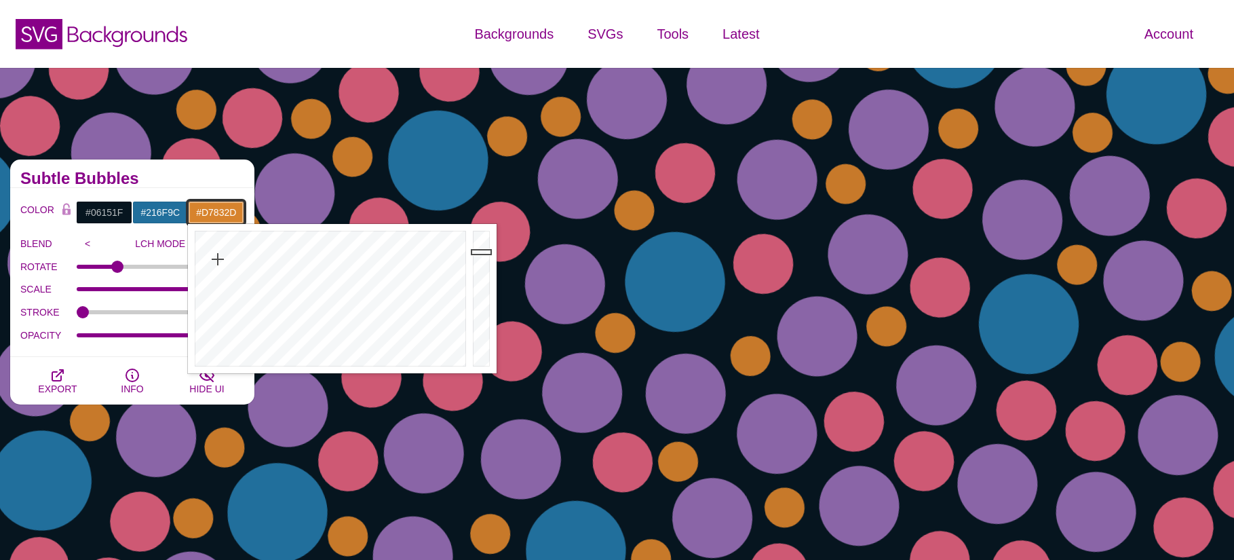
click at [478, 252] on div at bounding box center [482, 298] width 27 height 149
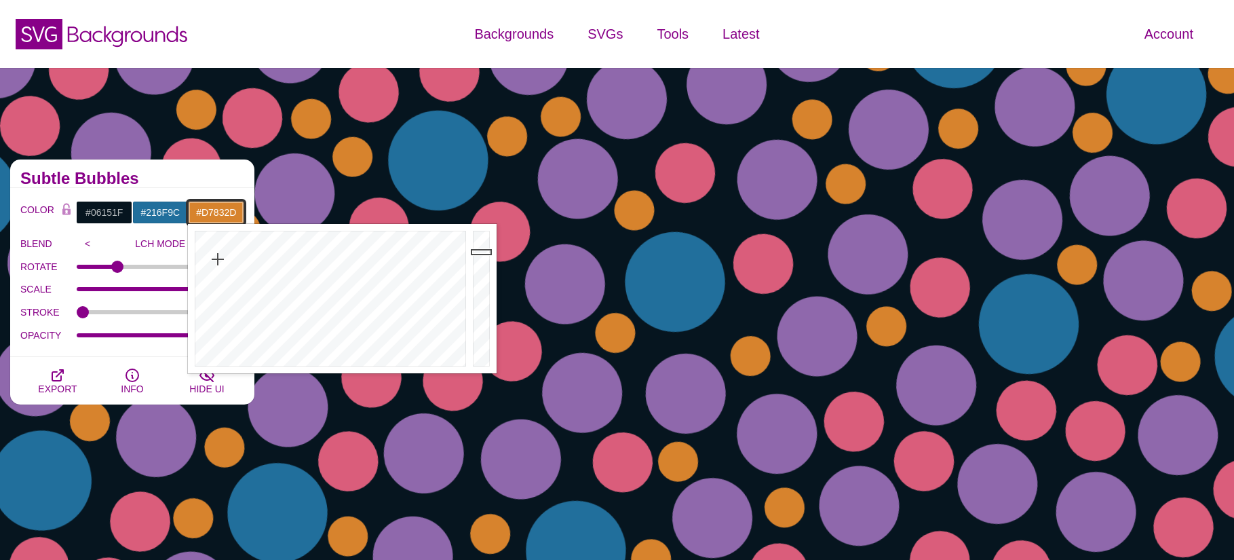
type input "#E0882F"
click at [480, 247] on div at bounding box center [482, 298] width 27 height 149
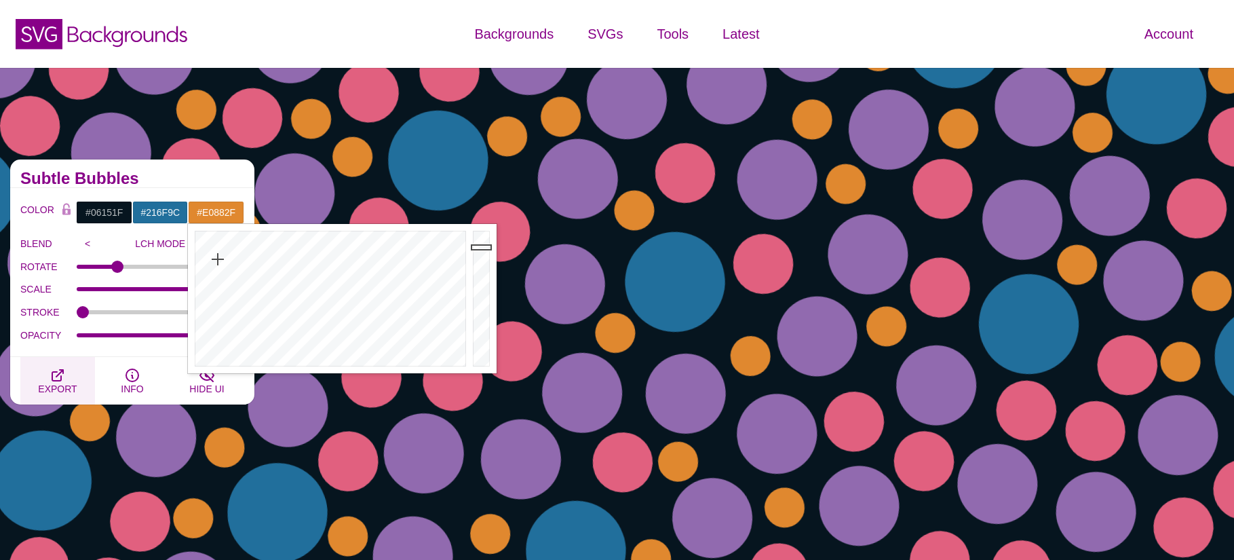
click at [54, 385] on span "EXPORT" at bounding box center [57, 388] width 39 height 11
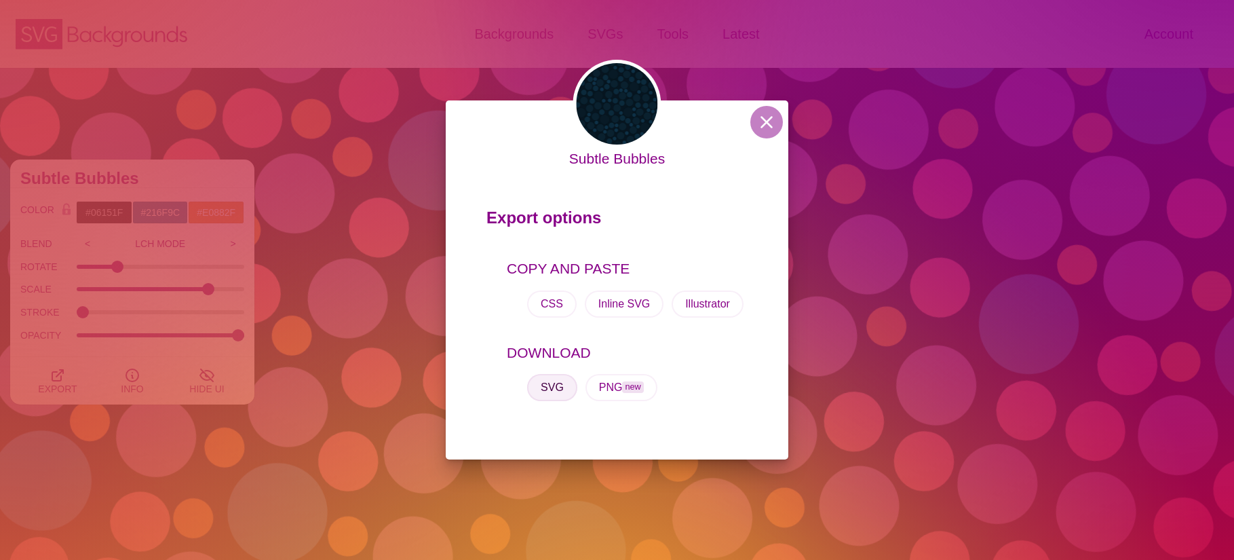
click at [546, 385] on button "SVG" at bounding box center [552, 387] width 50 height 27
click at [774, 118] on button at bounding box center [766, 122] width 33 height 33
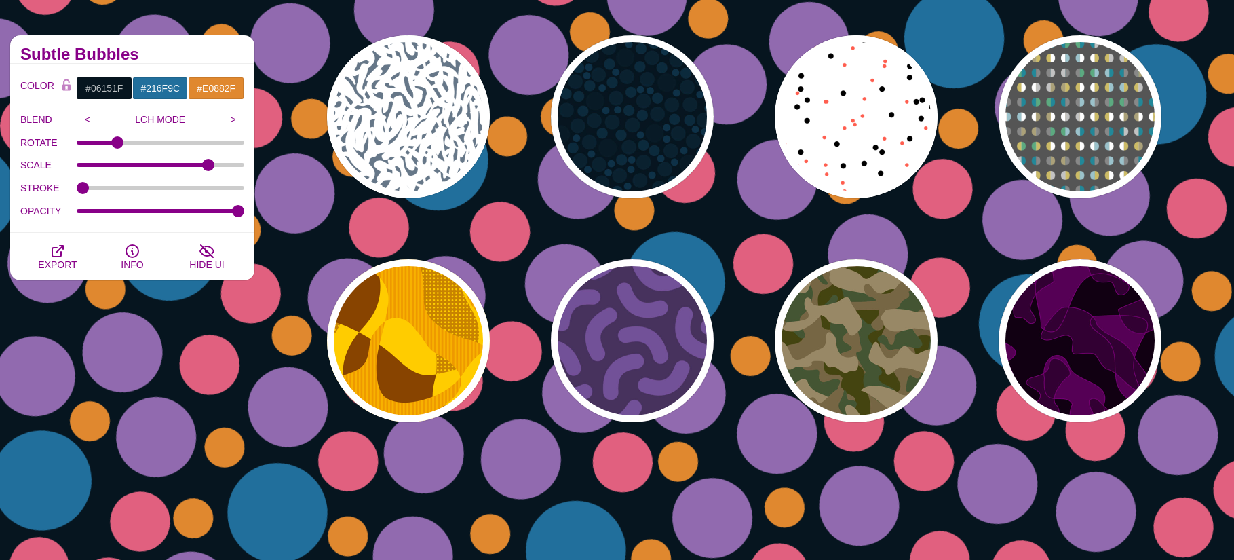
scroll to position [136, 0]
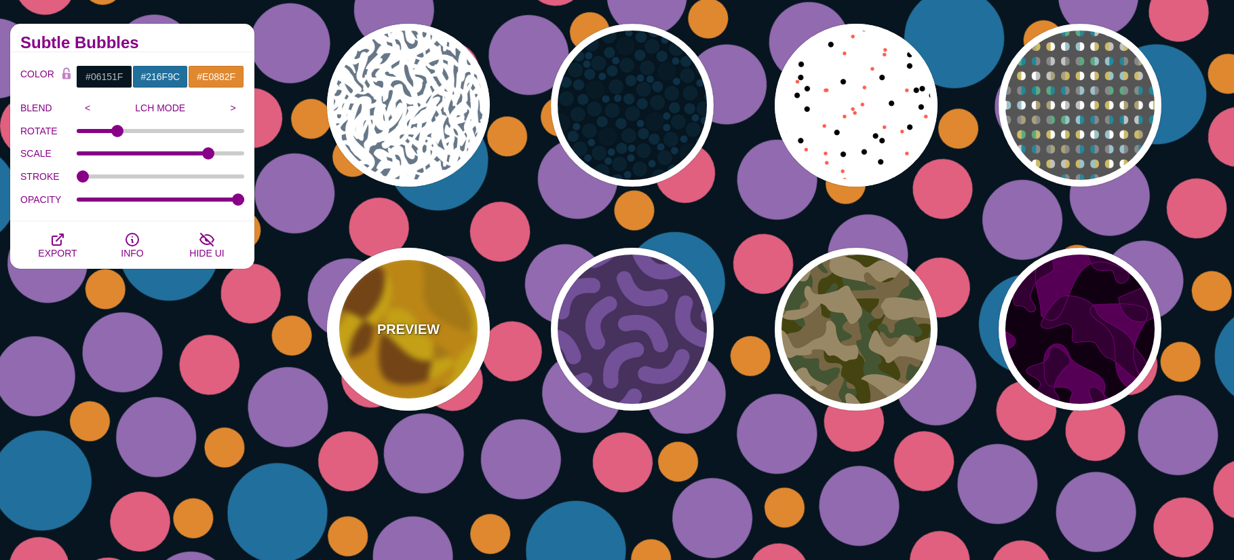
click at [396, 324] on p "PREVIEW" at bounding box center [408, 329] width 62 height 20
type input "#FFCC00"
type input "#884400"
type input "#EE9900"
type input "0"
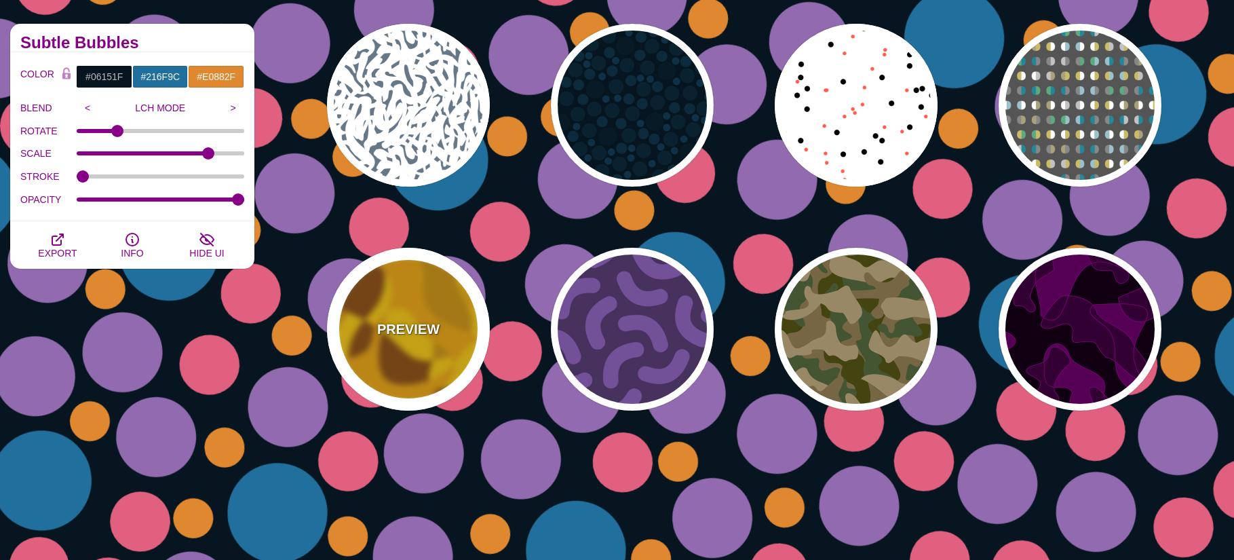
type input "1"
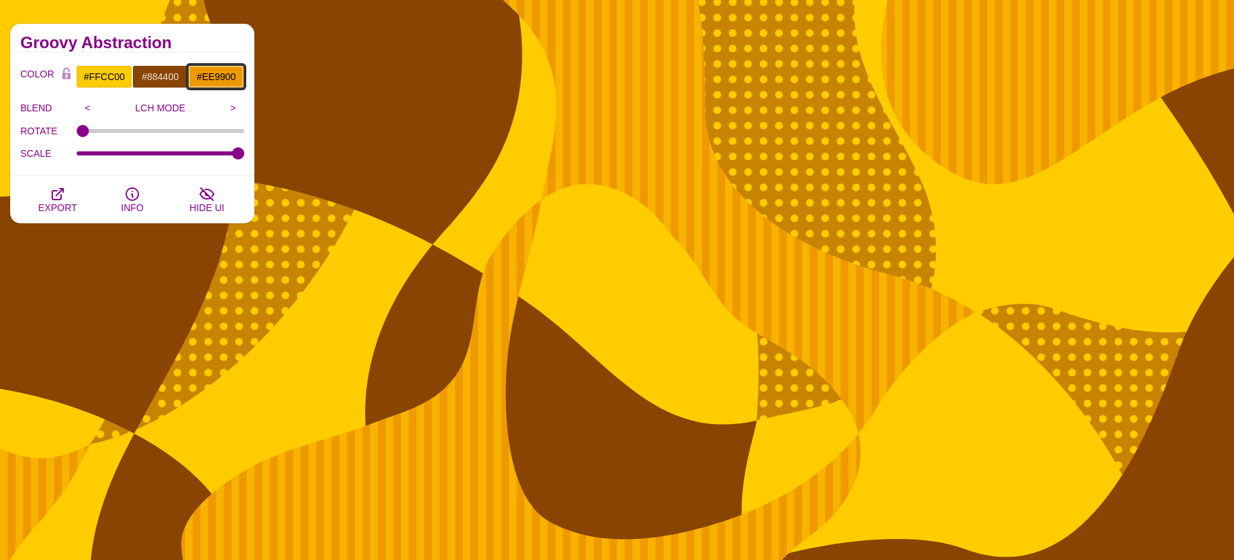
click at [212, 80] on input "#EE9900" at bounding box center [216, 76] width 56 height 23
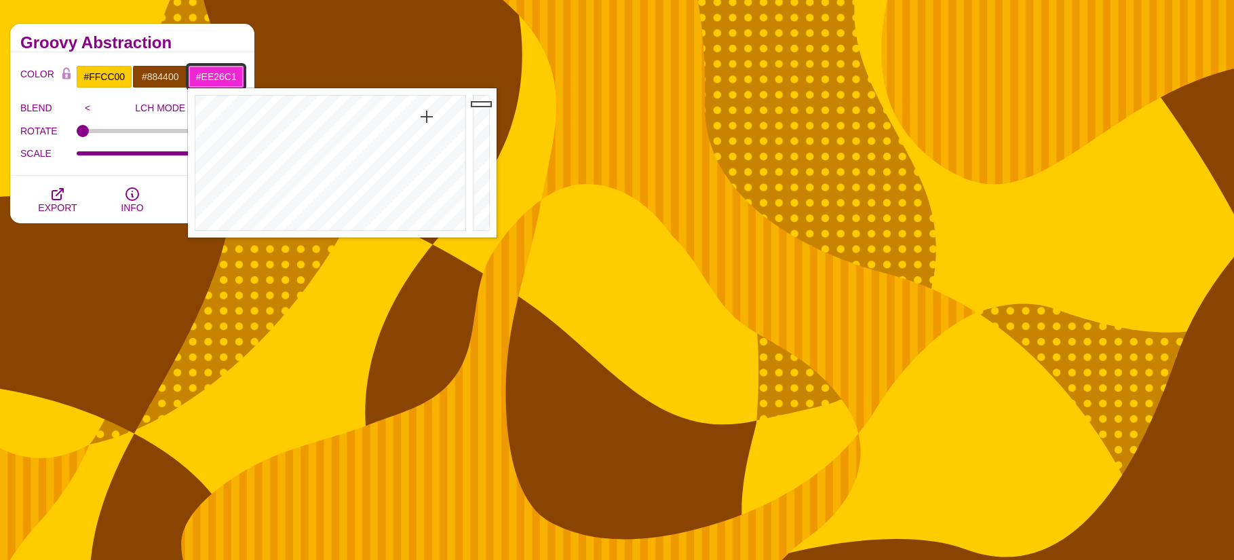
click at [431, 117] on div at bounding box center [329, 162] width 282 height 149
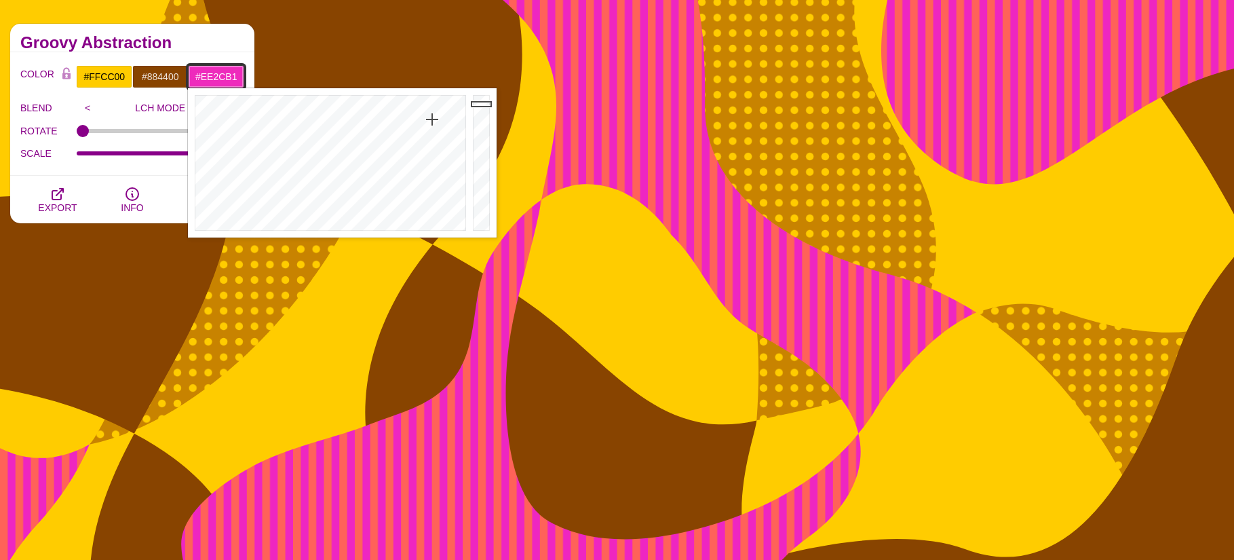
type input "#EE2CAE"
click at [436, 120] on div at bounding box center [329, 162] width 282 height 149
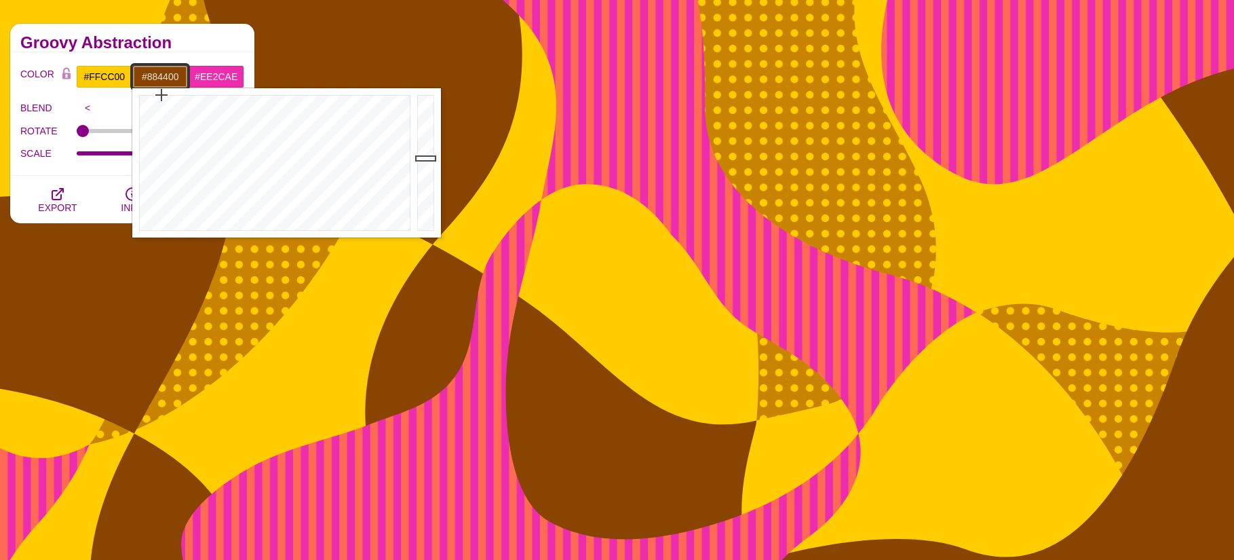
click at [142, 72] on input "#884400" at bounding box center [160, 76] width 56 height 23
drag, startPoint x: 369, startPoint y: 149, endPoint x: 332, endPoint y: 120, distance: 46.9
click at [332, 120] on div at bounding box center [273, 162] width 282 height 149
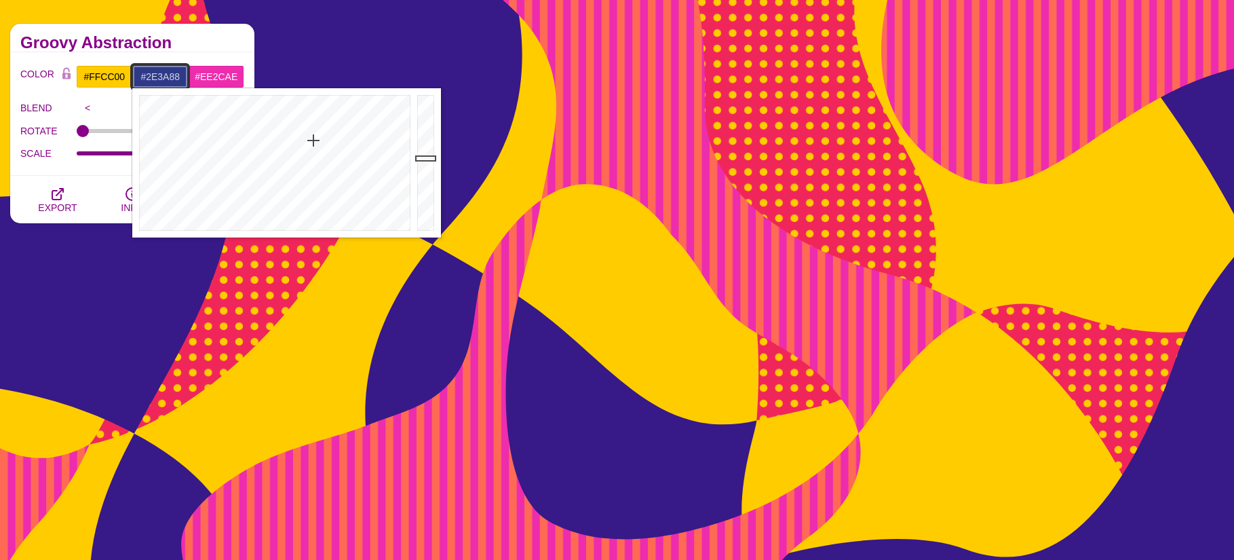
drag, startPoint x: 332, startPoint y: 122, endPoint x: 313, endPoint y: 140, distance: 25.9
click at [313, 140] on div at bounding box center [273, 162] width 282 height 149
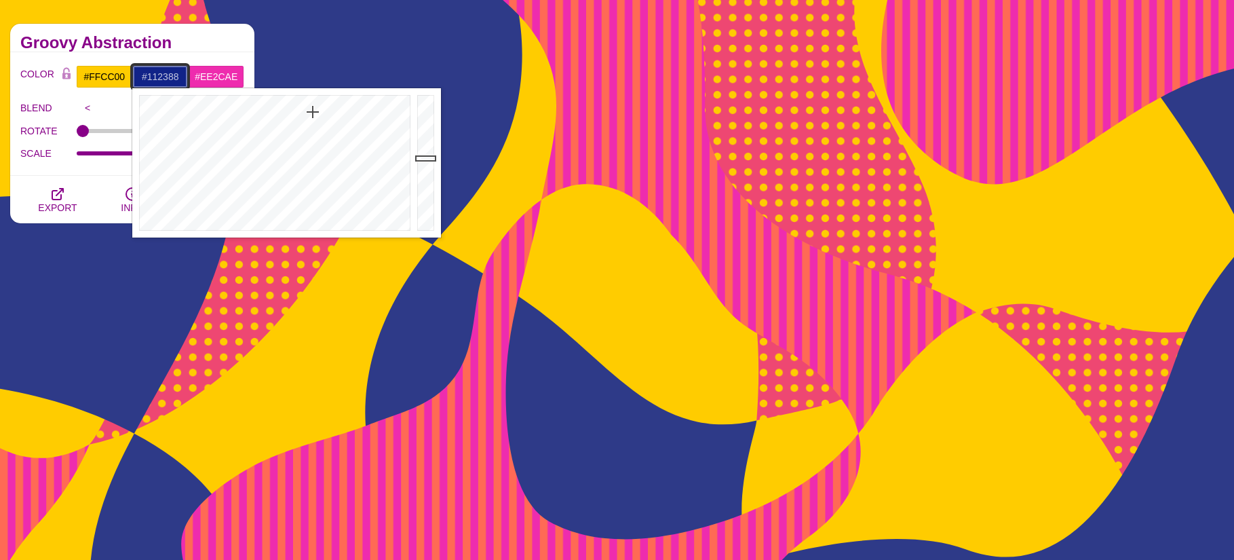
drag, startPoint x: 315, startPoint y: 140, endPoint x: 313, endPoint y: 112, distance: 28.6
click at [313, 112] on div at bounding box center [273, 162] width 282 height 149
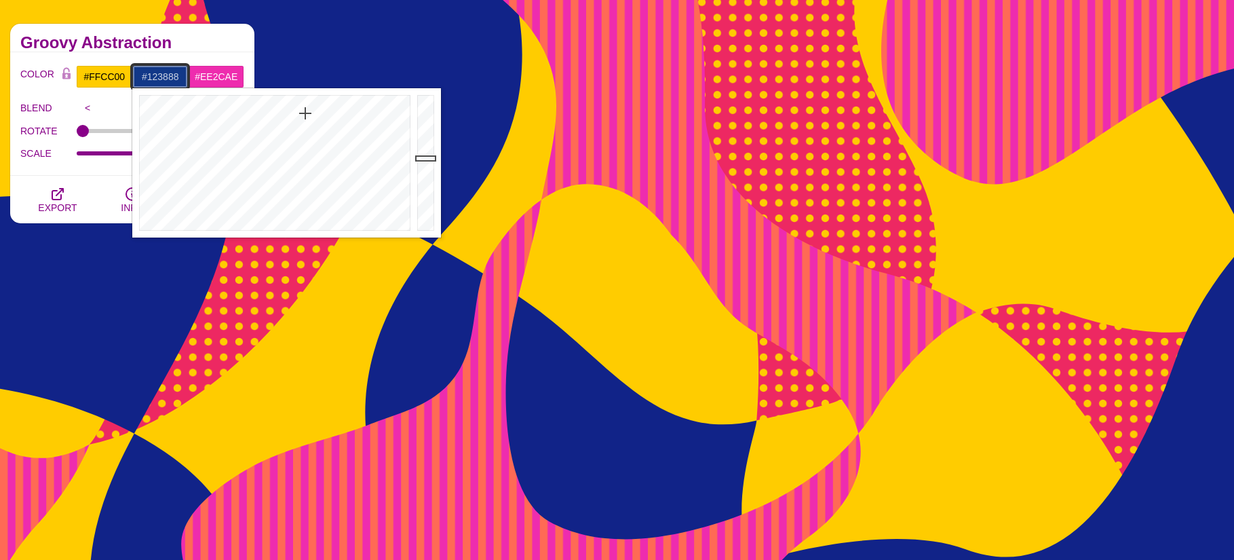
drag, startPoint x: 313, startPoint y: 112, endPoint x: 305, endPoint y: 113, distance: 7.6
click at [305, 113] on div at bounding box center [273, 162] width 282 height 149
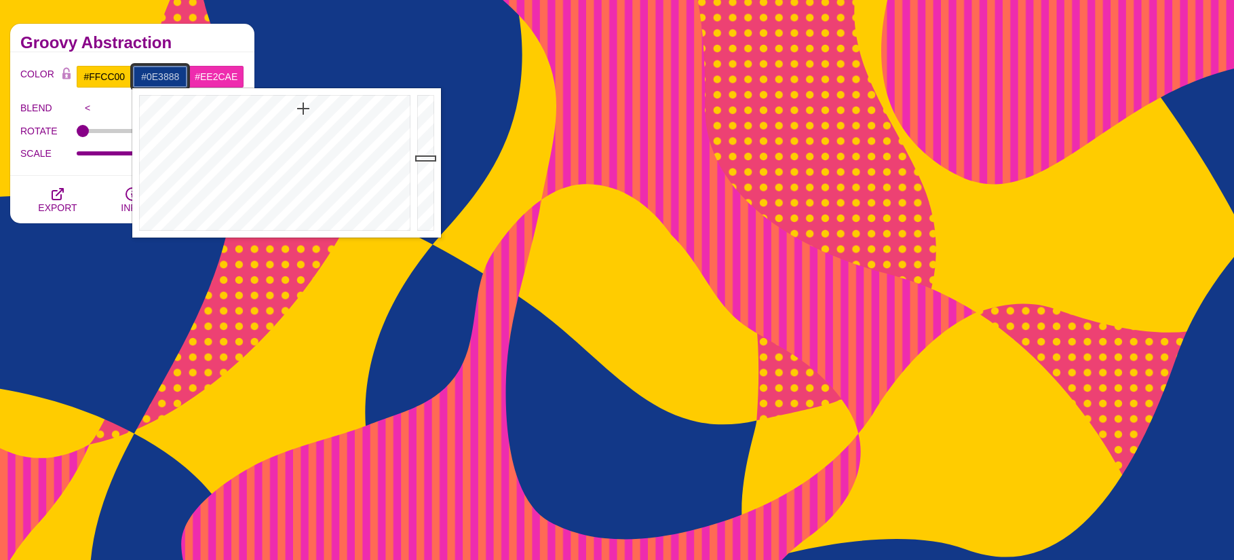
drag, startPoint x: 306, startPoint y: 113, endPoint x: 395, endPoint y: 144, distance: 94.6
click at [305, 109] on div at bounding box center [273, 162] width 282 height 149
click at [420, 167] on div at bounding box center [427, 162] width 27 height 149
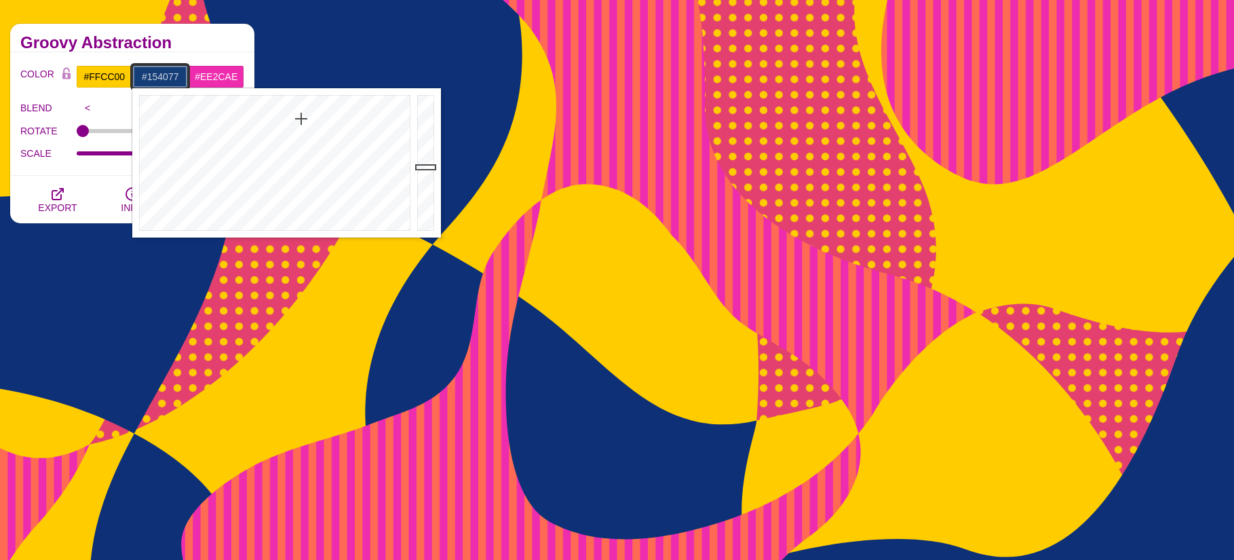
type input "#154177"
click at [299, 119] on div at bounding box center [273, 162] width 282 height 149
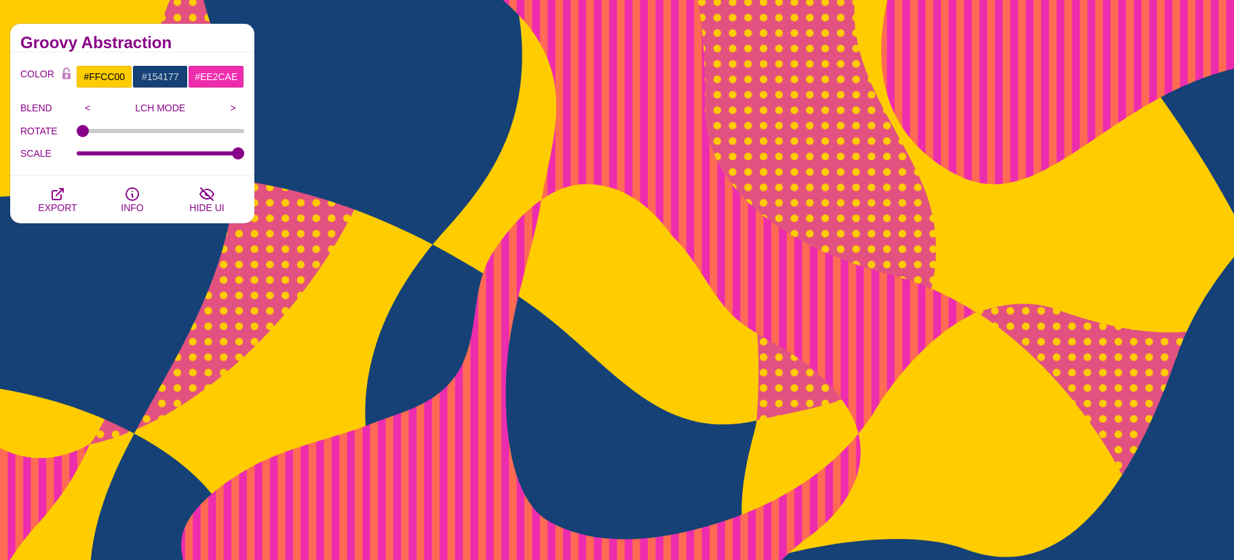
click at [100, 103] on p "LCH MODE" at bounding box center [160, 107] width 123 height 11
click at [228, 109] on input ">" at bounding box center [233, 108] width 22 height 20
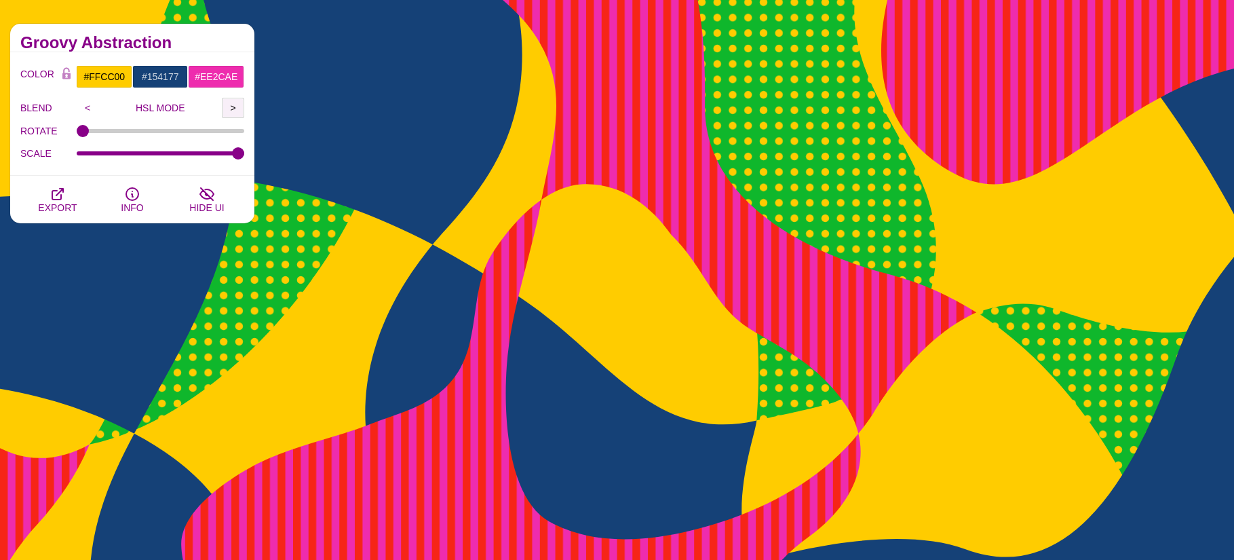
click at [228, 109] on input ">" at bounding box center [233, 108] width 22 height 20
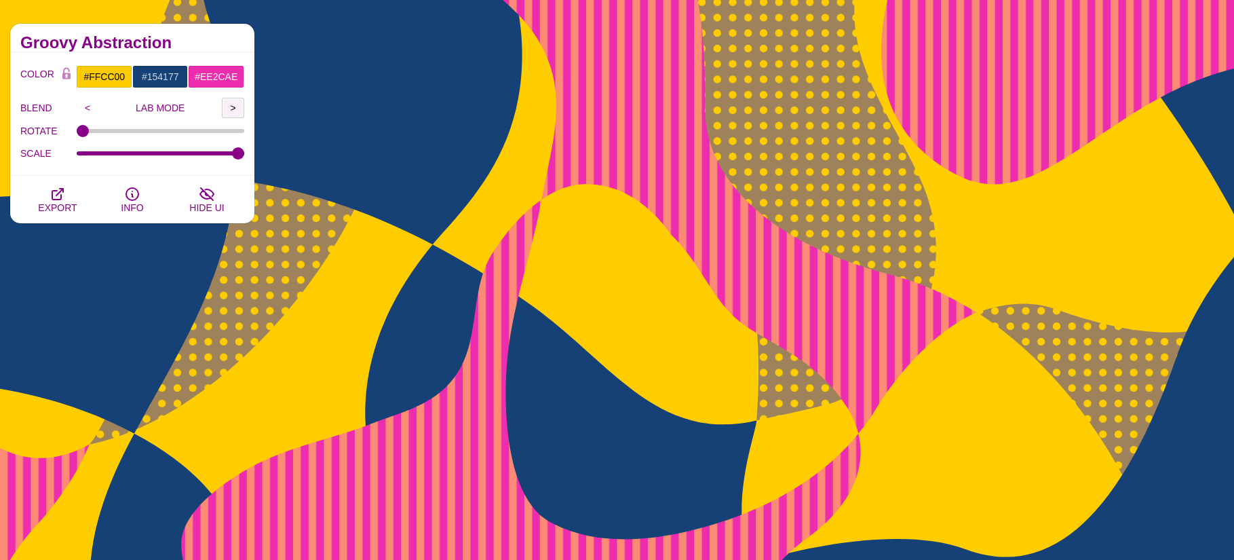
click at [228, 109] on input ">" at bounding box center [233, 108] width 22 height 20
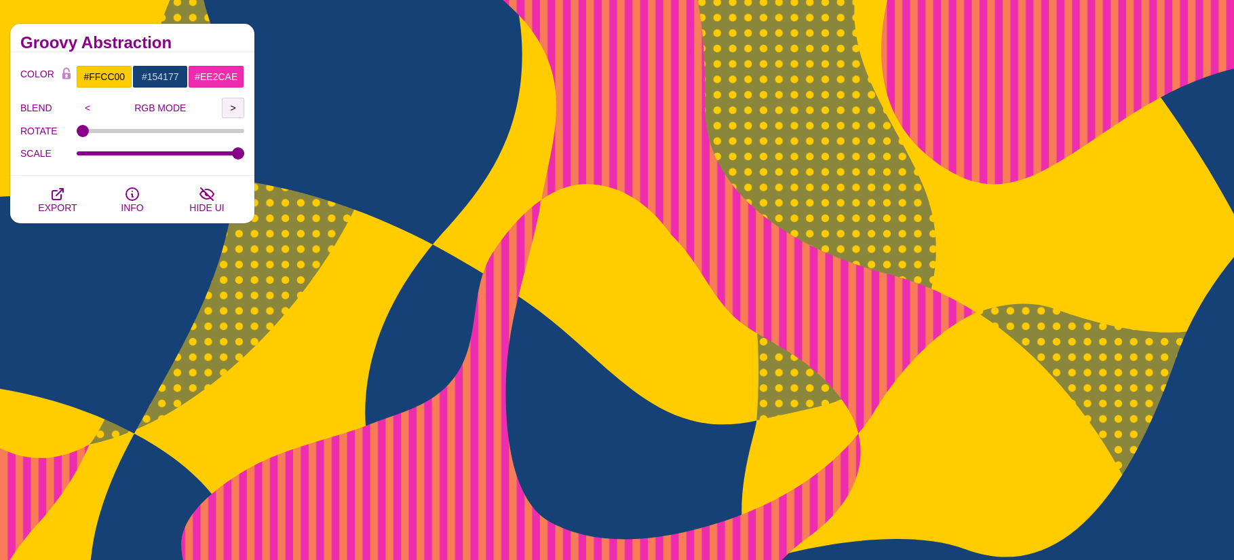
click at [228, 109] on input ">" at bounding box center [233, 108] width 22 height 20
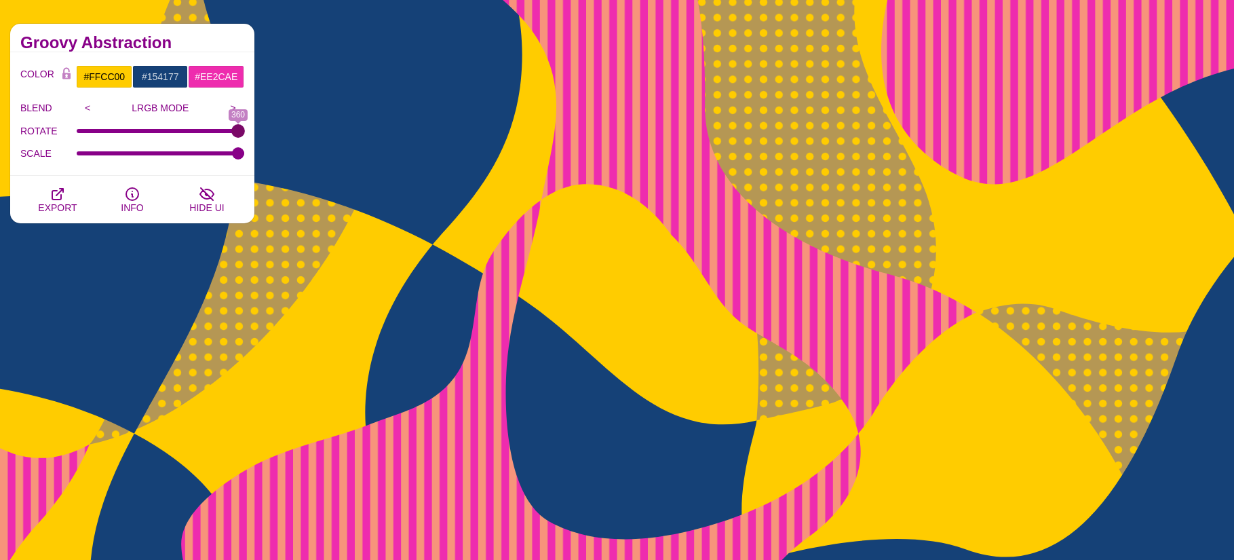
drag, startPoint x: 83, startPoint y: 128, endPoint x: 293, endPoint y: 144, distance: 210.3
type input "360"
click at [245, 134] on input "ROTATE" at bounding box center [161, 130] width 168 height 5
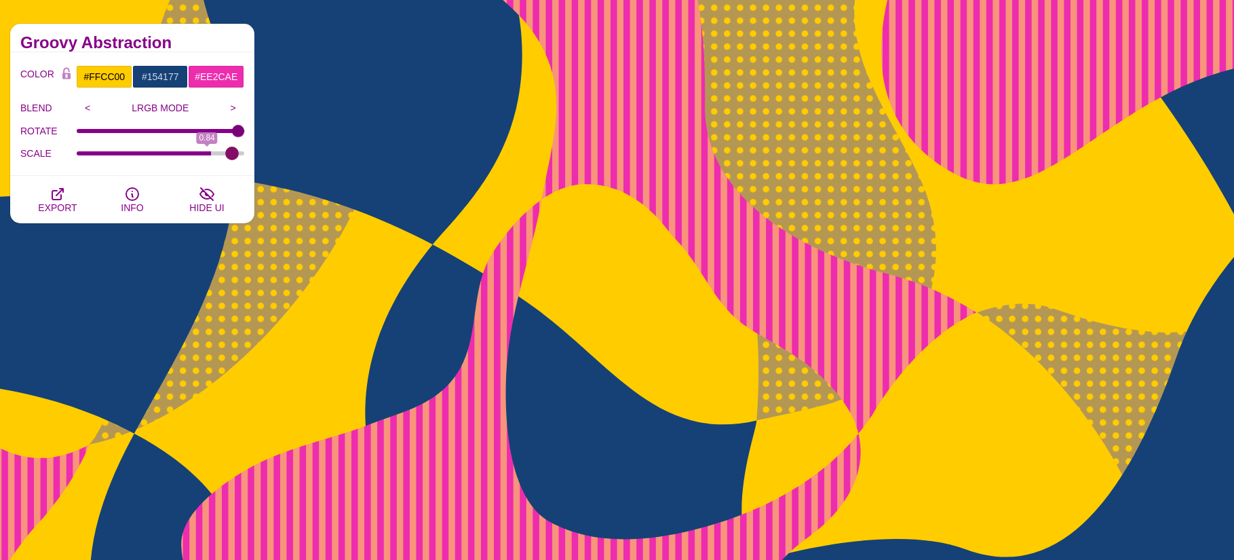
type input "1"
drag, startPoint x: 238, startPoint y: 155, endPoint x: 301, endPoint y: 171, distance: 64.3
click at [245, 156] on input "SCALE" at bounding box center [161, 153] width 168 height 5
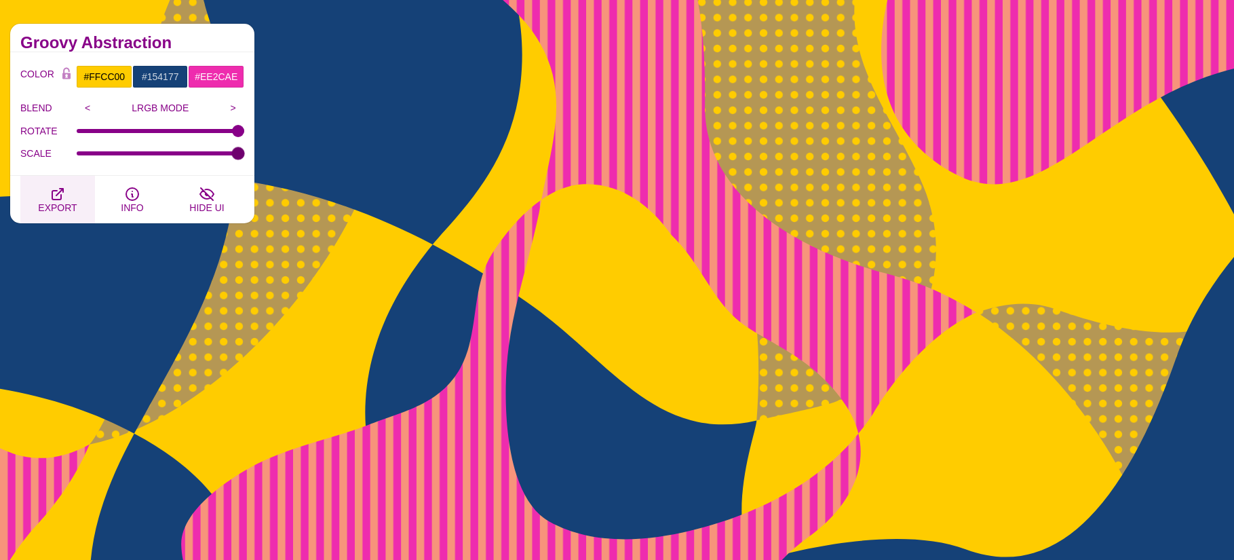
click at [71, 189] on button "EXPORT" at bounding box center [57, 199] width 75 height 47
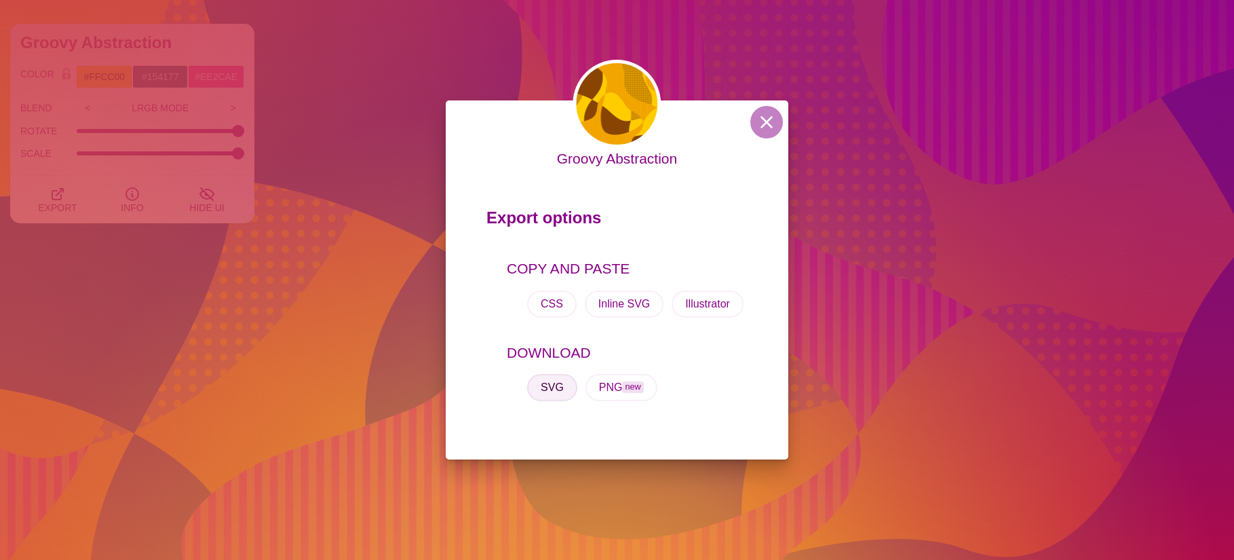
click at [556, 384] on button "SVG" at bounding box center [552, 387] width 50 height 27
click at [334, 42] on div "Groovy Abstraction Export options COPY AND PASTE CSS Inline SVG Illustrator DOW…" at bounding box center [617, 280] width 1234 height 560
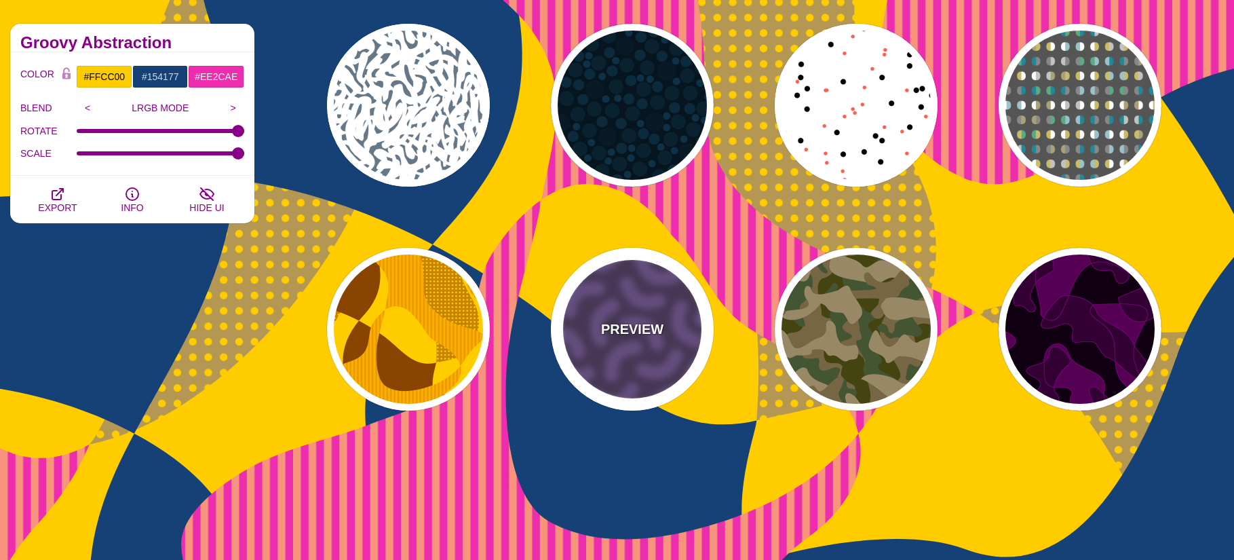
click at [634, 337] on p "PREVIEW" at bounding box center [632, 329] width 62 height 20
type input "#46315D"
type input "#735098"
type input "0"
type input "0.3"
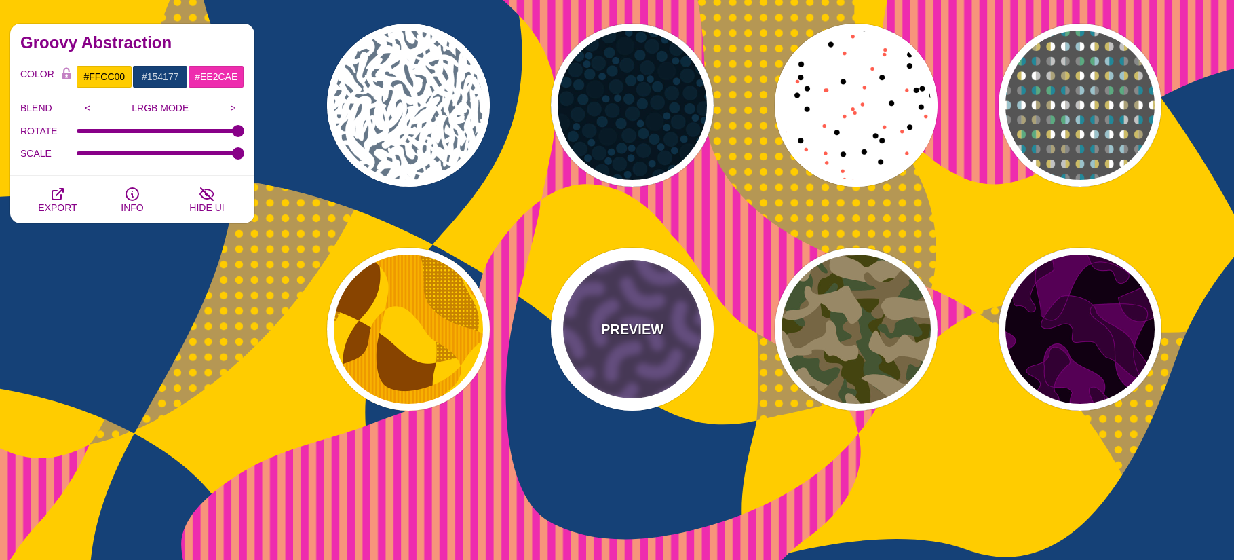
type input "30"
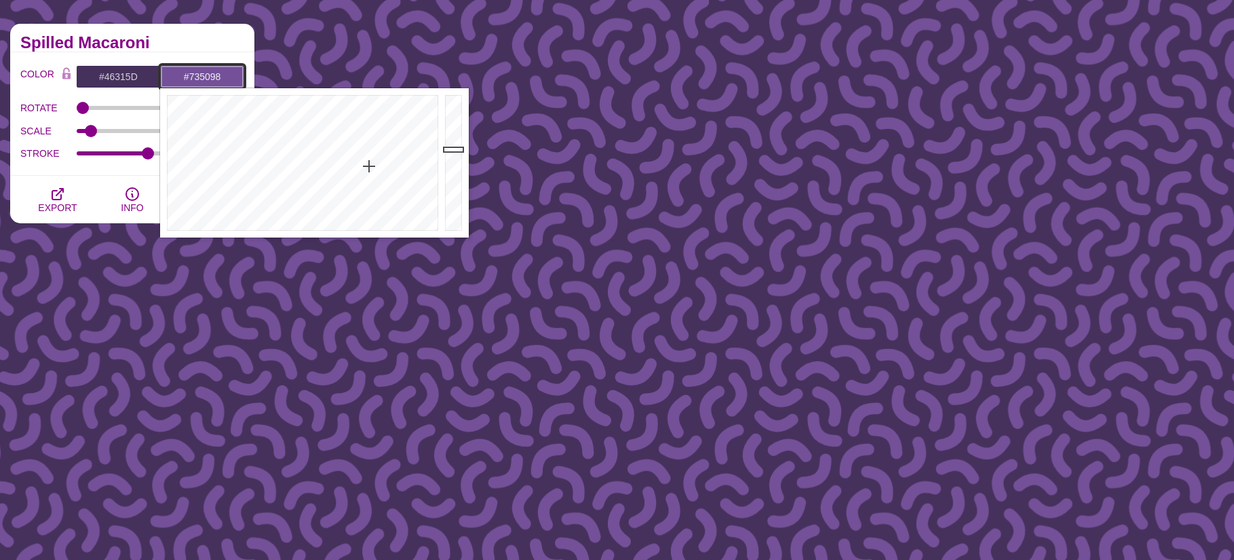
click at [215, 73] on input "#735098" at bounding box center [202, 76] width 84 height 23
click at [393, 138] on div at bounding box center [301, 162] width 282 height 149
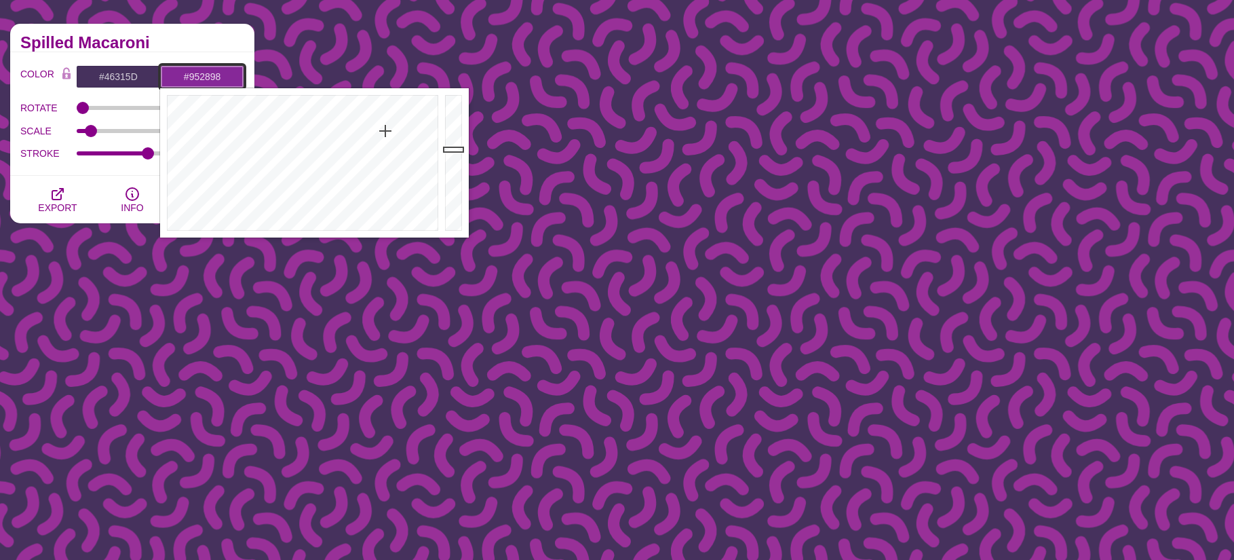
type input "#972898"
drag, startPoint x: 393, startPoint y: 138, endPoint x: 392, endPoint y: 131, distance: 7.6
click at [392, 131] on div at bounding box center [301, 162] width 282 height 149
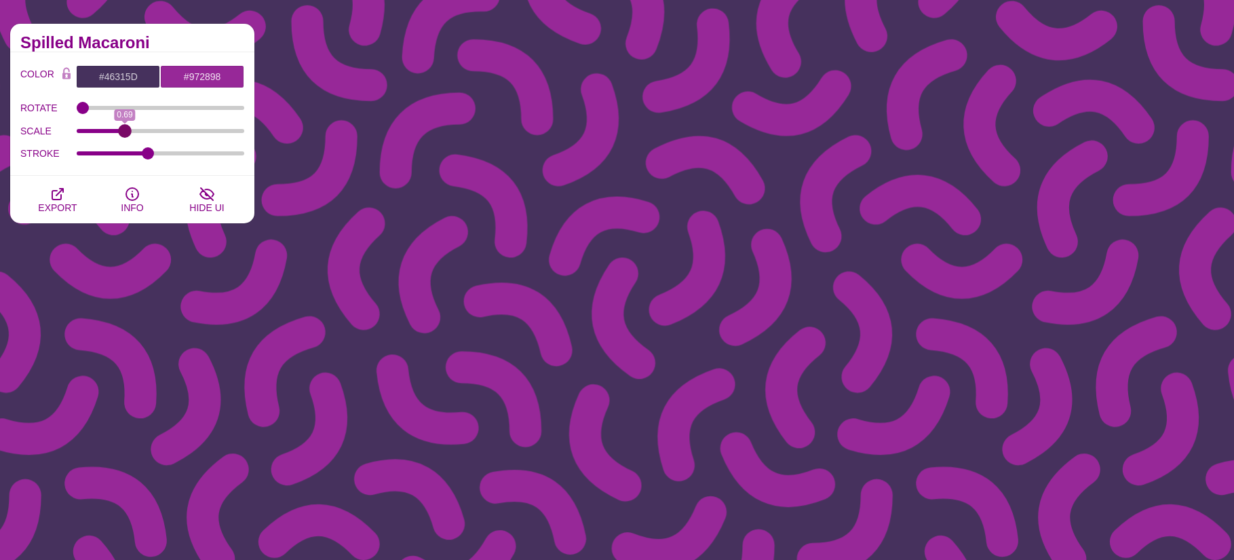
drag, startPoint x: 88, startPoint y: 129, endPoint x: 125, endPoint y: 130, distance: 37.3
type input "0.69"
click at [125, 130] on input "SCALE" at bounding box center [161, 130] width 168 height 5
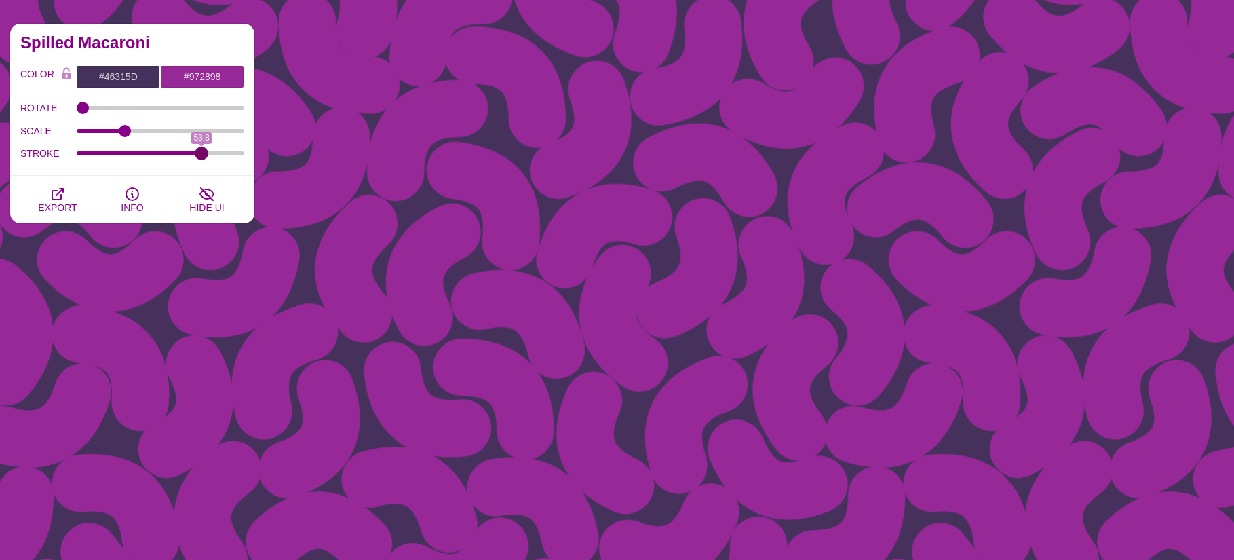
drag, startPoint x: 108, startPoint y: 148, endPoint x: 201, endPoint y: 163, distance: 94.8
type input "53.8"
click at [201, 156] on input "STROKE" at bounding box center [161, 153] width 168 height 5
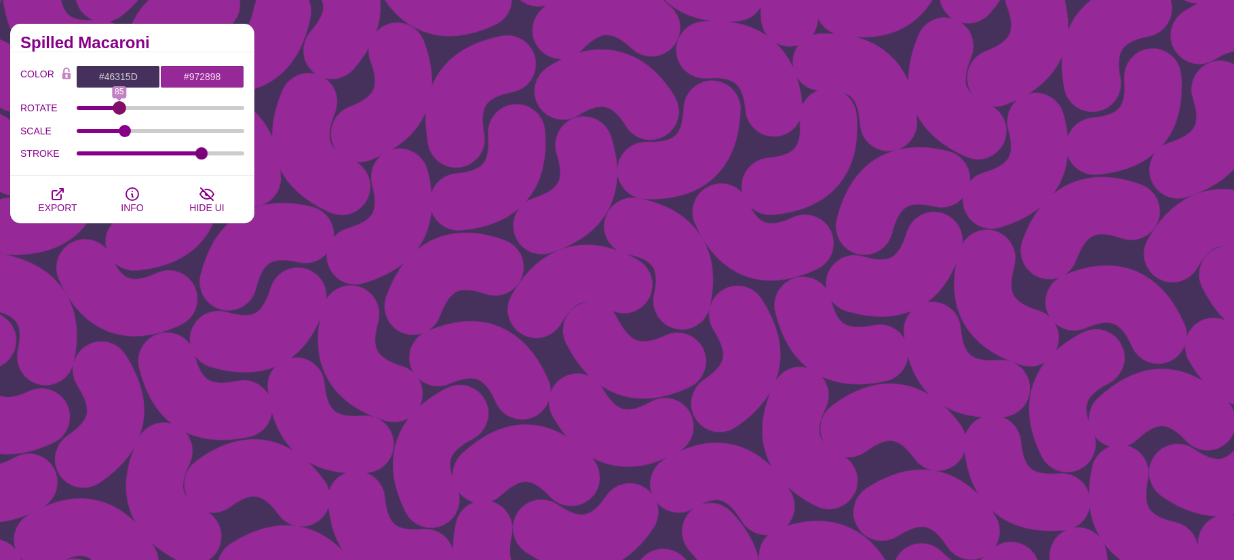
drag, startPoint x: 83, startPoint y: 107, endPoint x: 119, endPoint y: 109, distance: 36.0
type input "85"
click at [119, 109] on input "ROTATE" at bounding box center [161, 107] width 168 height 5
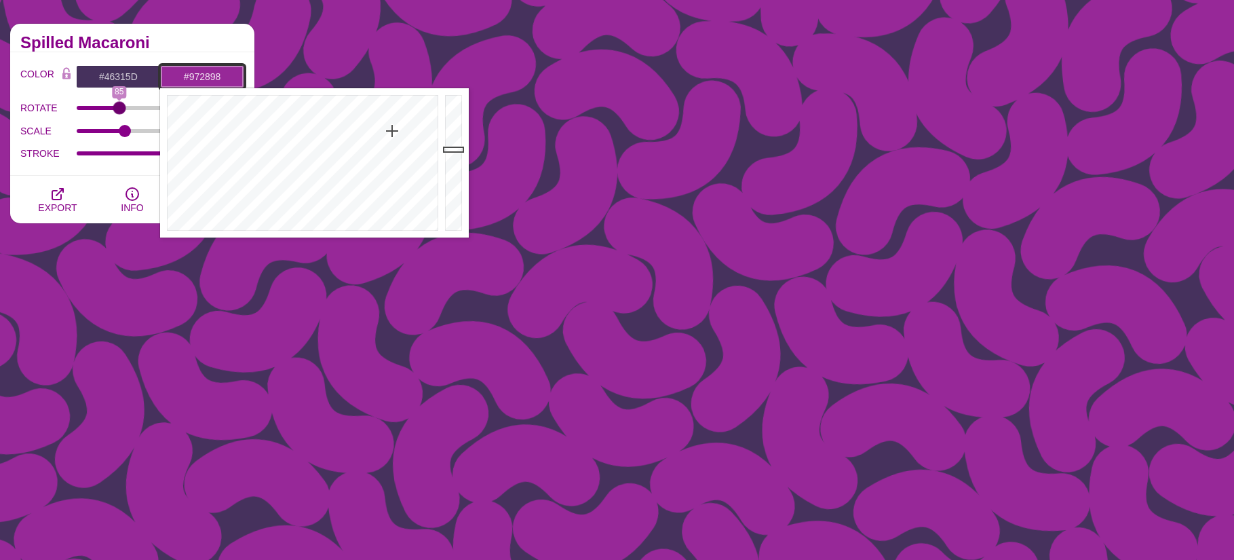
click at [193, 79] on input "#972898" at bounding box center [202, 76] width 84 height 23
click at [212, 118] on div at bounding box center [301, 162] width 282 height 149
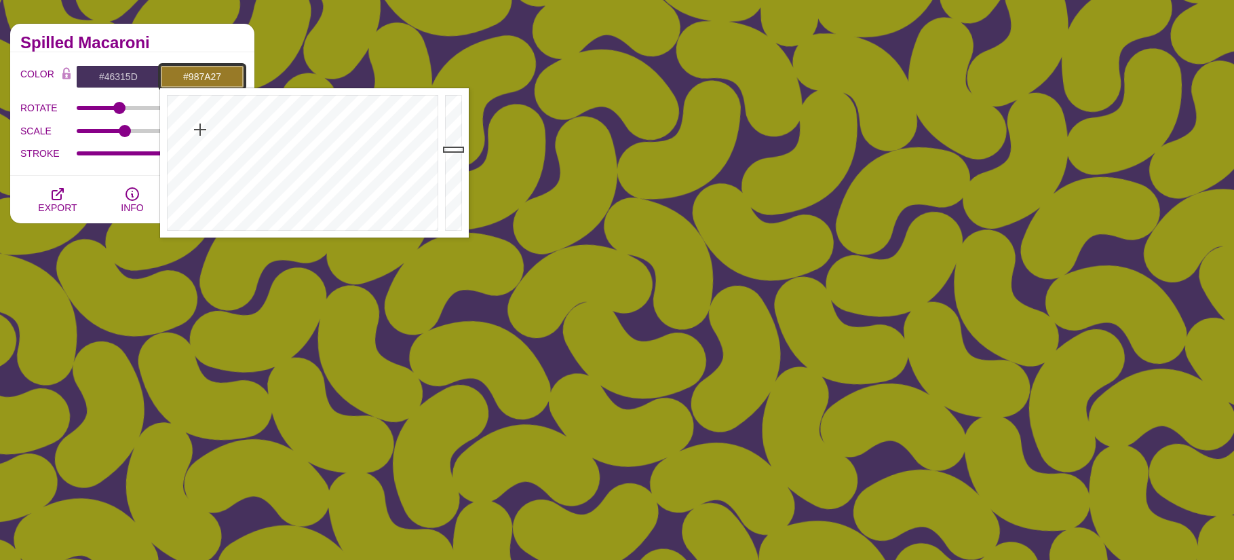
drag, startPoint x: 213, startPoint y: 118, endPoint x: 200, endPoint y: 130, distance: 17.3
click at [200, 130] on div at bounding box center [301, 162] width 282 height 149
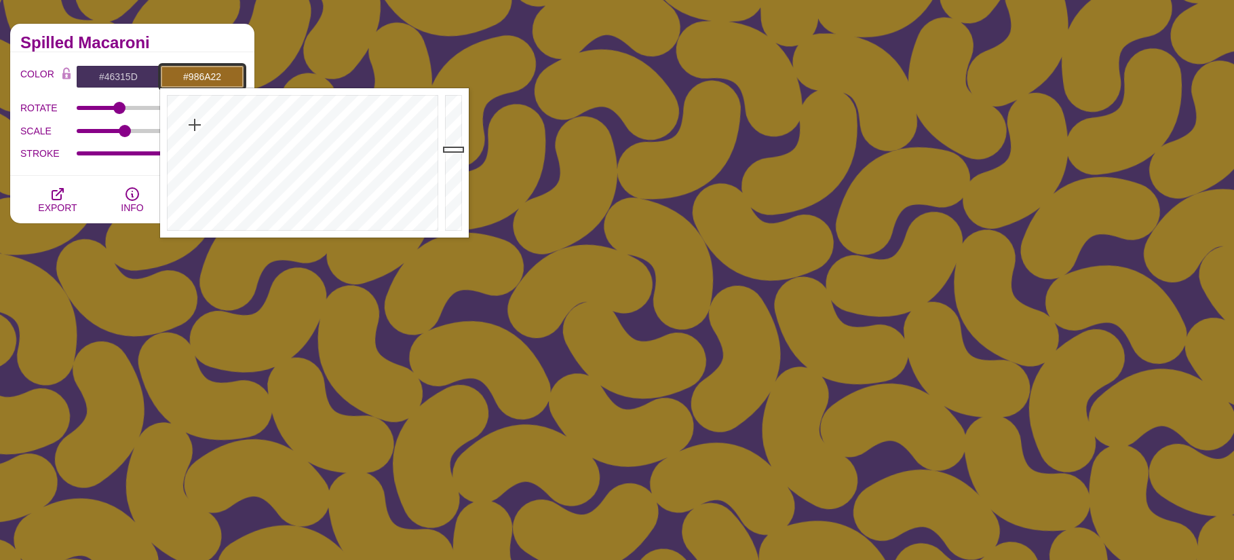
drag, startPoint x: 200, startPoint y: 130, endPoint x: 195, endPoint y: 125, distance: 7.2
click at [195, 125] on div at bounding box center [301, 162] width 282 height 149
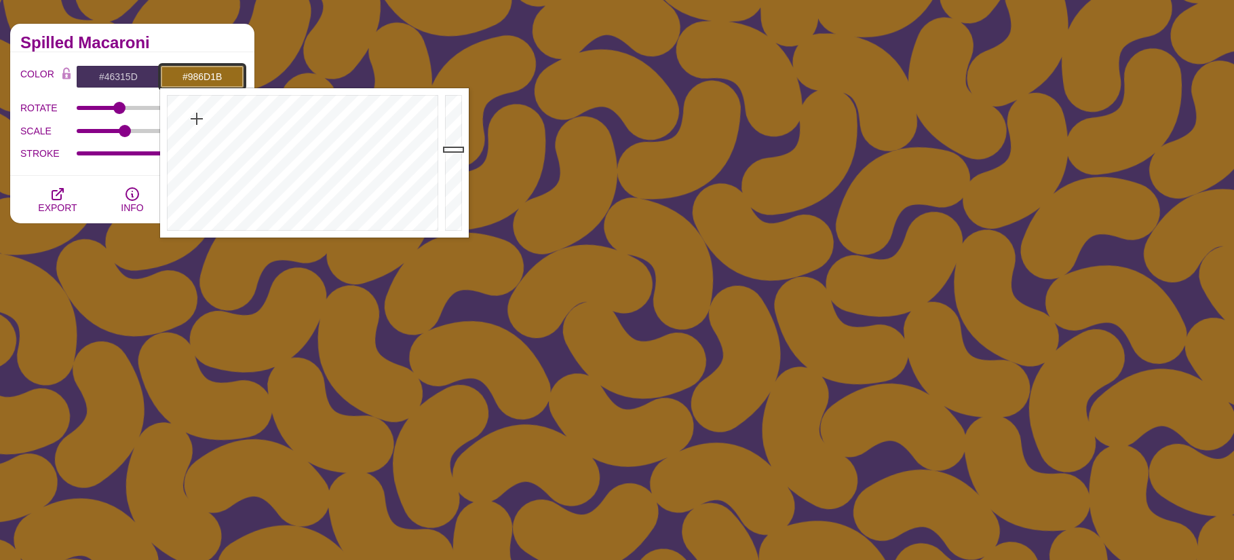
click at [197, 119] on div at bounding box center [301, 162] width 282 height 149
drag, startPoint x: 197, startPoint y: 119, endPoint x: 189, endPoint y: 117, distance: 8.3
type input "#98541A"
click at [188, 118] on div at bounding box center [301, 162] width 282 height 149
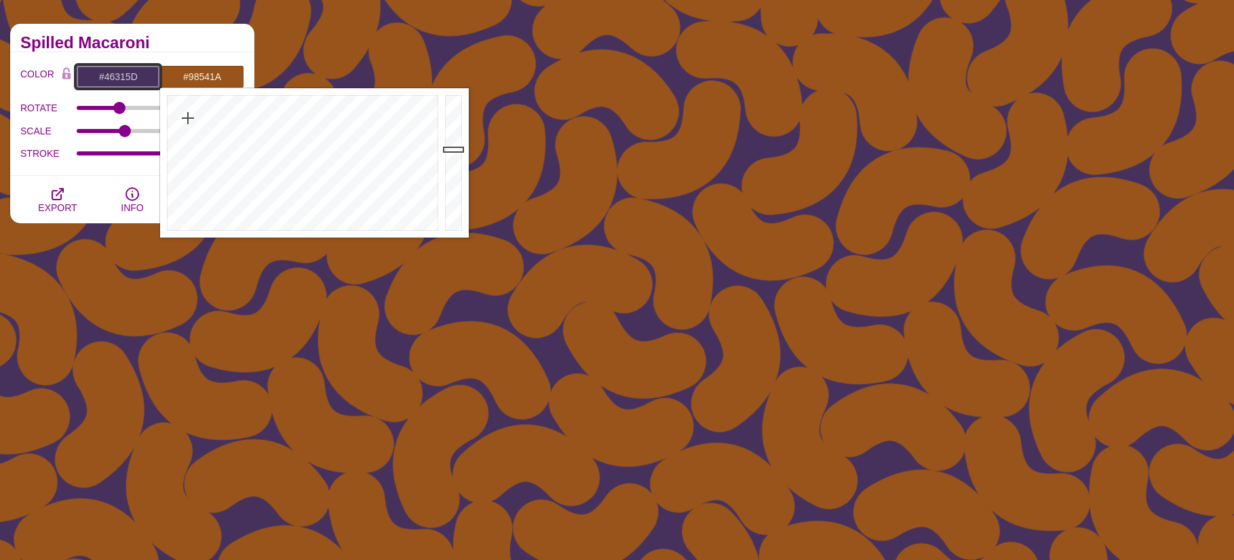
click at [113, 73] on input "#46315D" at bounding box center [118, 76] width 84 height 23
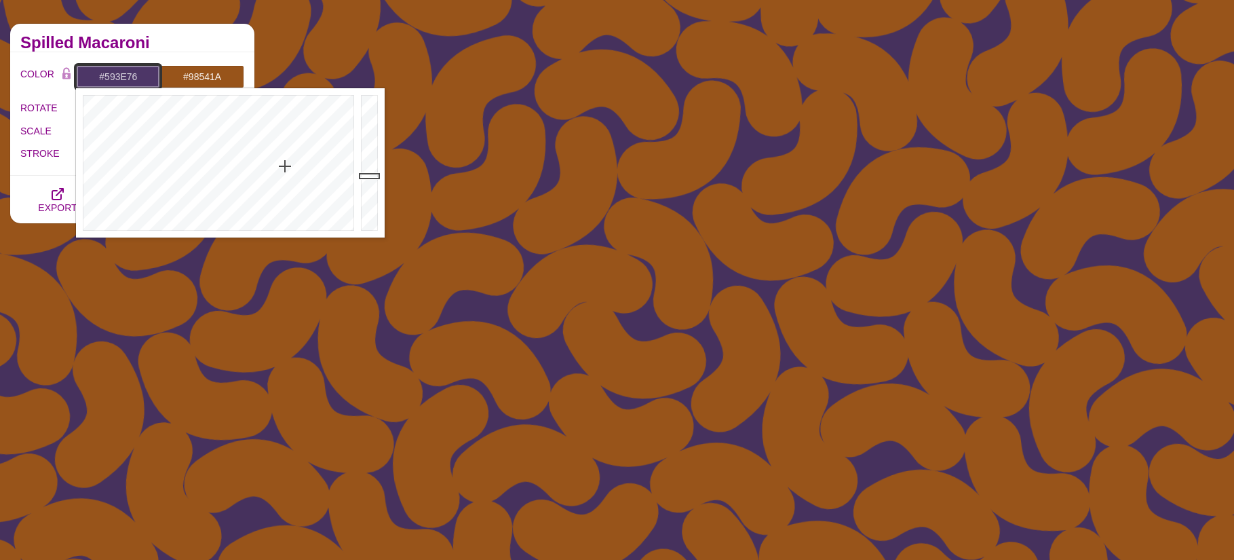
type input "#5A3F77"
drag, startPoint x: 367, startPoint y: 176, endPoint x: 368, endPoint y: 167, distance: 8.8
click at [368, 167] on div at bounding box center [371, 162] width 27 height 149
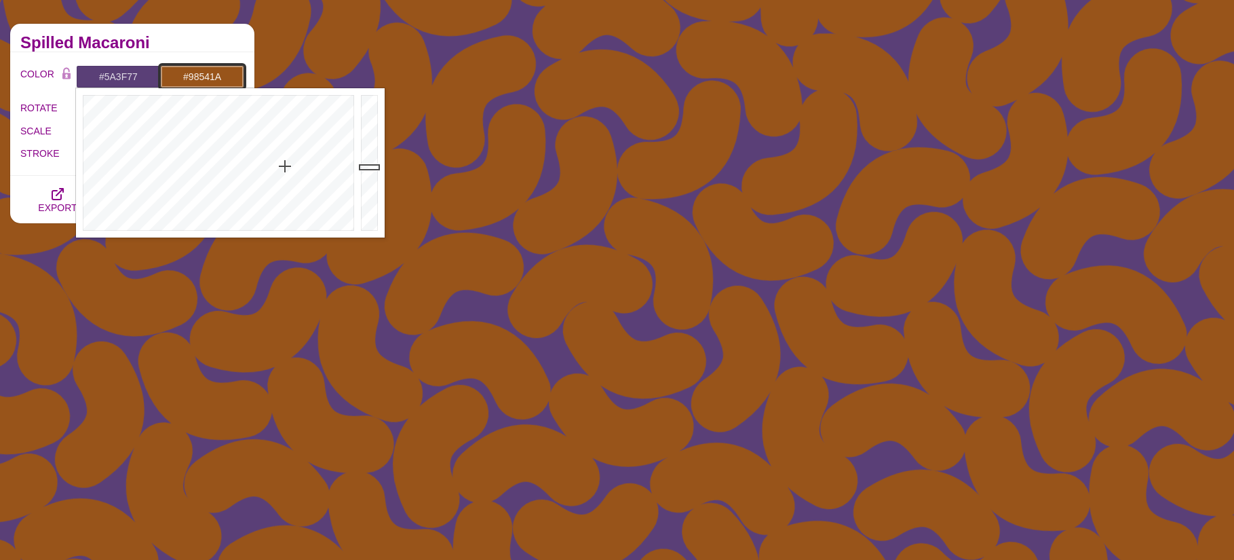
click at [199, 81] on input "#98541A" at bounding box center [202, 76] width 84 height 23
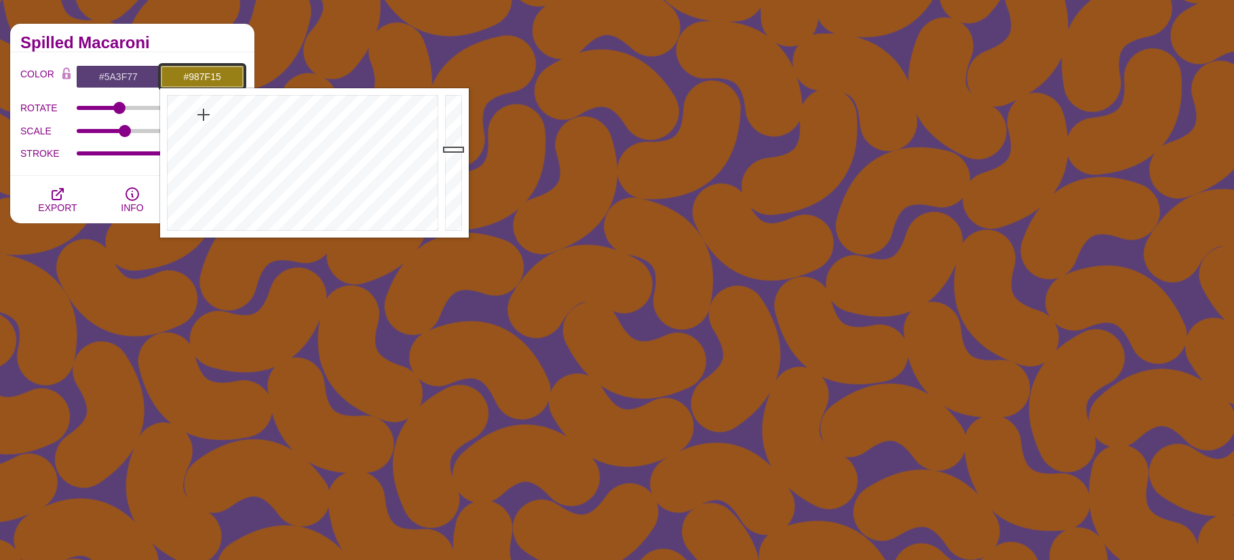
drag, startPoint x: 193, startPoint y: 116, endPoint x: 204, endPoint y: 114, distance: 10.4
click at [204, 114] on div at bounding box center [301, 162] width 282 height 149
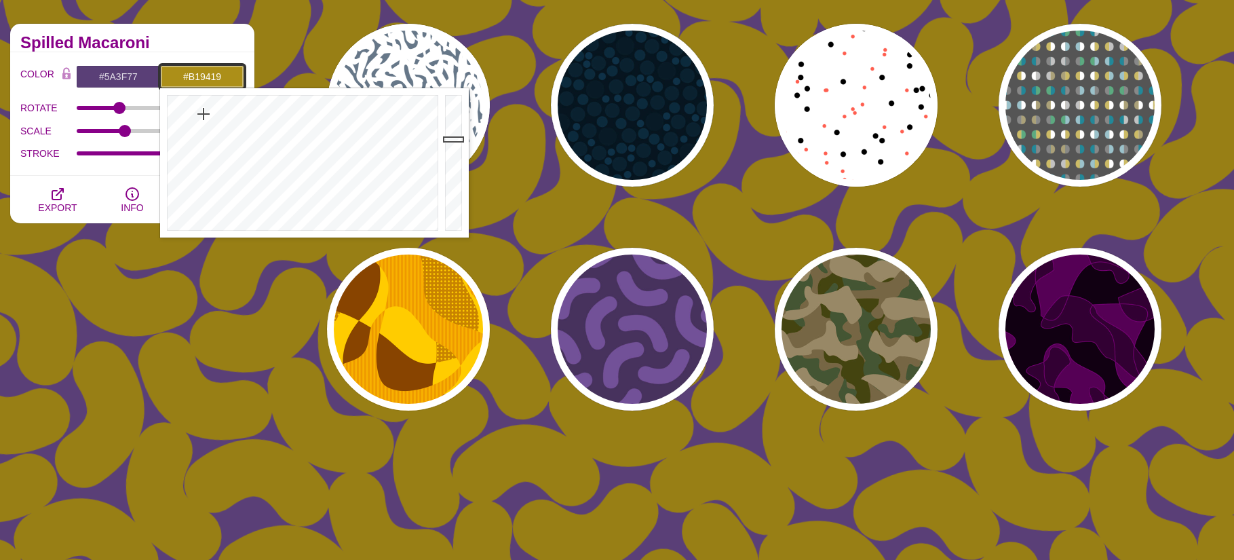
click at [455, 136] on div at bounding box center [455, 162] width 27 height 149
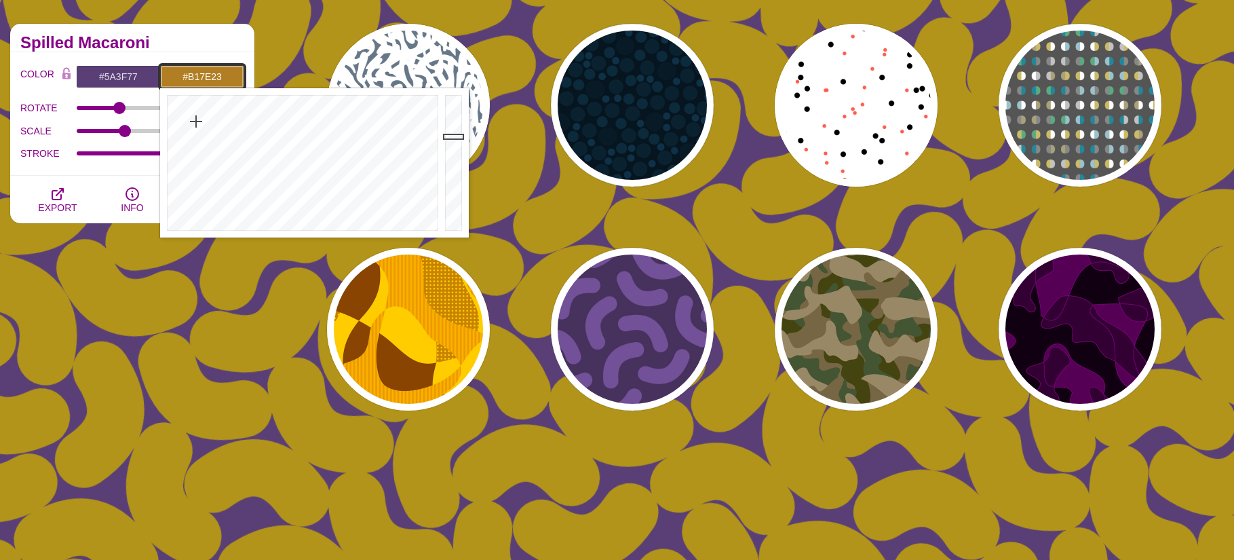
click at [196, 121] on div at bounding box center [301, 162] width 282 height 149
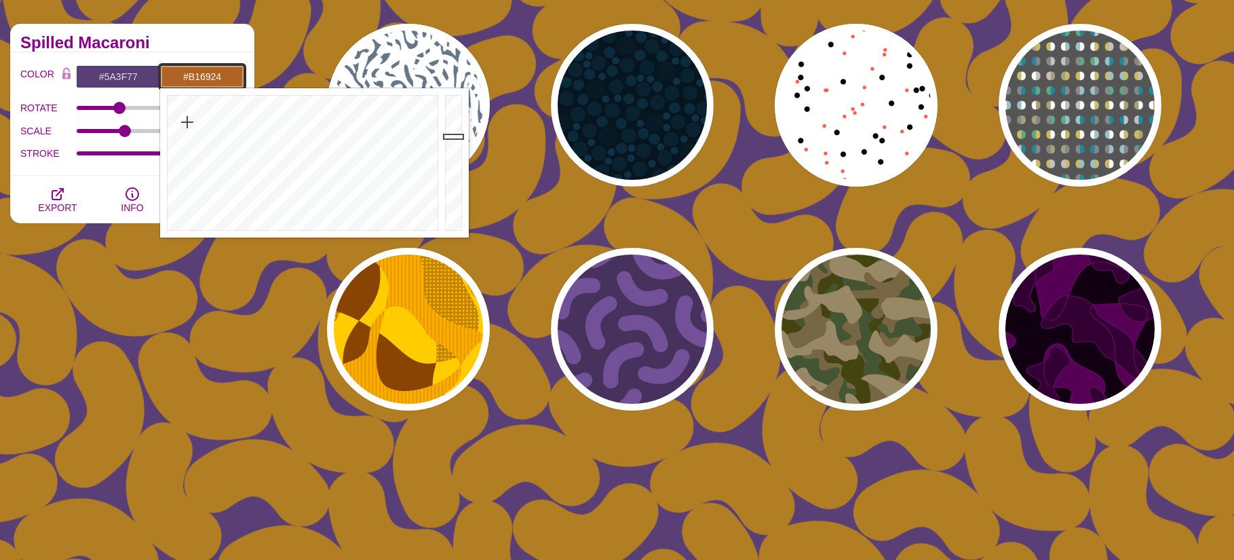
drag, startPoint x: 196, startPoint y: 121, endPoint x: 189, endPoint y: 122, distance: 6.8
click at [189, 122] on div at bounding box center [301, 162] width 282 height 149
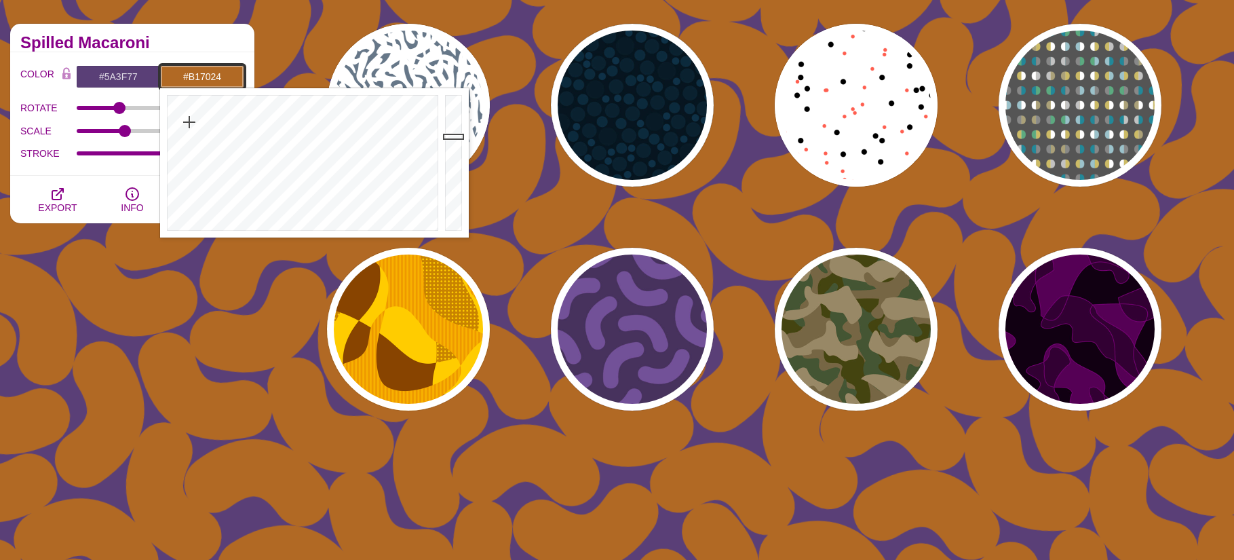
type input "#B17224"
click at [192, 122] on div at bounding box center [301, 162] width 282 height 149
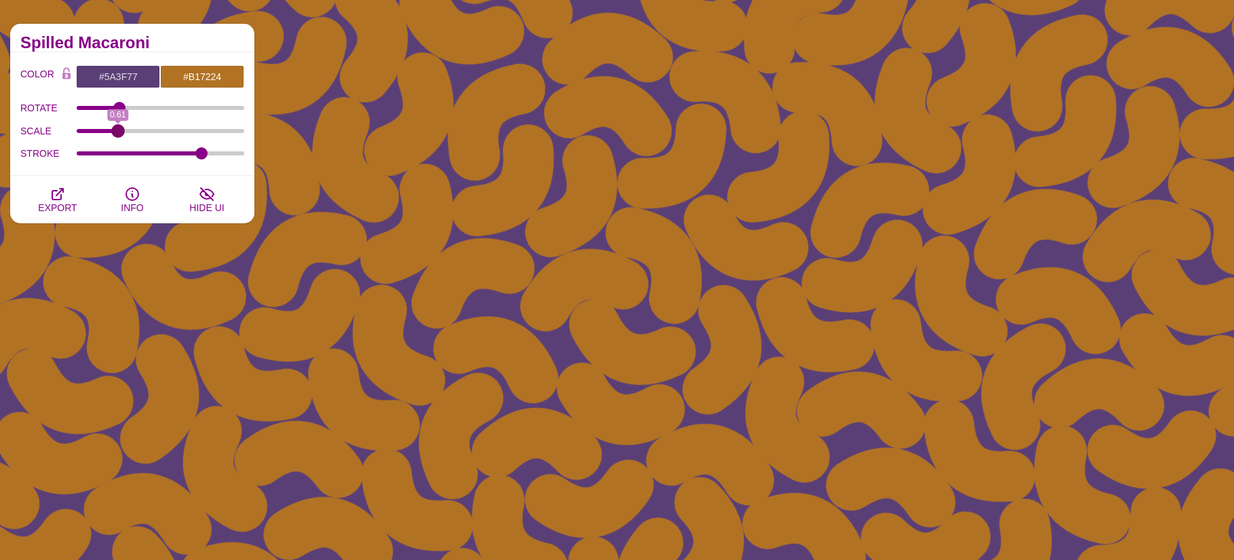
type input "0.61"
click at [118, 131] on input "SCALE" at bounding box center [161, 130] width 168 height 5
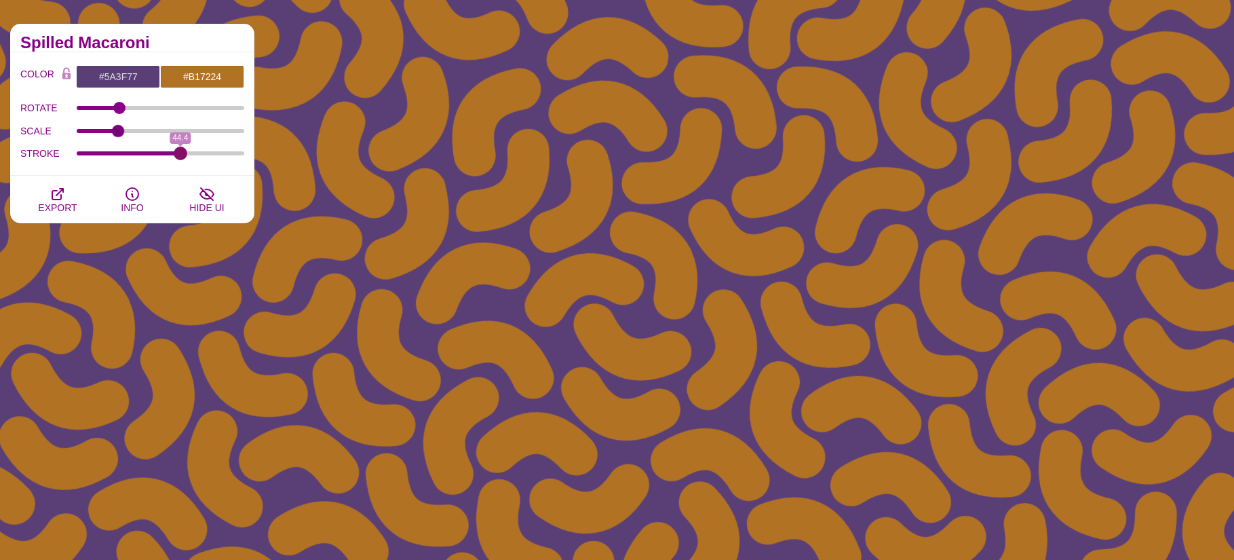
drag, startPoint x: 199, startPoint y: 155, endPoint x: 180, endPoint y: 176, distance: 27.9
type input "44.4"
click at [180, 156] on input "STROKE" at bounding box center [161, 153] width 168 height 5
click at [53, 199] on icon "button" at bounding box center [57, 194] width 11 height 11
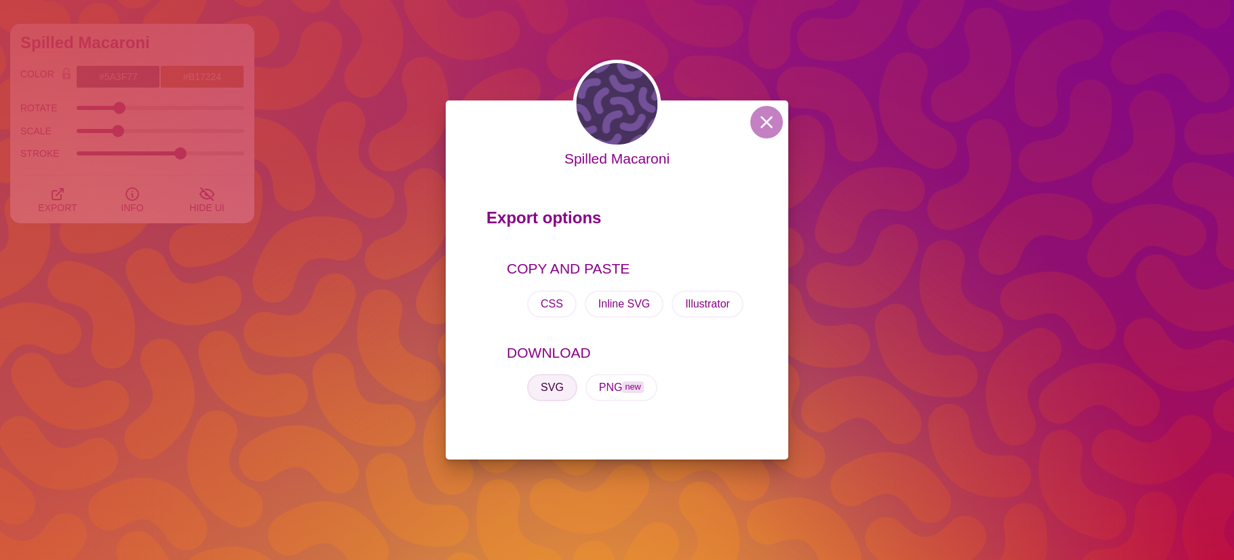
click at [541, 379] on button "SVG" at bounding box center [552, 387] width 50 height 27
click at [109, 75] on div "Spilled Macaroni Export options COPY AND PASTE CSS Inline SVG Illustrator DOWNL…" at bounding box center [617, 280] width 1234 height 560
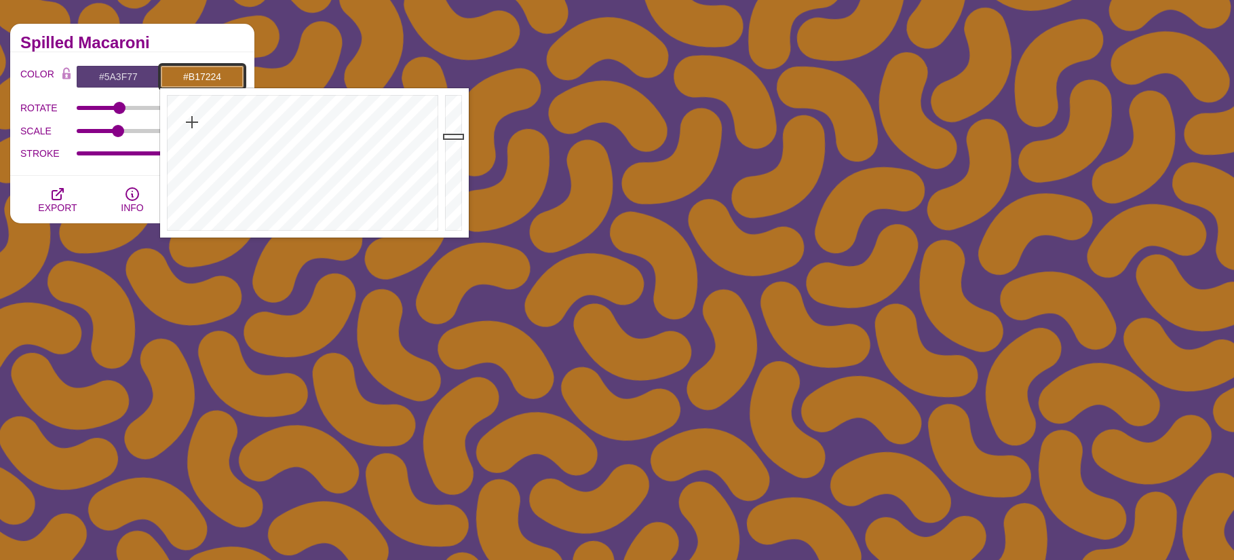
click at [197, 80] on input "#B17224" at bounding box center [202, 76] width 84 height 23
click at [404, 134] on div at bounding box center [301, 162] width 282 height 149
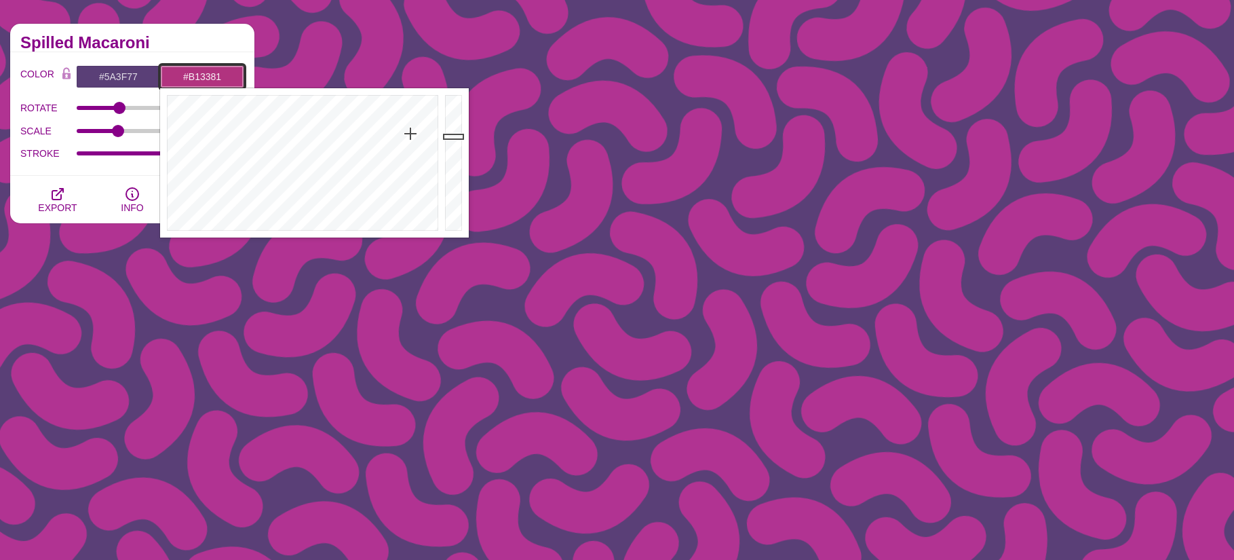
drag, startPoint x: 404, startPoint y: 134, endPoint x: 294, endPoint y: 145, distance: 111.2
type input "#B13383"
click at [409, 134] on div at bounding box center [301, 162] width 282 height 149
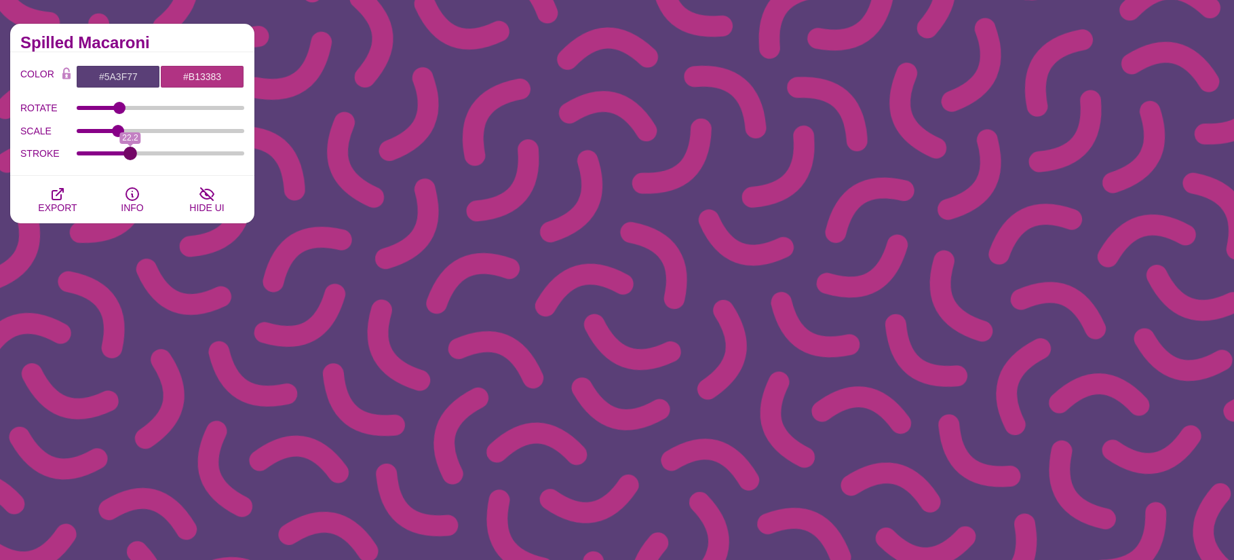
click at [130, 154] on input "STROKE" at bounding box center [161, 153] width 168 height 5
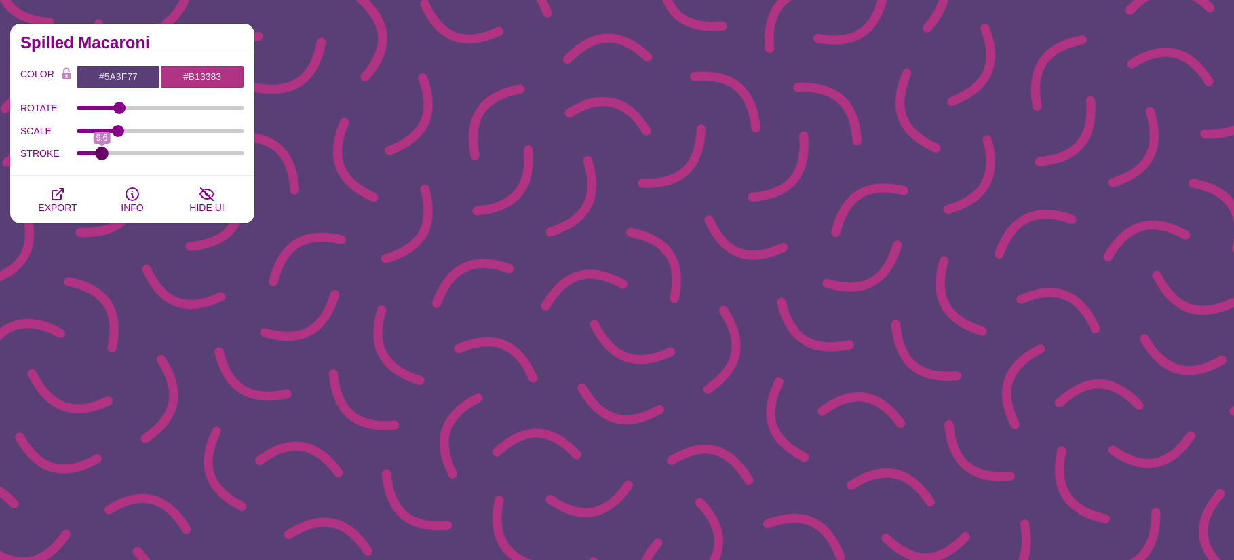
drag, startPoint x: 130, startPoint y: 154, endPoint x: 102, endPoint y: 157, distance: 28.7
type input "9.6"
click at [102, 156] on input "STROKE" at bounding box center [161, 153] width 168 height 5
click at [61, 202] on span "EXPORT" at bounding box center [57, 207] width 39 height 11
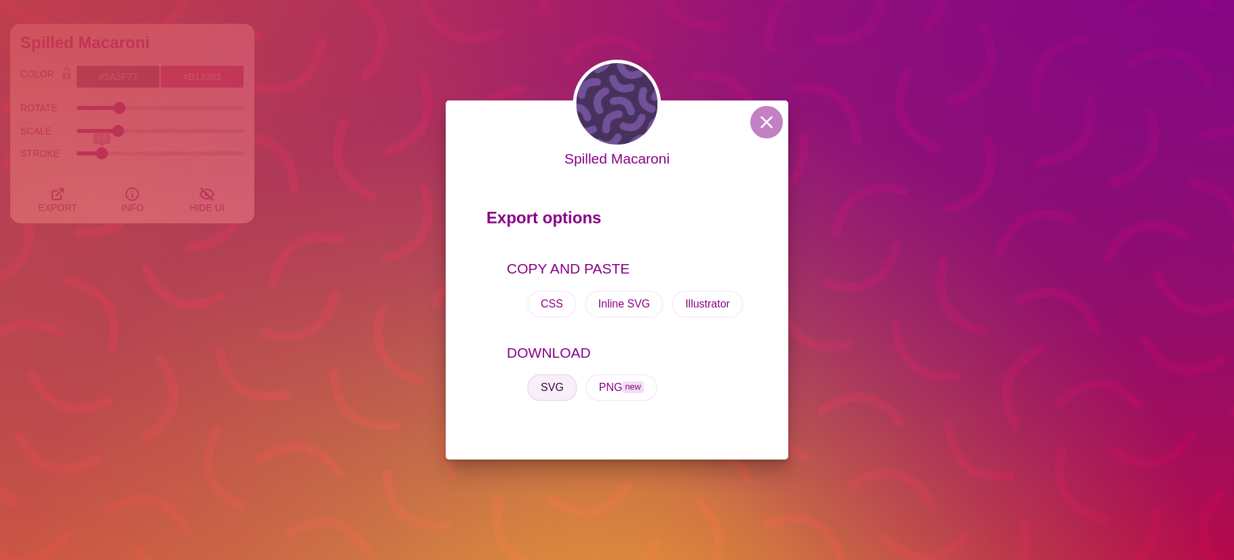
click at [544, 388] on button "SVG" at bounding box center [552, 387] width 50 height 27
click at [554, 385] on button "SVG" at bounding box center [552, 387] width 50 height 27
click at [560, 390] on button "SVG" at bounding box center [552, 387] width 50 height 27
click at [765, 119] on button at bounding box center [766, 122] width 33 height 33
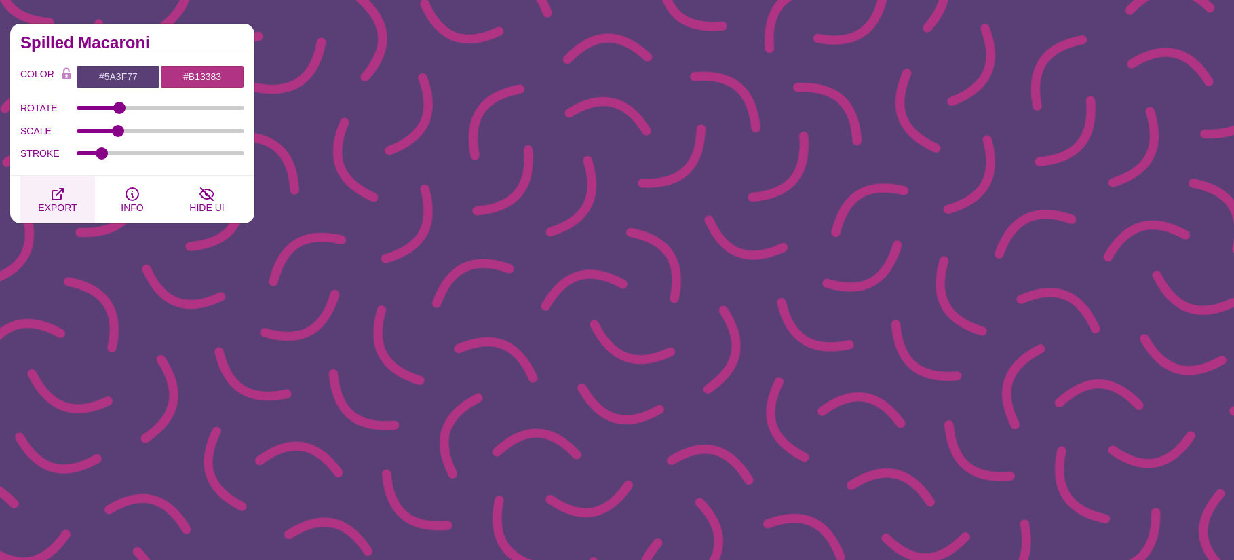
click at [57, 197] on icon "button" at bounding box center [58, 194] width 16 height 16
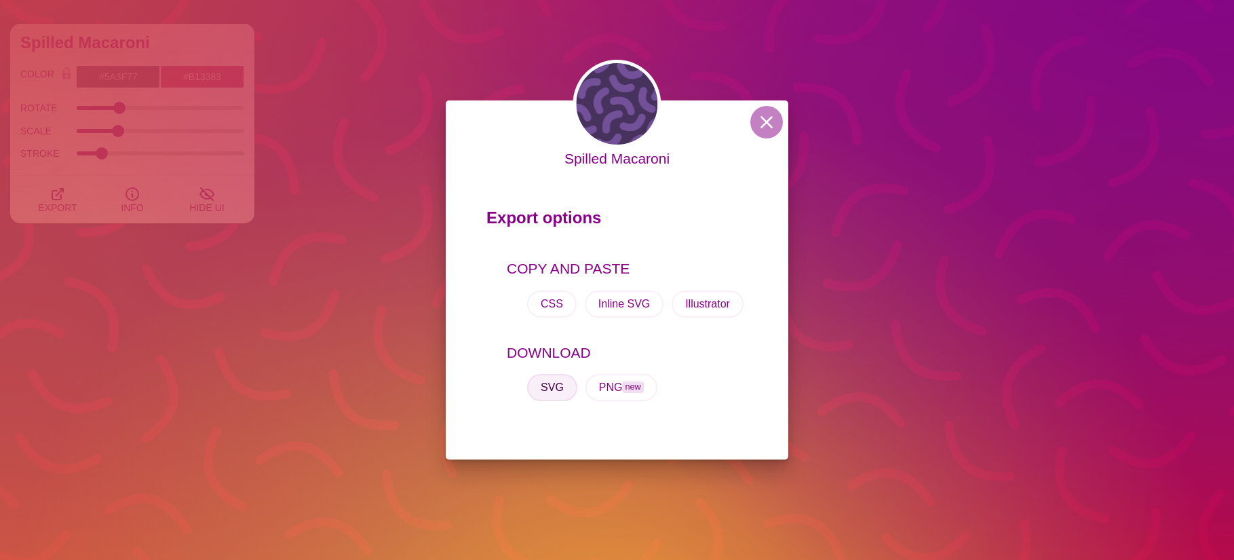
click at [555, 387] on button "SVG" at bounding box center [552, 387] width 50 height 27
click at [776, 132] on button at bounding box center [766, 122] width 33 height 33
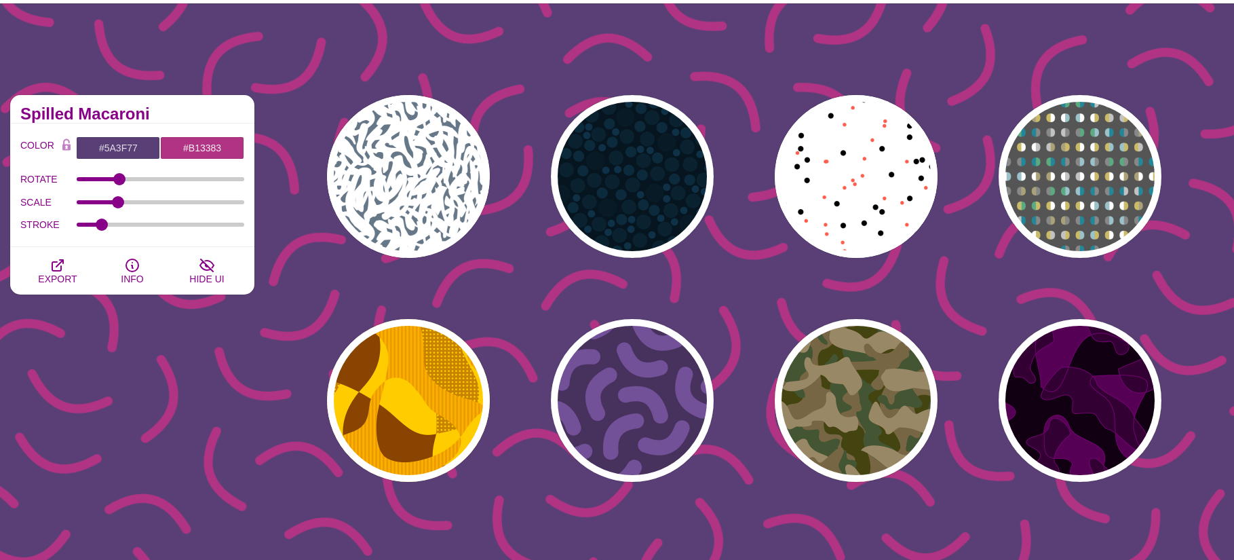
scroll to position [0, 0]
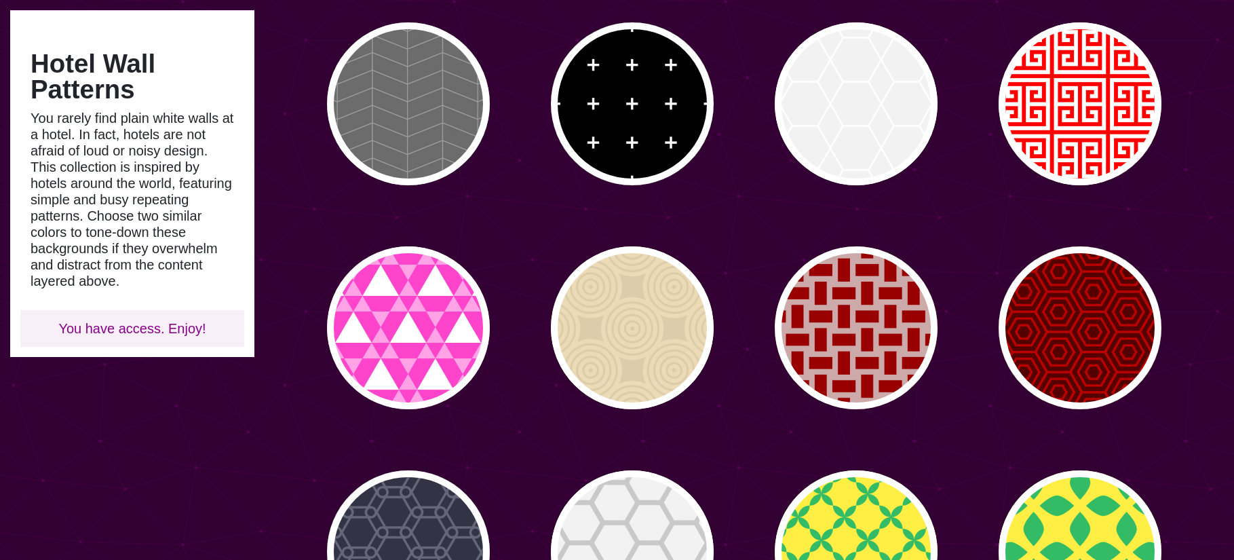
scroll to position [204, 0]
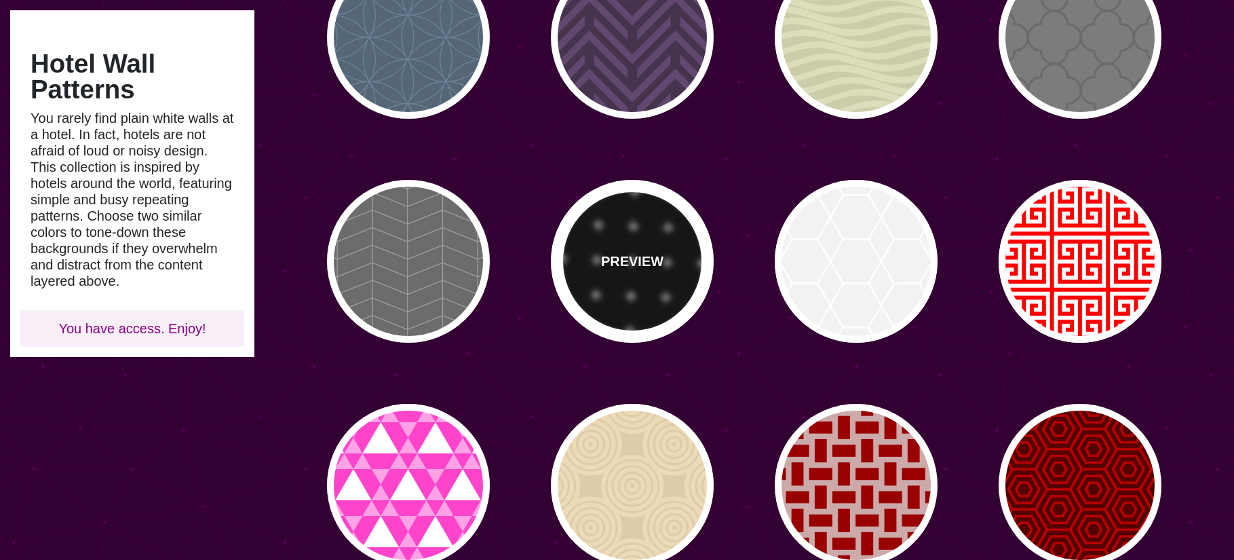
click at [603, 246] on div "PREVIEW" at bounding box center [632, 261] width 163 height 163
type input "#000000"
type input "0"
type input "0.5"
type input "0"
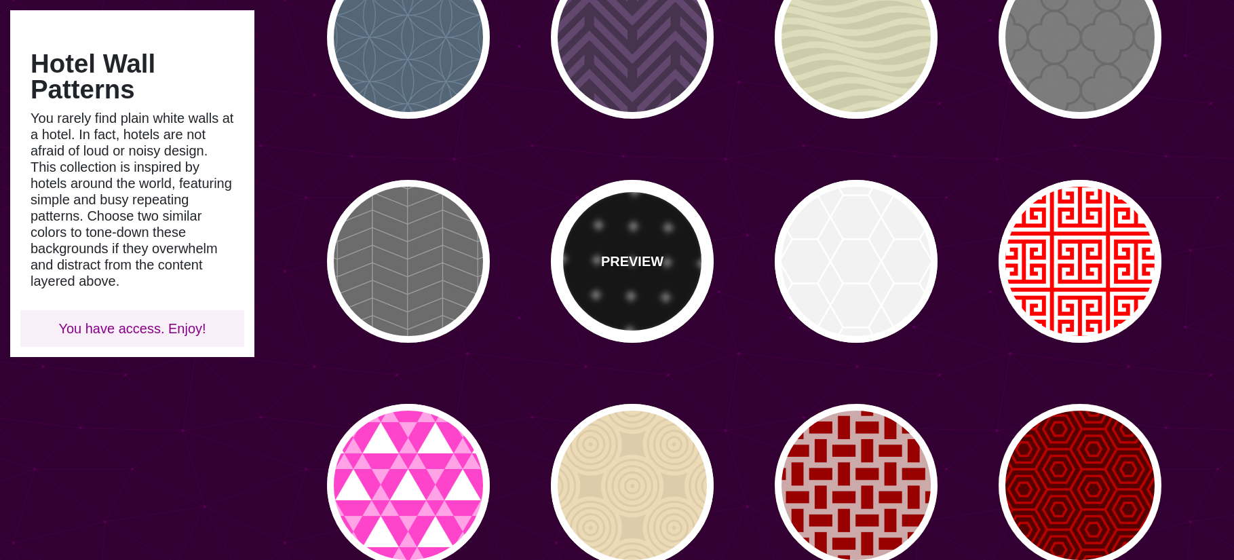
type input "10"
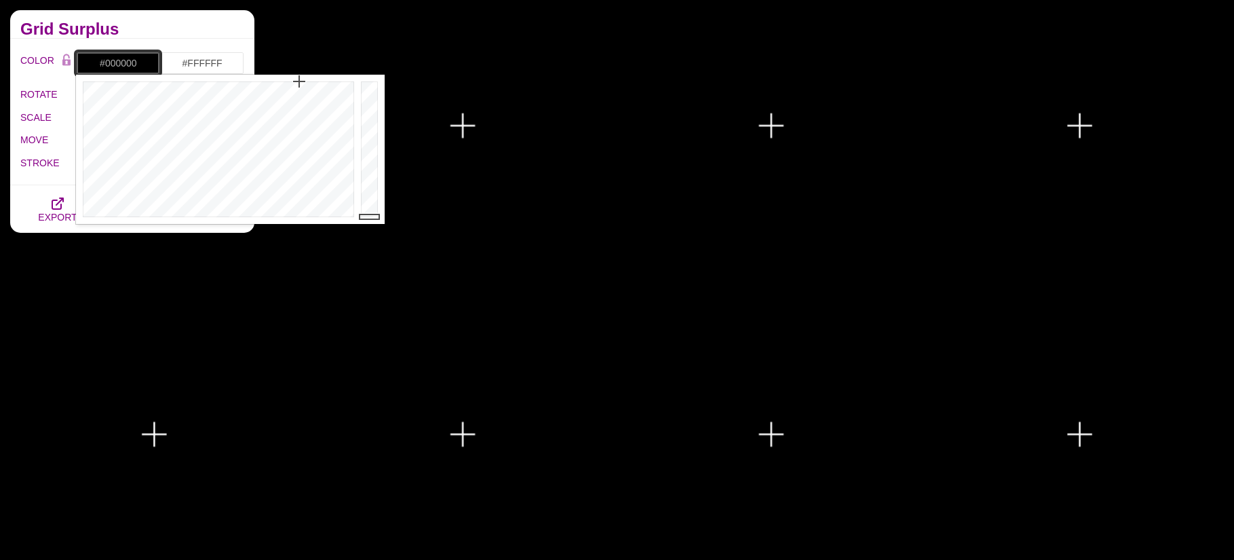
click at [116, 66] on input "#000000" at bounding box center [118, 63] width 84 height 23
drag, startPoint x: 307, startPoint y: 127, endPoint x: 331, endPoint y: 111, distance: 28.4
click at [300, 112] on div at bounding box center [217, 149] width 282 height 149
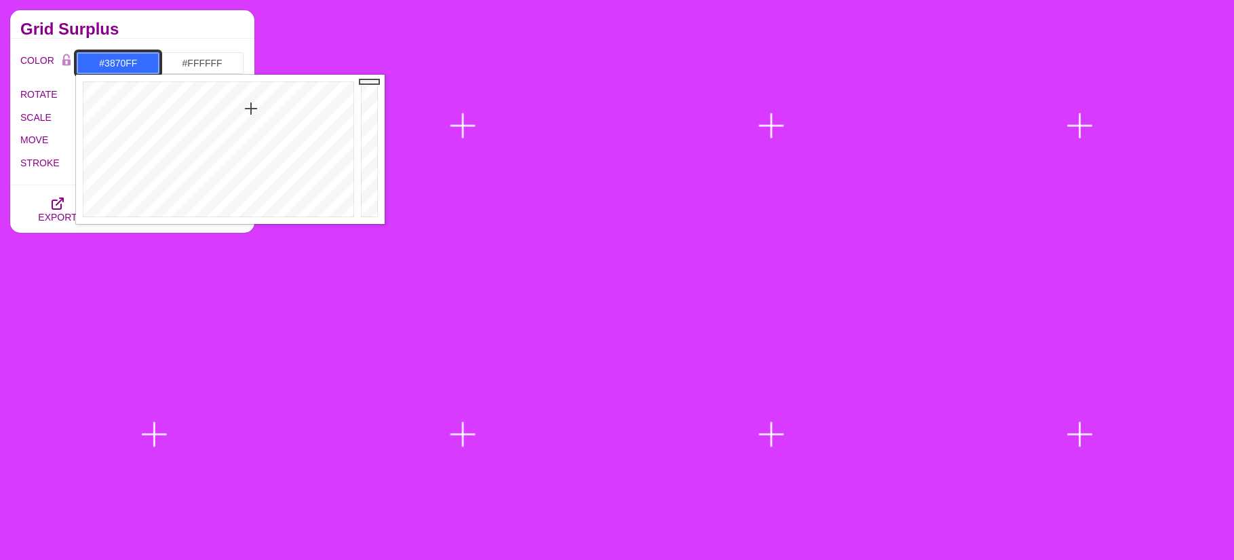
type input "#3A71FF"
drag, startPoint x: 286, startPoint y: 109, endPoint x: 251, endPoint y: 112, distance: 35.4
click at [251, 112] on div at bounding box center [217, 149] width 282 height 149
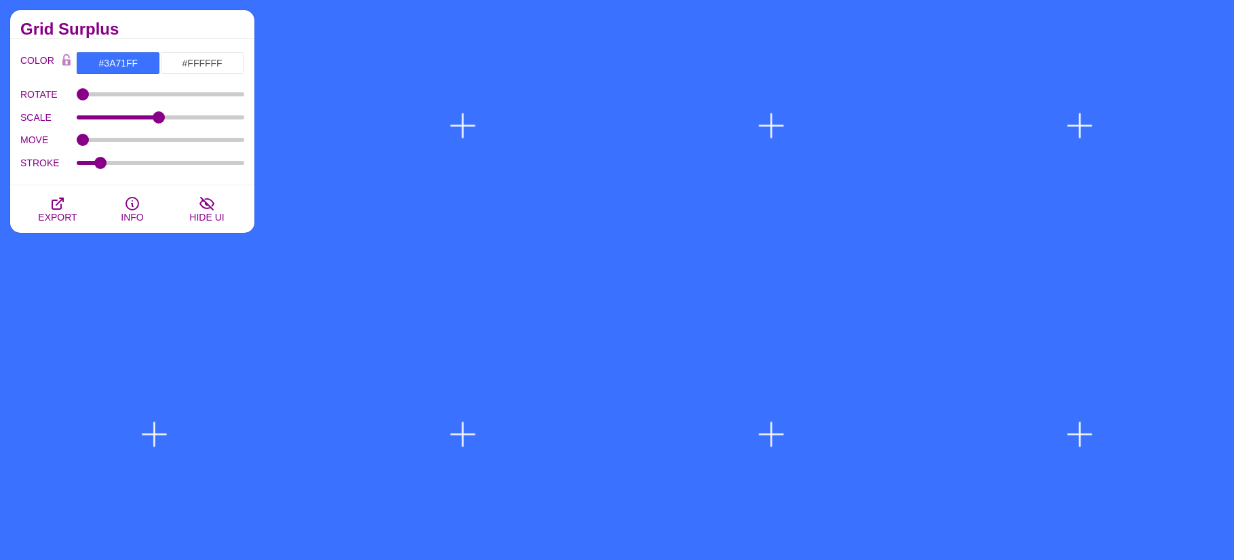
click at [138, 22] on div "Grid Surplus" at bounding box center [132, 24] width 244 height 28
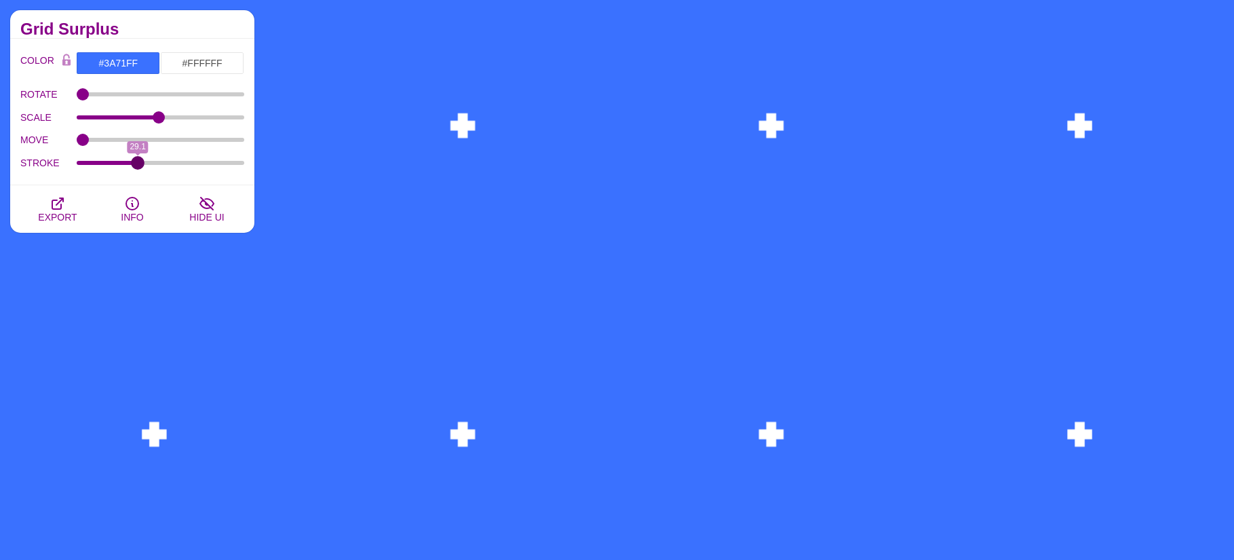
drag, startPoint x: 99, startPoint y: 161, endPoint x: 138, endPoint y: 162, distance: 38.7
type input "29.1"
click at [138, 162] on input "STROKE" at bounding box center [161, 162] width 168 height 5
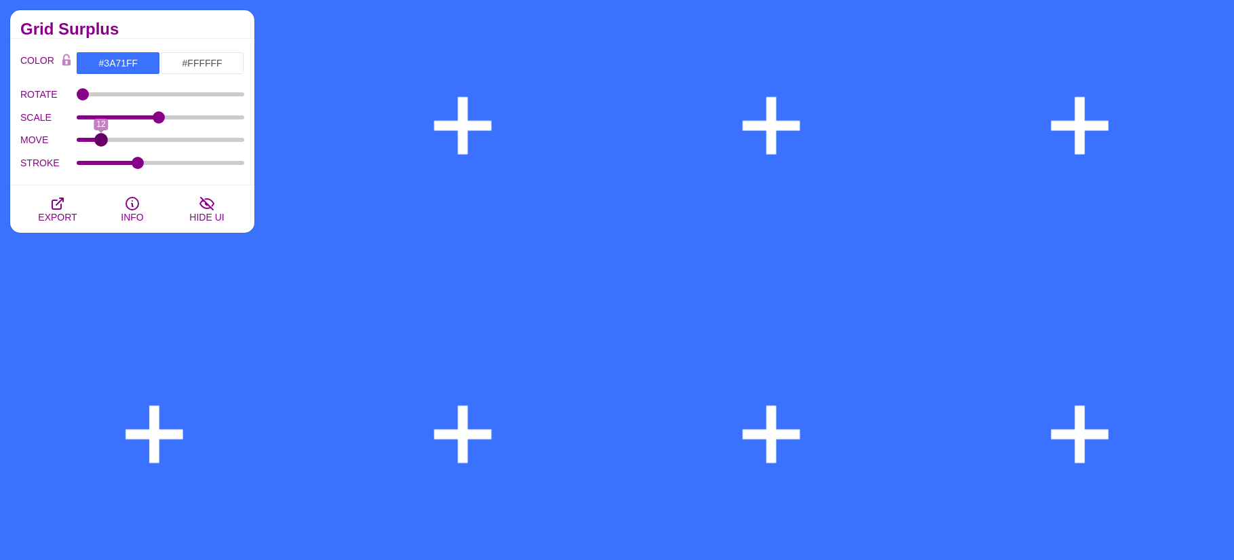
drag, startPoint x: 84, startPoint y: 138, endPoint x: 100, endPoint y: 140, distance: 16.5
type input "12"
click at [100, 140] on input "MOVE" at bounding box center [161, 139] width 168 height 5
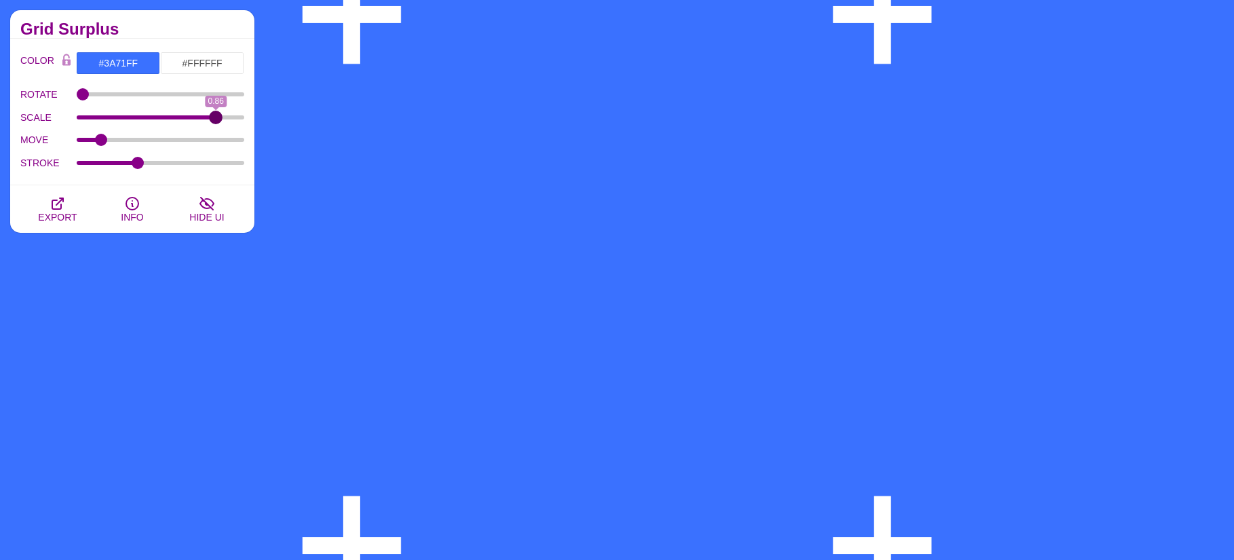
drag, startPoint x: 162, startPoint y: 117, endPoint x: 216, endPoint y: 118, distance: 53.6
type input "0.86"
click at [216, 118] on input "SCALE" at bounding box center [161, 117] width 168 height 5
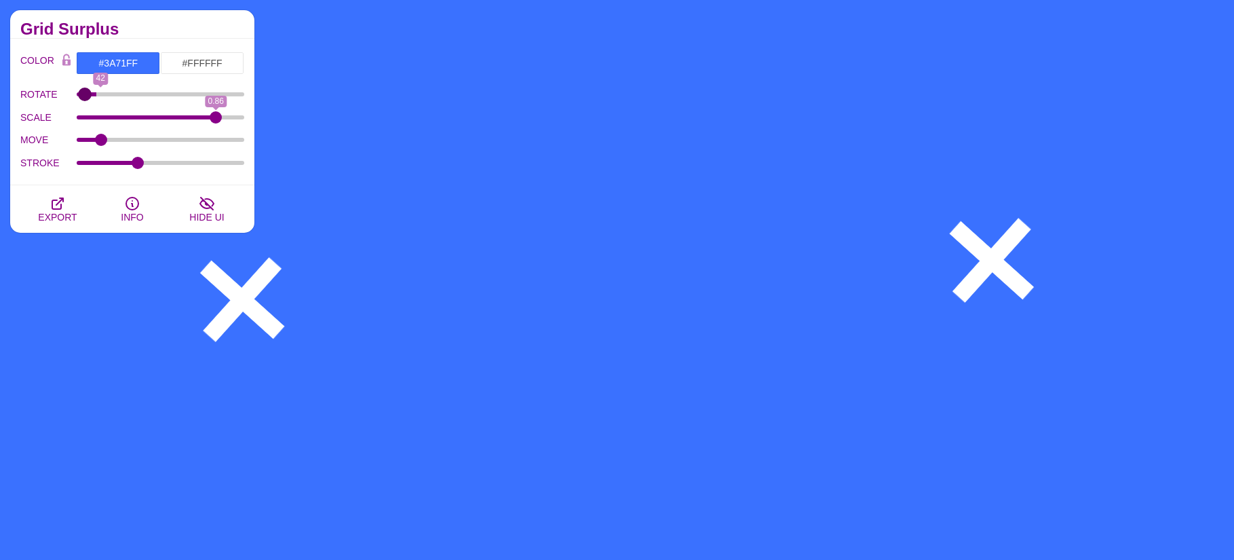
type input "0"
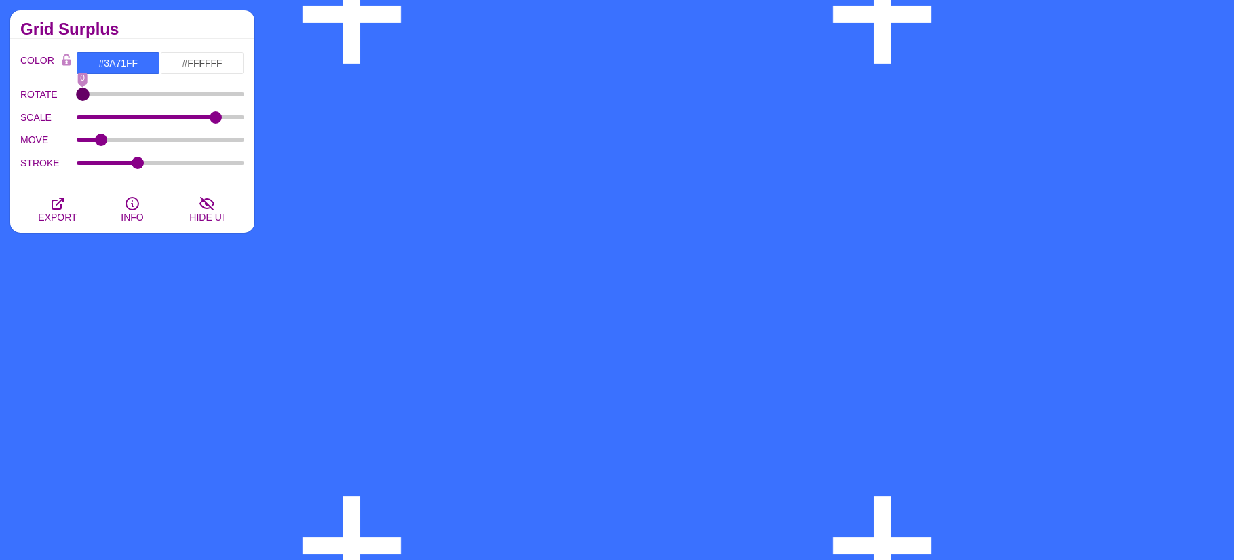
drag, startPoint x: 88, startPoint y: 93, endPoint x: 155, endPoint y: 167, distance: 99.9
click at [77, 97] on input "ROTATE" at bounding box center [161, 94] width 168 height 5
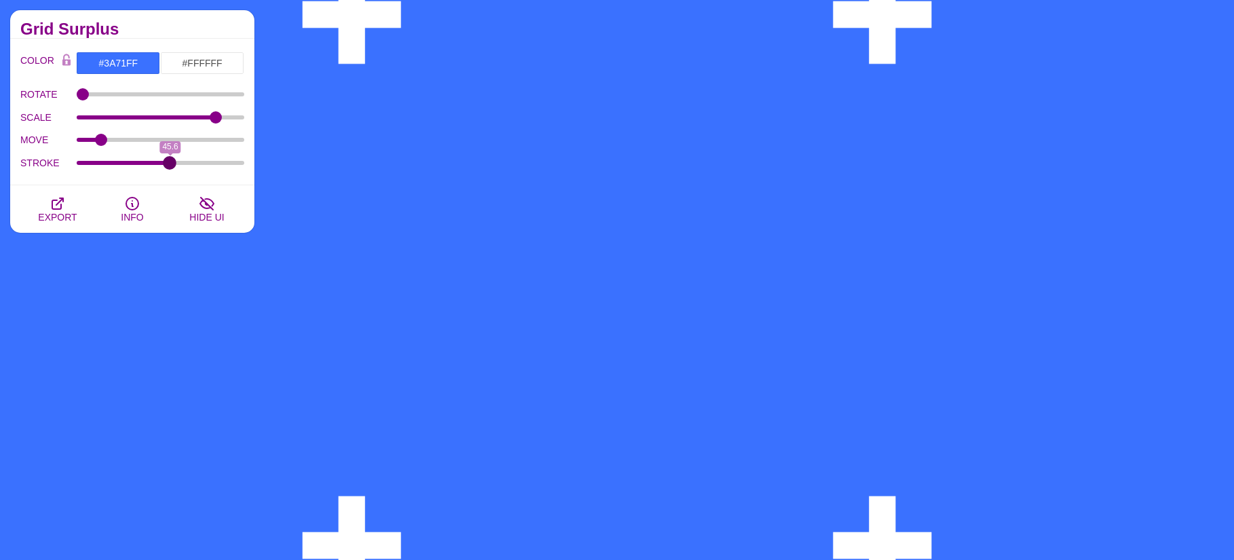
drag, startPoint x: 134, startPoint y: 161, endPoint x: 162, endPoint y: 165, distance: 28.0
type input "43.5"
click at [166, 165] on input "STROKE" at bounding box center [161, 162] width 168 height 5
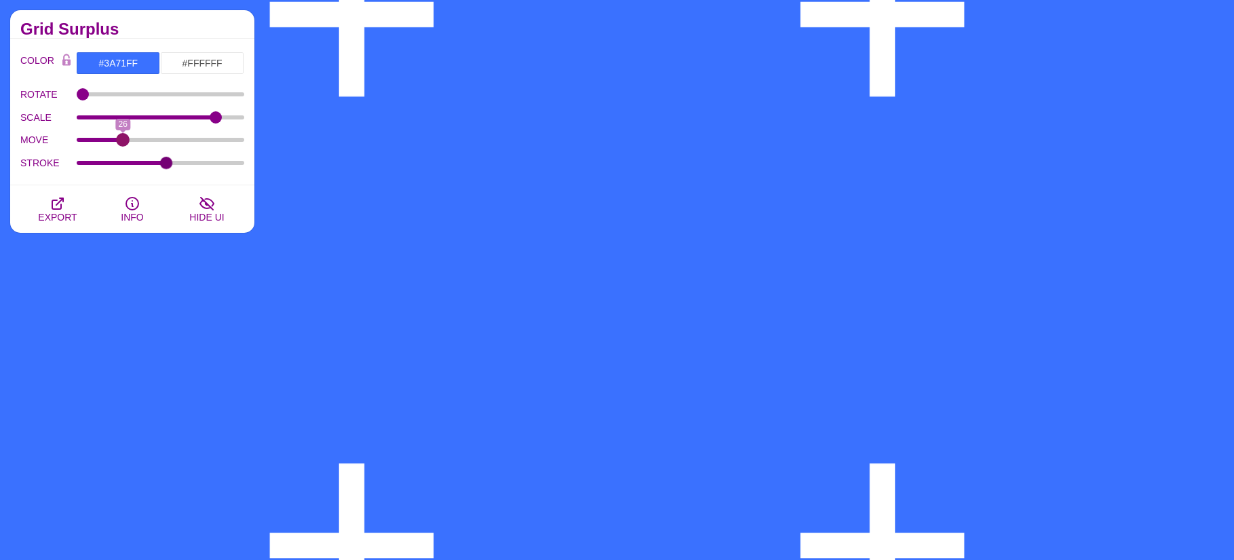
drag, startPoint x: 102, startPoint y: 138, endPoint x: 123, endPoint y: 142, distance: 21.6
type input "26"
click at [123, 142] on input "MOVE" at bounding box center [161, 139] width 168 height 5
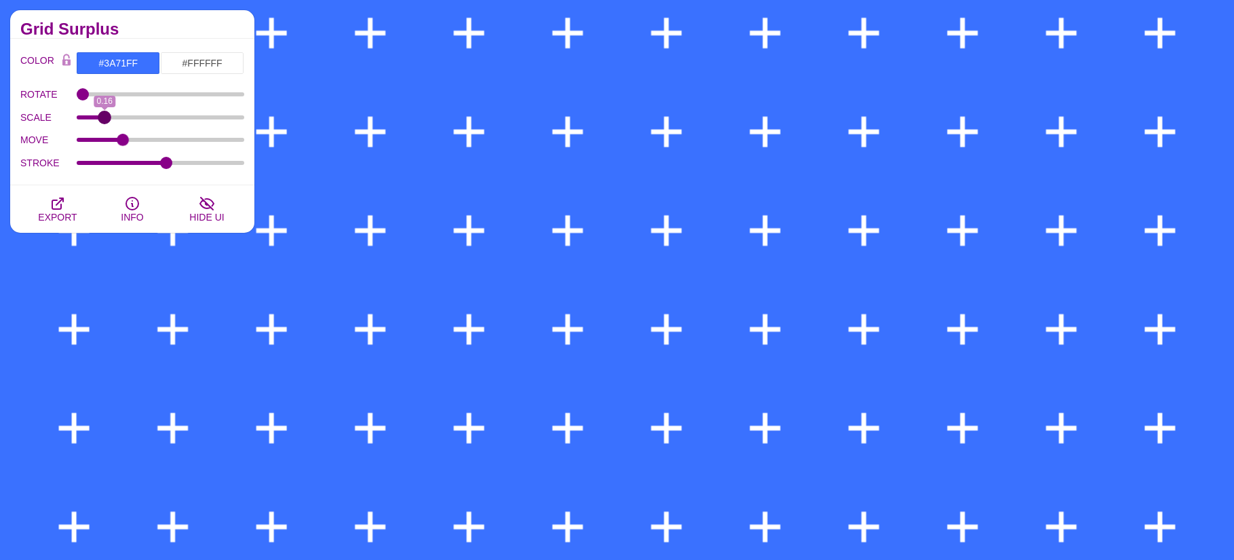
drag, startPoint x: 214, startPoint y: 122, endPoint x: 106, endPoint y: 121, distance: 107.9
type input "0.16"
click at [106, 120] on input "SCALE" at bounding box center [161, 117] width 168 height 5
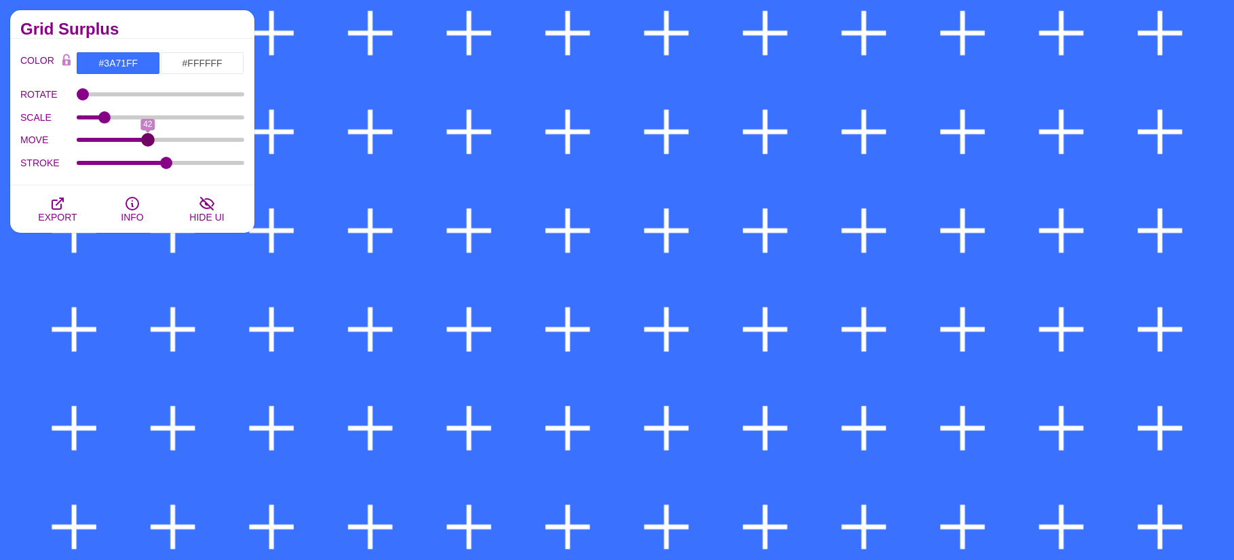
drag, startPoint x: 123, startPoint y: 137, endPoint x: 148, endPoint y: 144, distance: 25.3
type input "42"
click at [148, 142] on input "MOVE" at bounding box center [161, 139] width 168 height 5
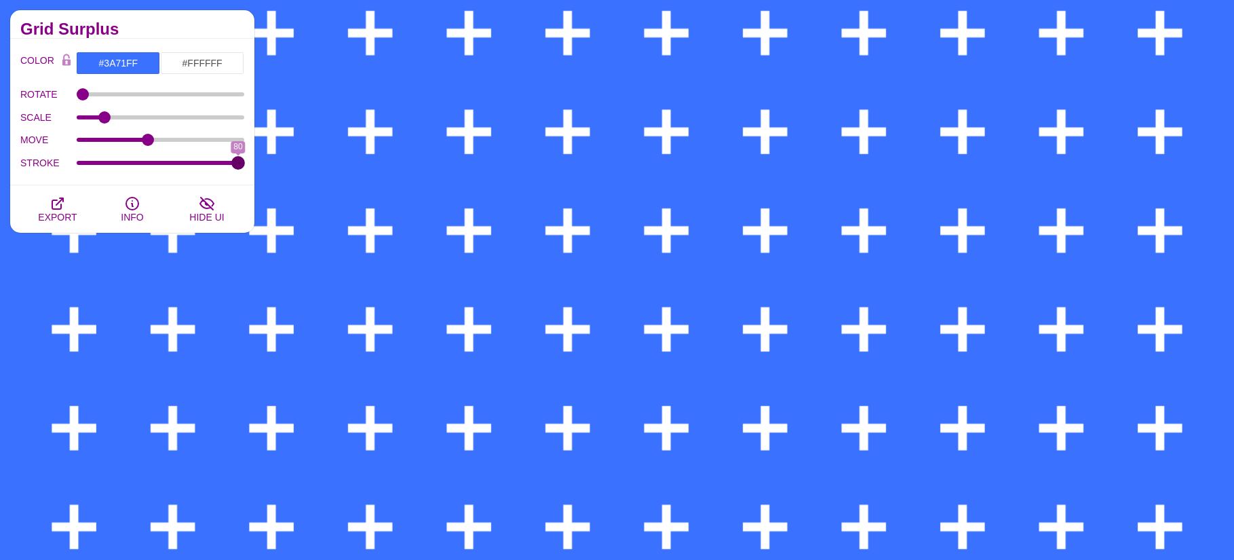
drag, startPoint x: 170, startPoint y: 163, endPoint x: 283, endPoint y: 166, distance: 113.3
type input "80"
click at [245, 166] on input "STROKE" at bounding box center [161, 162] width 168 height 5
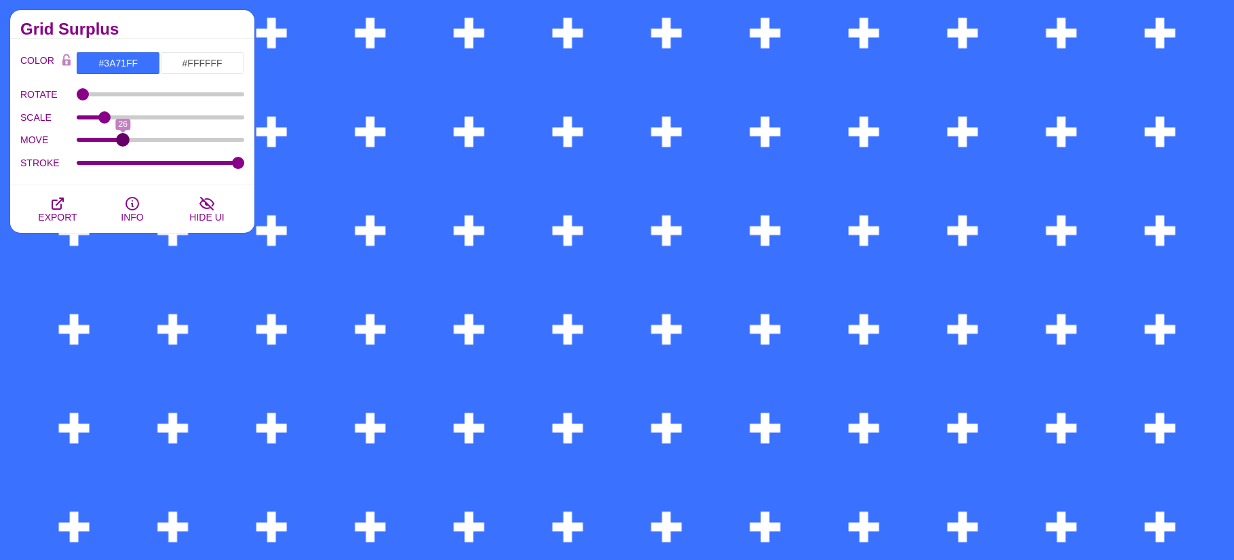
drag, startPoint x: 149, startPoint y: 142, endPoint x: 123, endPoint y: 142, distance: 25.1
type input "26"
click at [123, 142] on input "MOVE" at bounding box center [161, 139] width 168 height 5
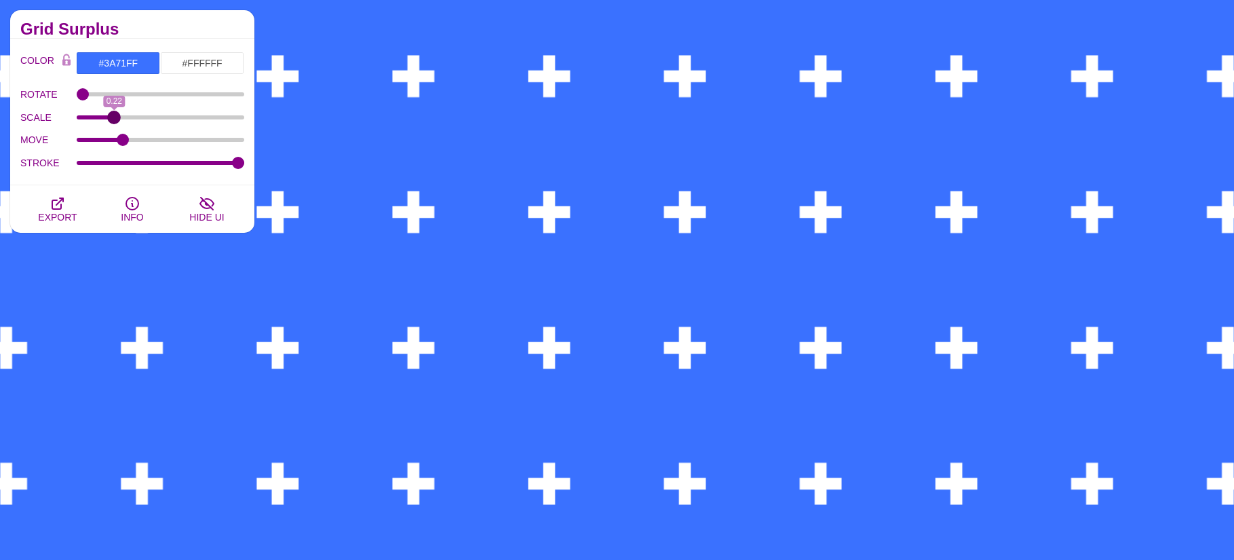
drag, startPoint x: 108, startPoint y: 117, endPoint x: 139, endPoint y: 123, distance: 31.8
type input "0.22"
click at [114, 120] on input "SCALE" at bounding box center [161, 117] width 168 height 5
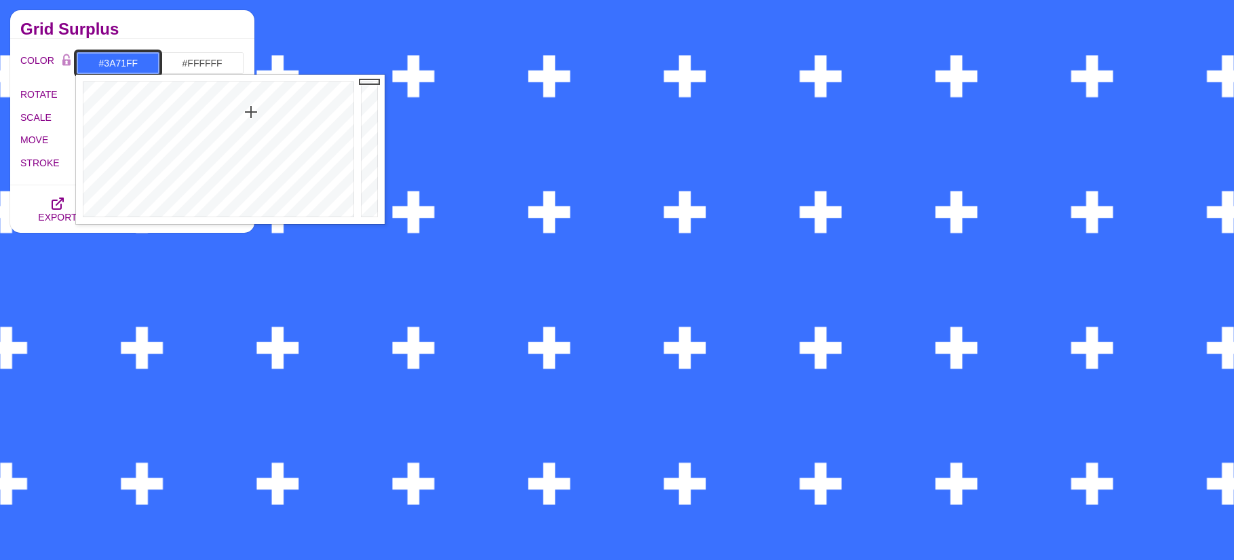
click at [119, 62] on input "#3A71FF" at bounding box center [118, 63] width 84 height 23
click at [205, 66] on input "#FFFFFF" at bounding box center [202, 63] width 84 height 23
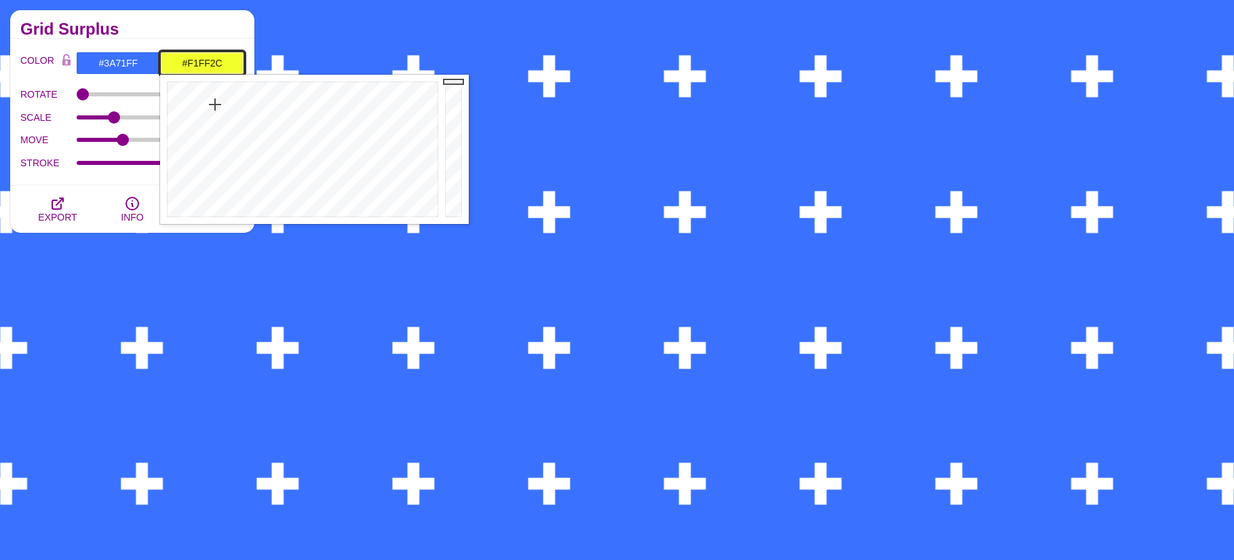
click at [215, 104] on div at bounding box center [301, 149] width 282 height 149
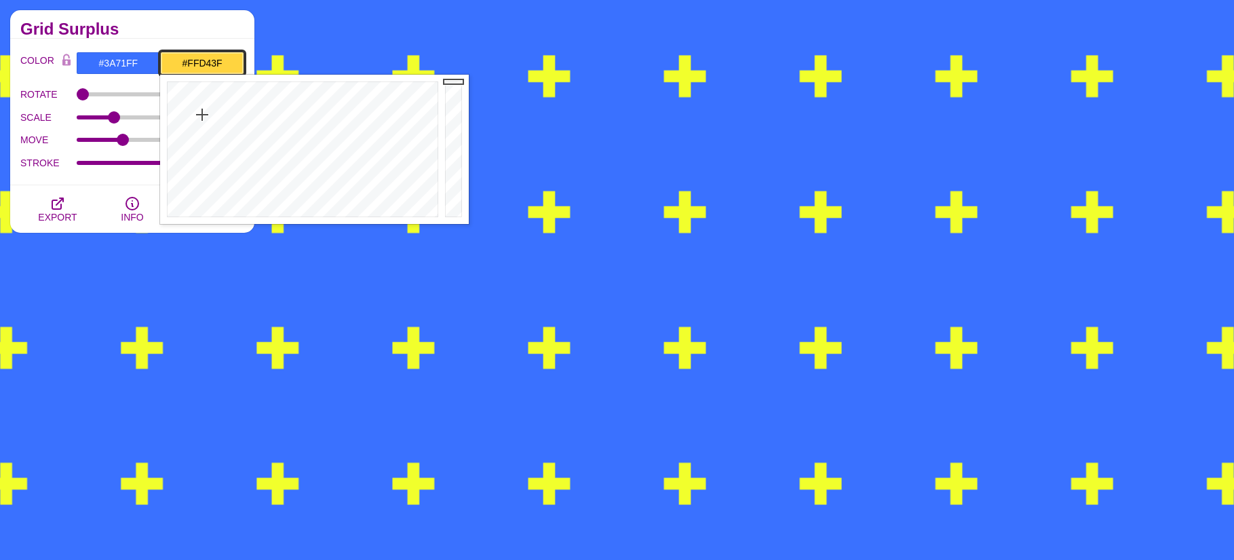
drag, startPoint x: 215, startPoint y: 104, endPoint x: 202, endPoint y: 115, distance: 16.4
click at [202, 115] on div at bounding box center [301, 149] width 282 height 149
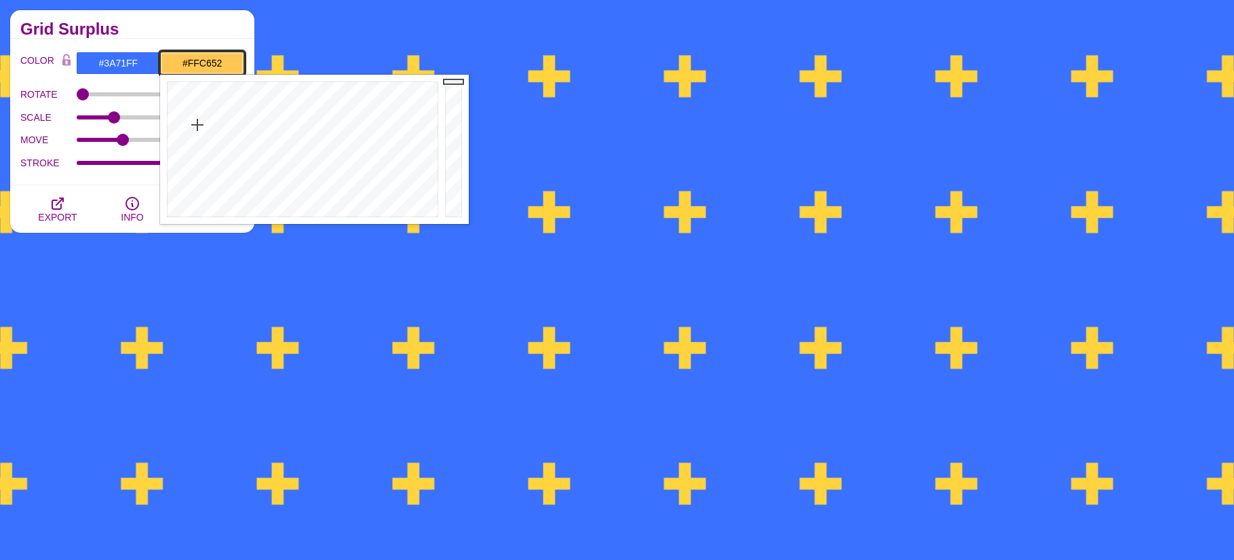
type input "#FFC452"
drag, startPoint x: 202, startPoint y: 115, endPoint x: 197, endPoint y: 125, distance: 11.5
click at [197, 125] on div at bounding box center [301, 149] width 282 height 149
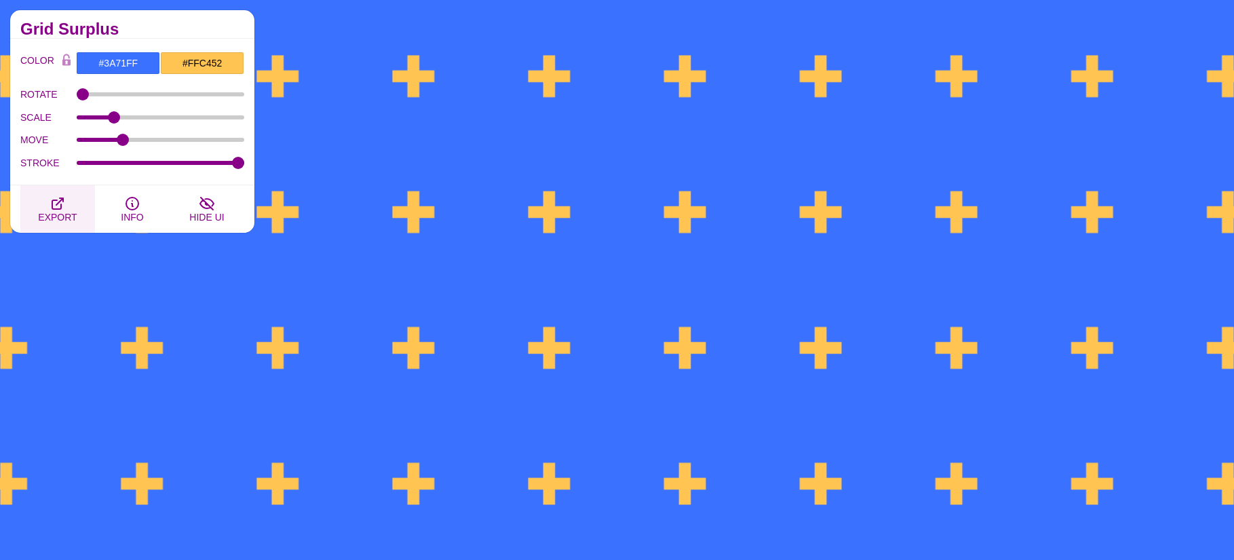
click at [56, 208] on icon "button" at bounding box center [58, 203] width 16 height 16
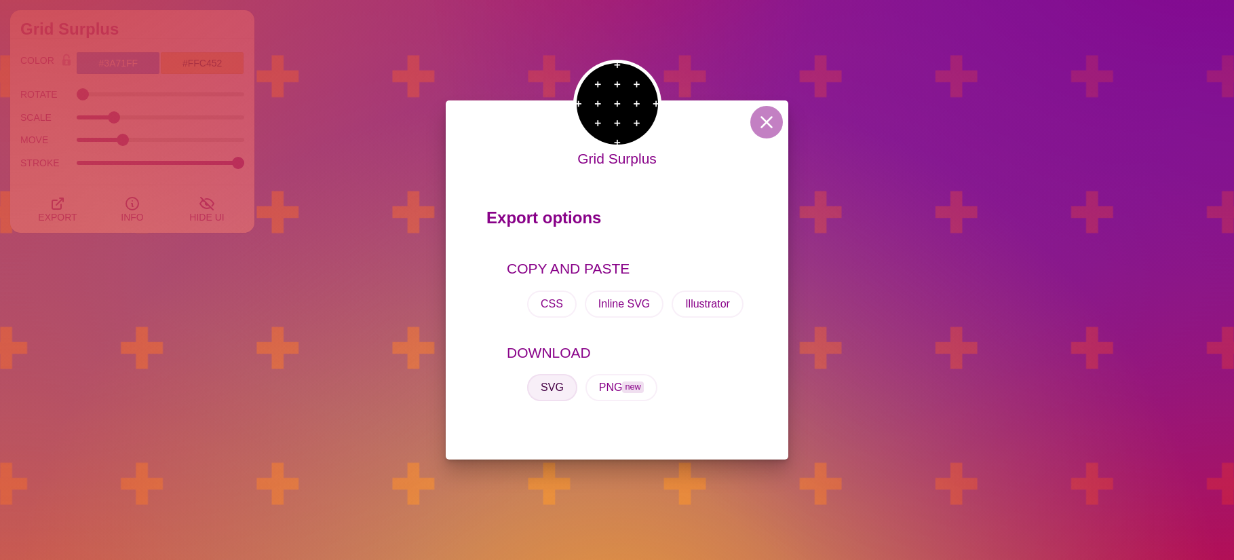
click at [538, 379] on button "SVG" at bounding box center [552, 387] width 50 height 27
click at [763, 112] on button at bounding box center [766, 122] width 33 height 33
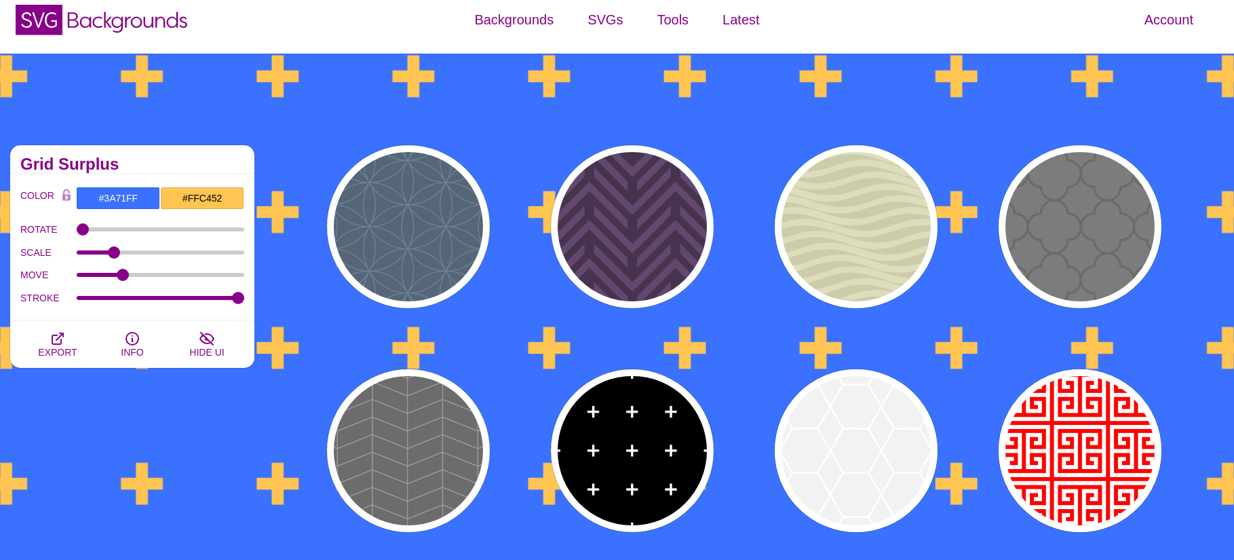
scroll to position [0, 0]
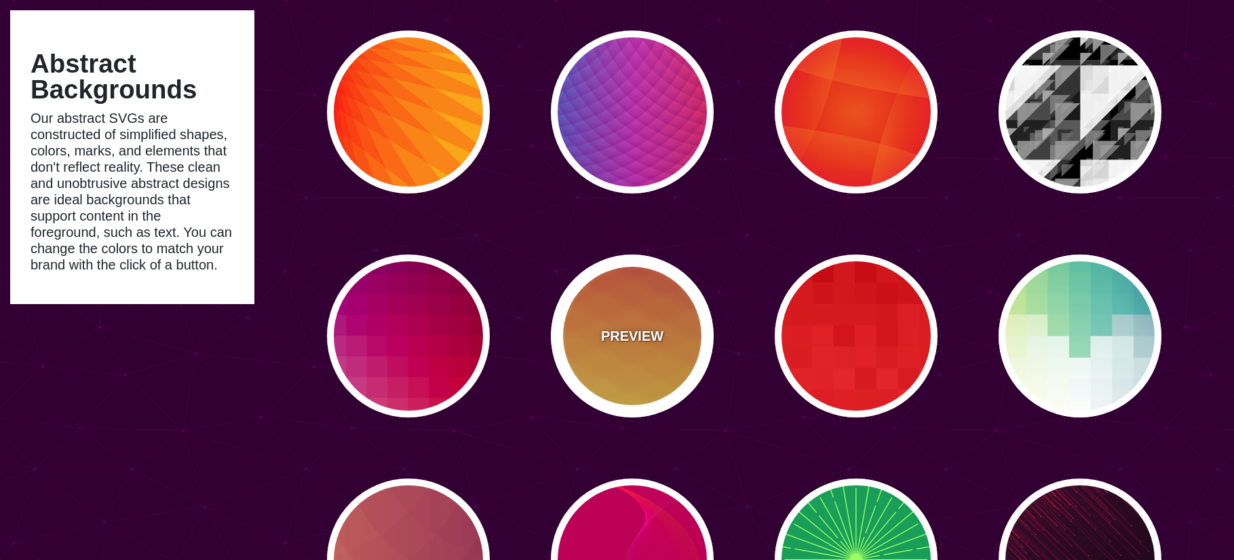
scroll to position [6186, 0]
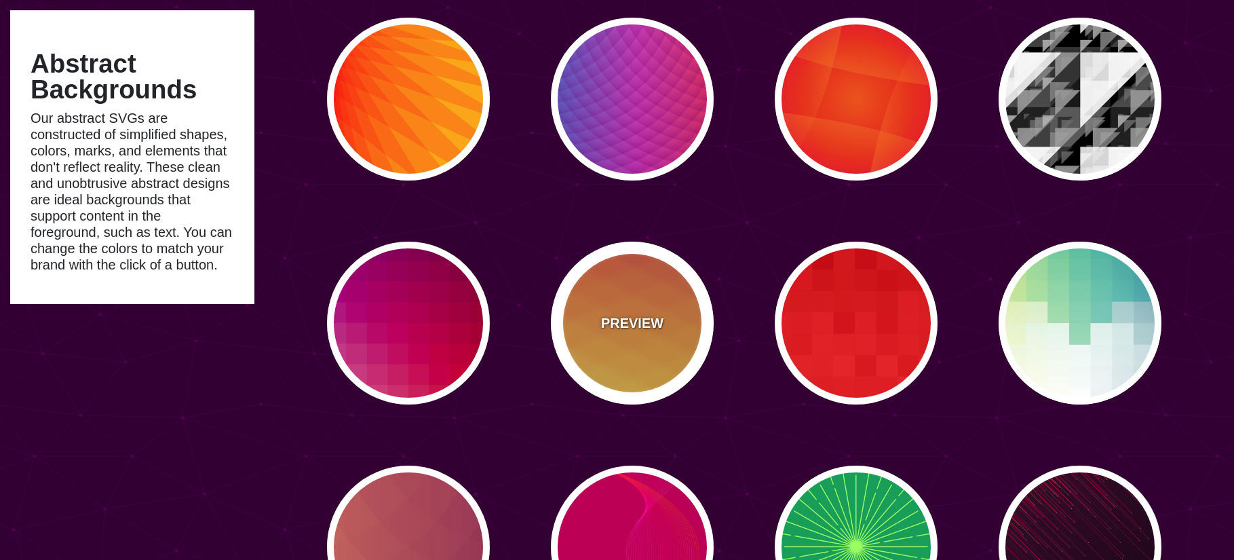
click at [646, 311] on div "PREVIEW" at bounding box center [632, 323] width 163 height 163
type input "#990088"
type input "#FFFFBB"
type input "#FF0000"
type input "#FFEE00"
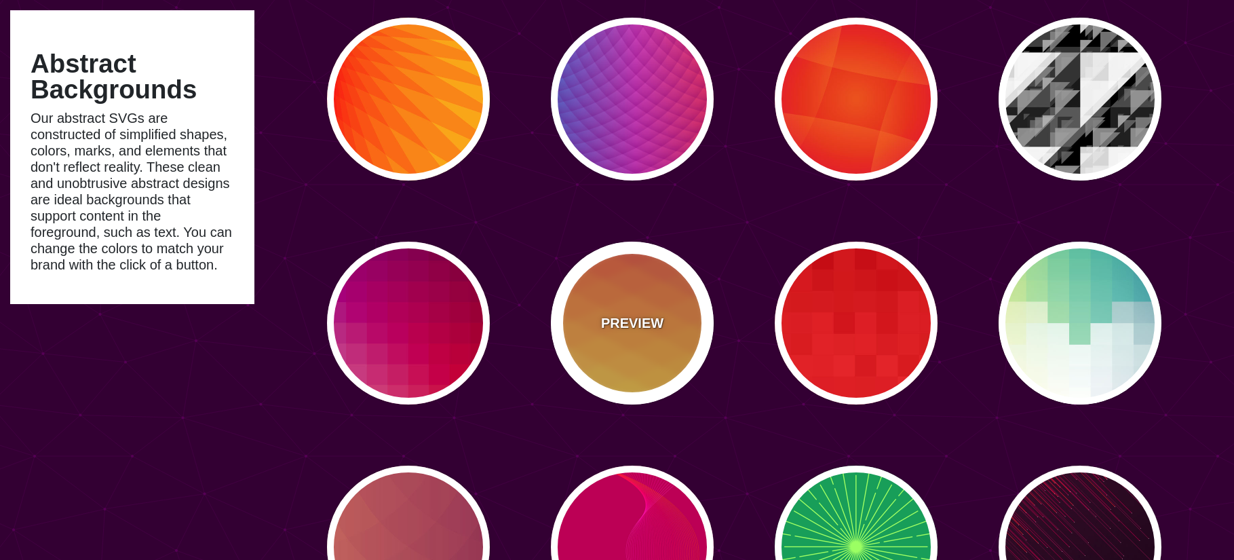
type input "0"
type input "0.5"
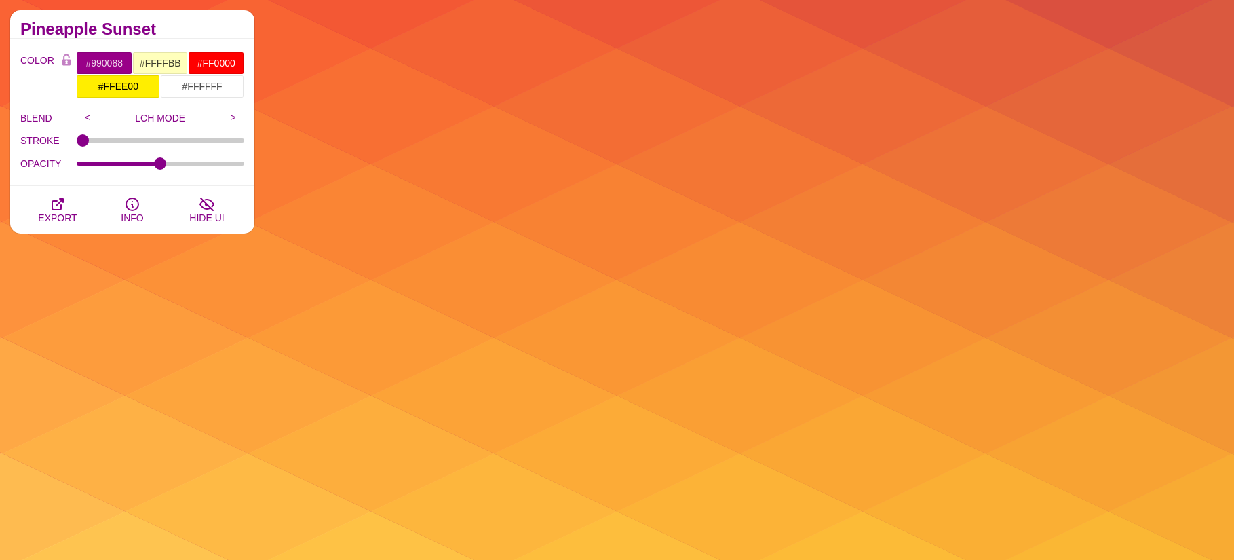
click at [179, 113] on p "LCH MODE" at bounding box center [160, 118] width 123 height 11
click at [168, 120] on p "LCH MODE" at bounding box center [160, 118] width 123 height 11
click at [232, 121] on input ">" at bounding box center [233, 117] width 22 height 20
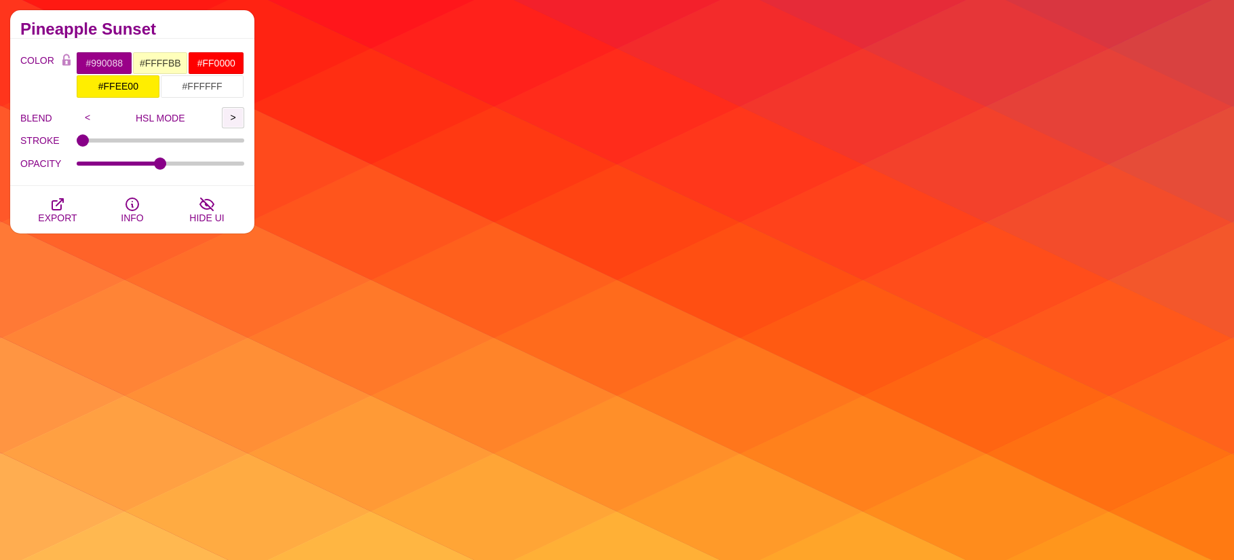
click at [232, 121] on input ">" at bounding box center [233, 117] width 22 height 20
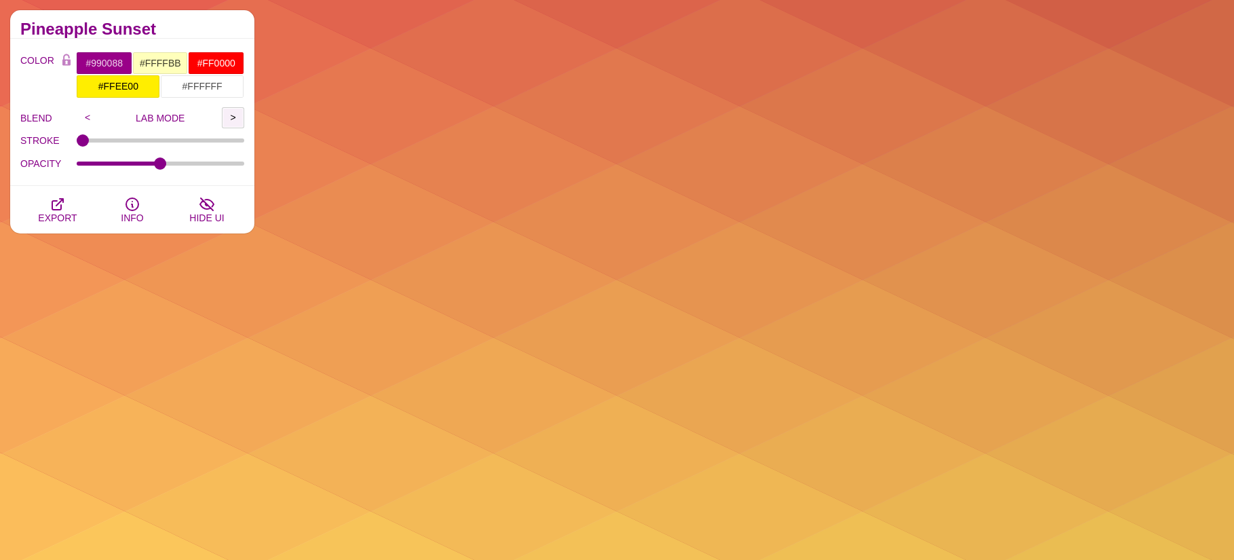
click at [232, 119] on input ">" at bounding box center [233, 117] width 22 height 20
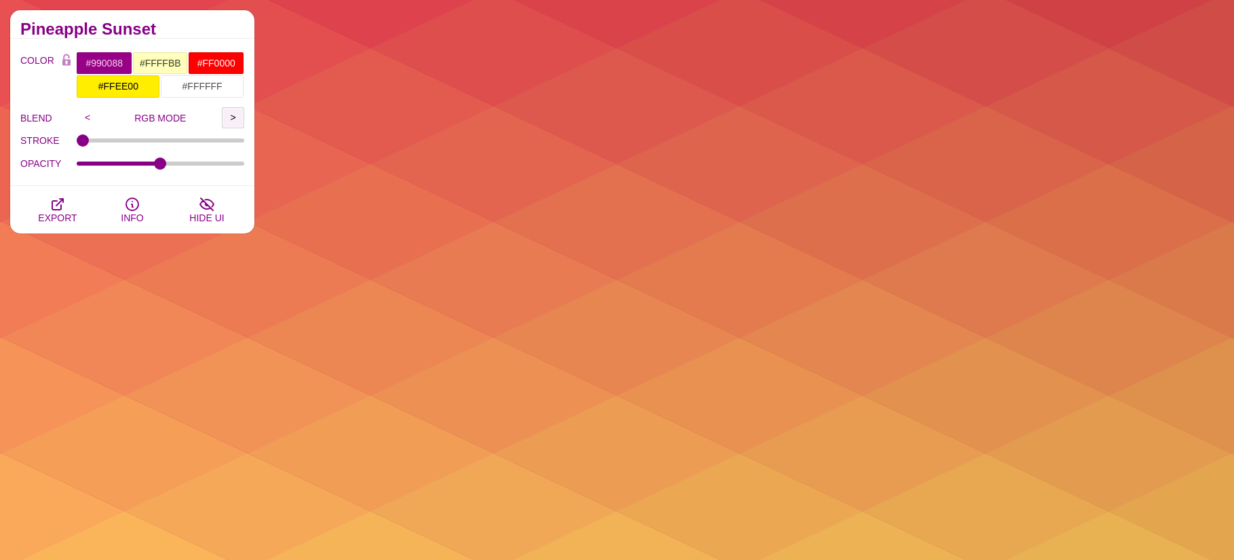
click at [231, 123] on input ">" at bounding box center [233, 117] width 22 height 20
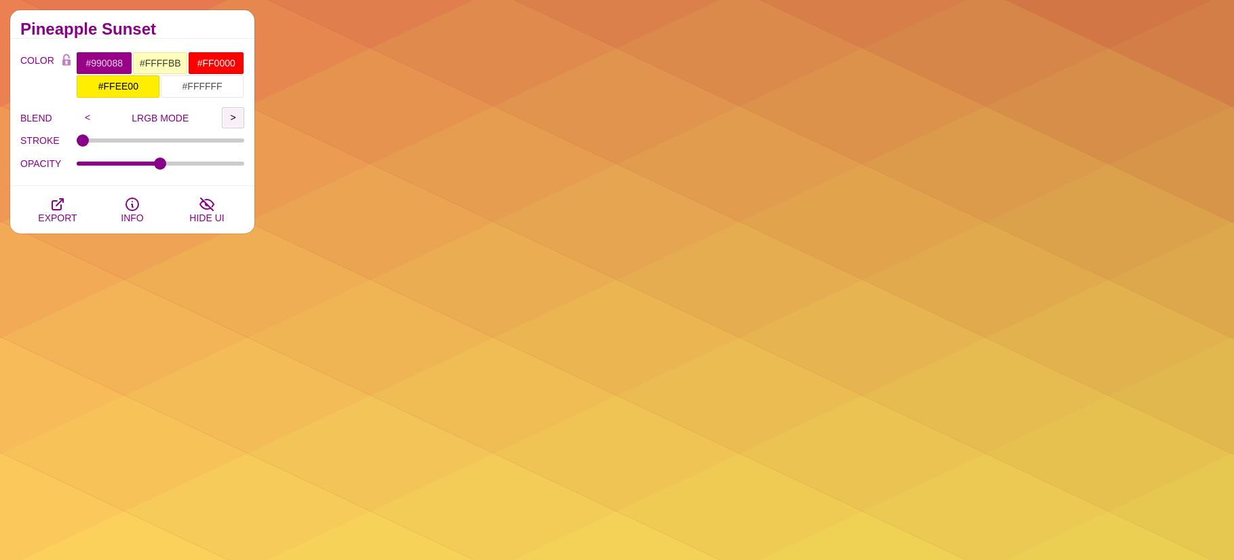
click at [231, 123] on input ">" at bounding box center [233, 117] width 22 height 20
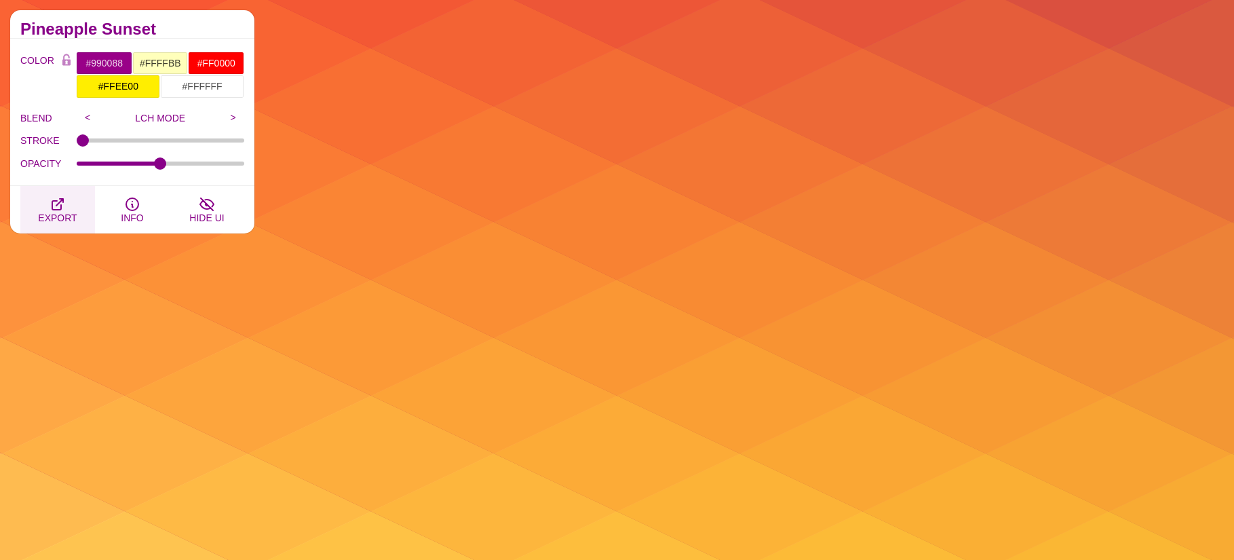
click at [61, 206] on icon "button" at bounding box center [57, 204] width 11 height 11
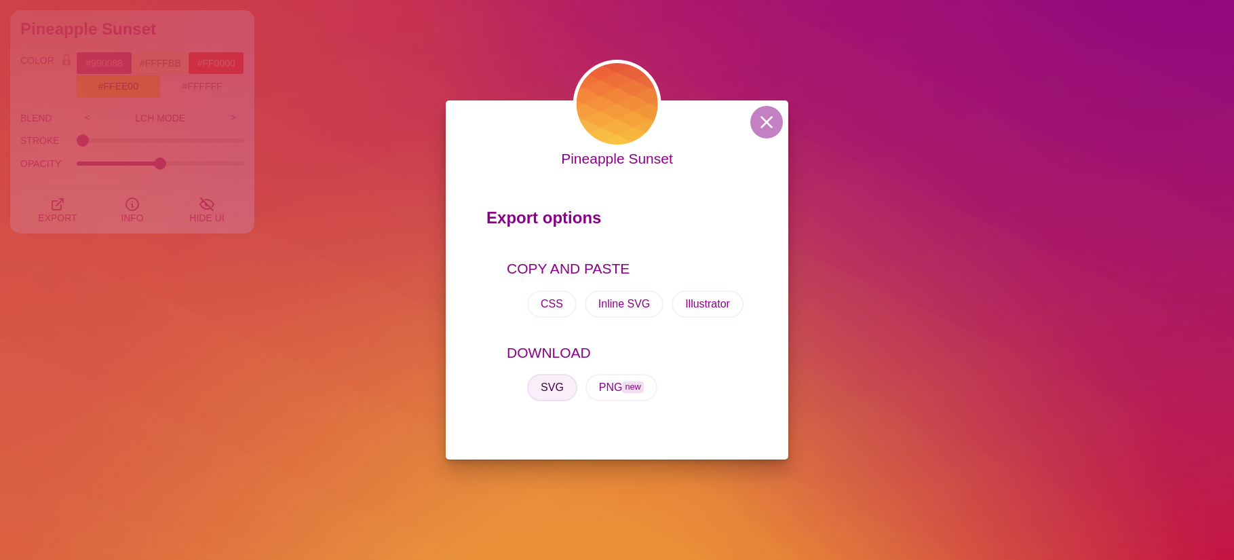
click at [561, 389] on button "SVG" at bounding box center [552, 387] width 50 height 27
click at [755, 128] on button at bounding box center [766, 122] width 33 height 33
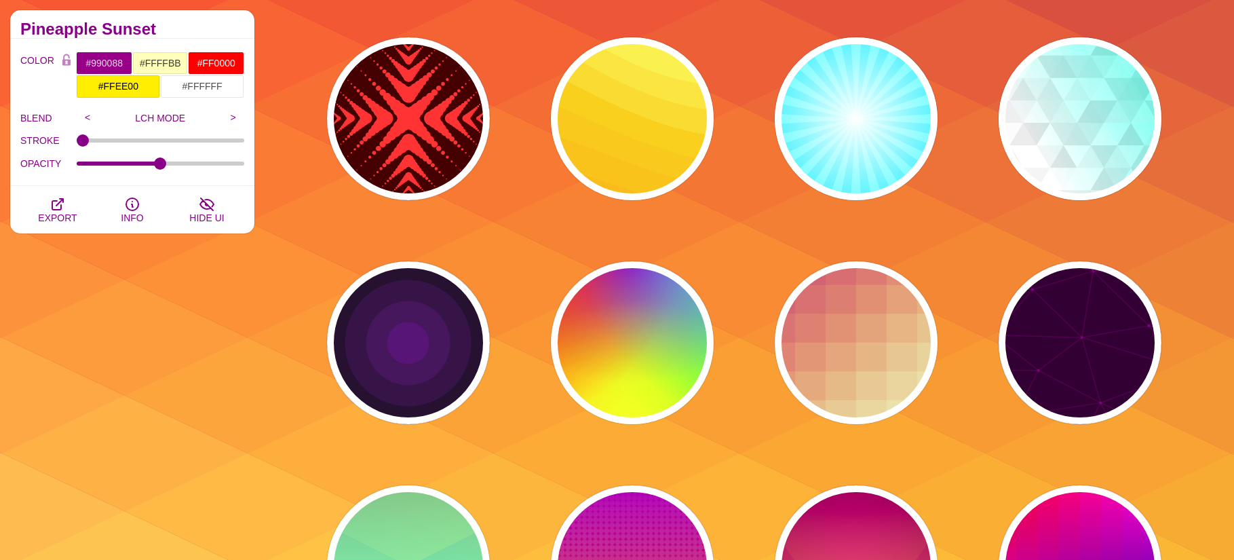
scroll to position [4490, 0]
